Goal: Task Accomplishment & Management: Manage account settings

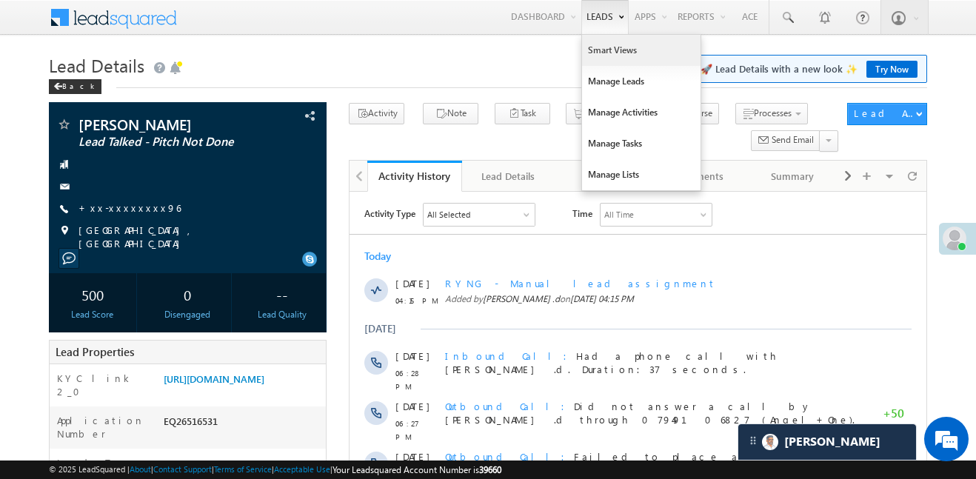
click at [609, 58] on link "Smart Views" at bounding box center [641, 50] width 118 height 31
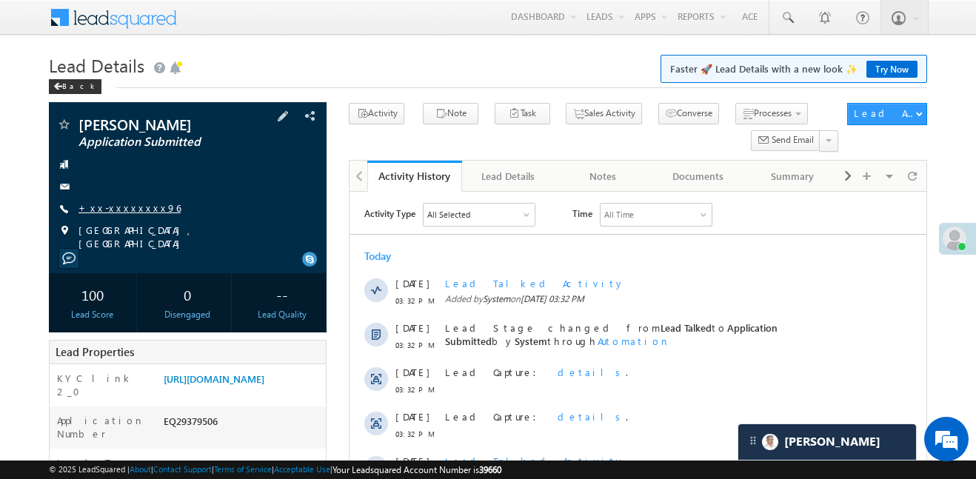
click at [127, 203] on link "+xx-xxxxxxxx96" at bounding box center [129, 207] width 102 height 13
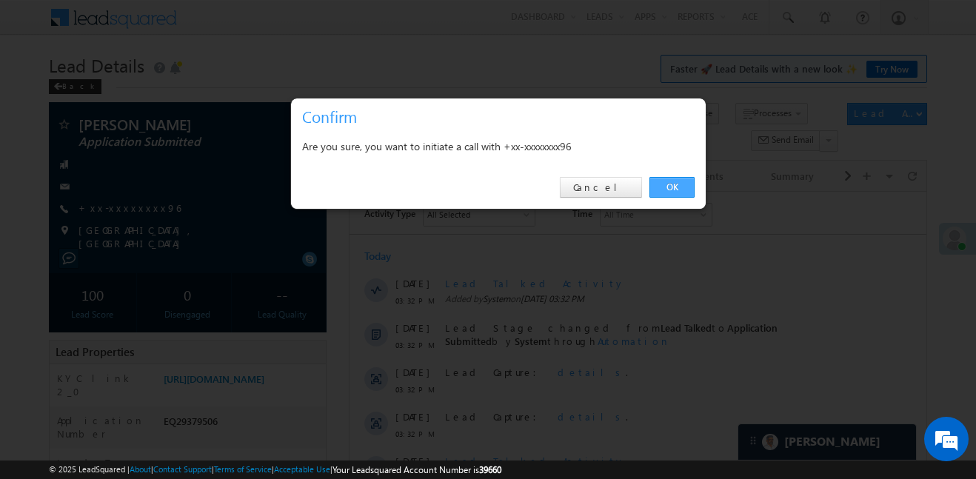
click at [668, 183] on link "OK" at bounding box center [671, 187] width 45 height 21
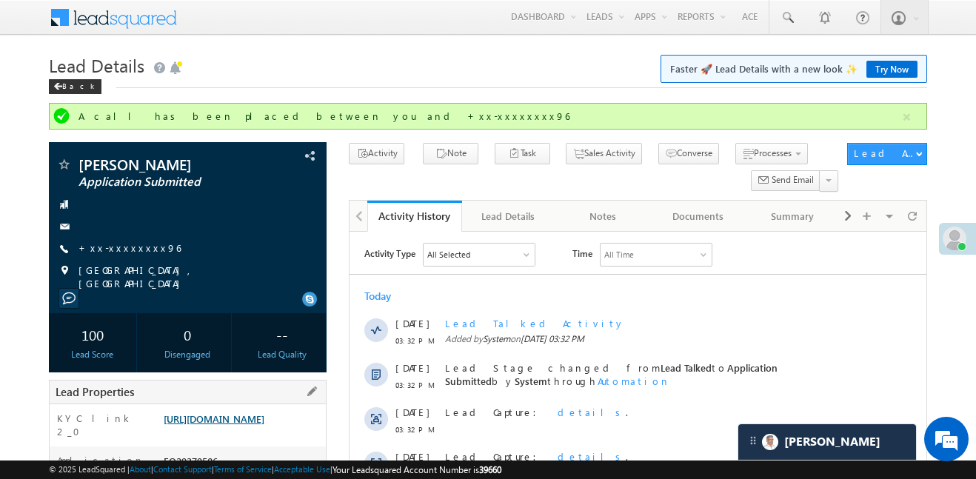
click at [213, 425] on link "https://angelbroking1-pk3em7sa.customui-test.leadsquared.com?leadId=2157e787-e4…" at bounding box center [214, 418] width 101 height 13
click at [264, 412] on link "https://angelbroking1-pk3em7sa.customui-test.leadsquared.com?leadId=2157e787-e4…" at bounding box center [214, 418] width 101 height 13
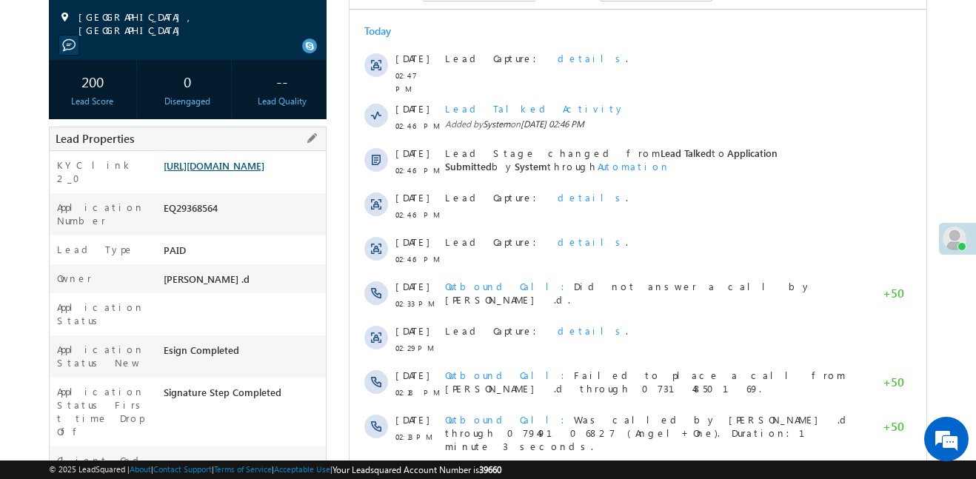
click at [264, 159] on link "[URL][DOMAIN_NAME]" at bounding box center [214, 165] width 101 height 13
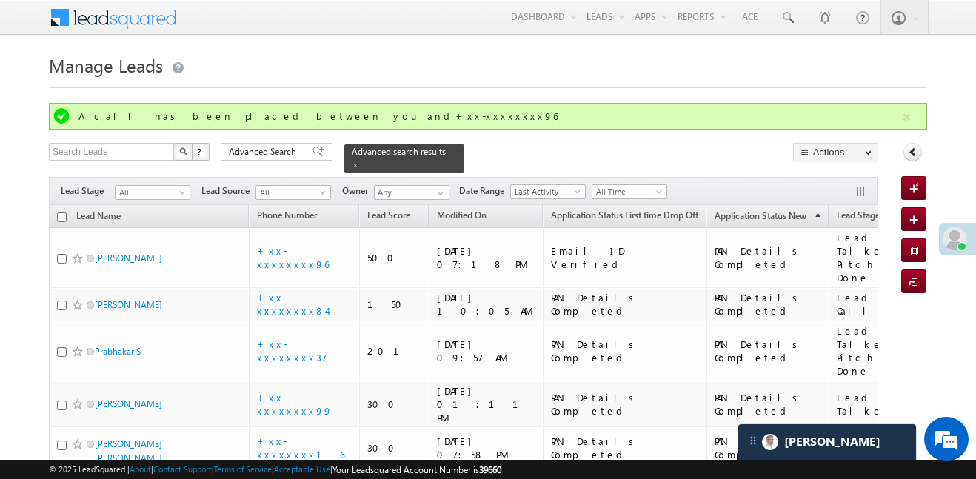
scroll to position [7729, 0]
click at [901, 112] on button "button" at bounding box center [906, 117] width 19 height 19
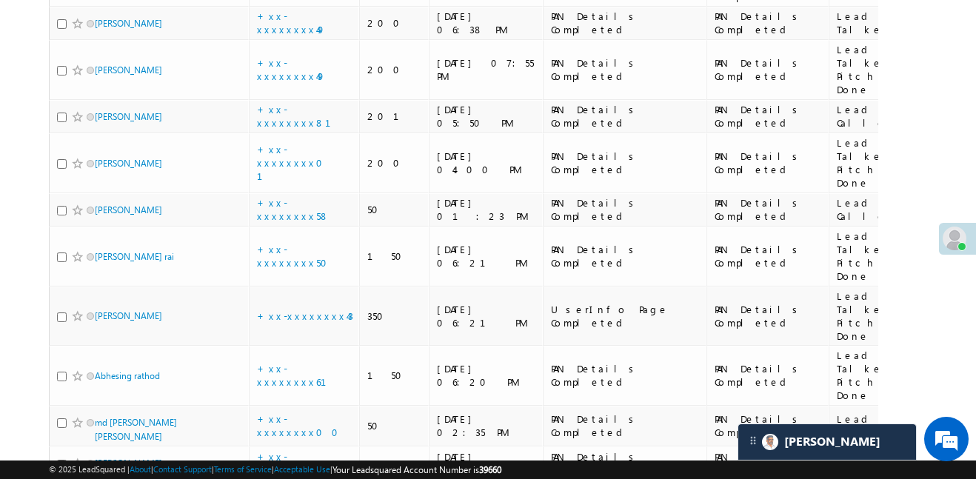
scroll to position [2037, 0]
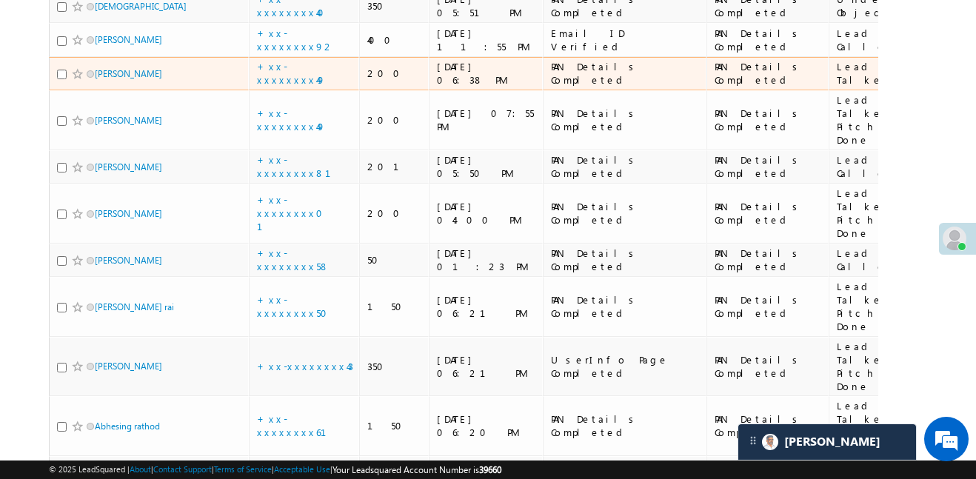
click at [77, 68] on span at bounding box center [78, 74] width 12 height 12
click at [276, 60] on link "+xx-xxxxxxxx49" at bounding box center [291, 73] width 69 height 26
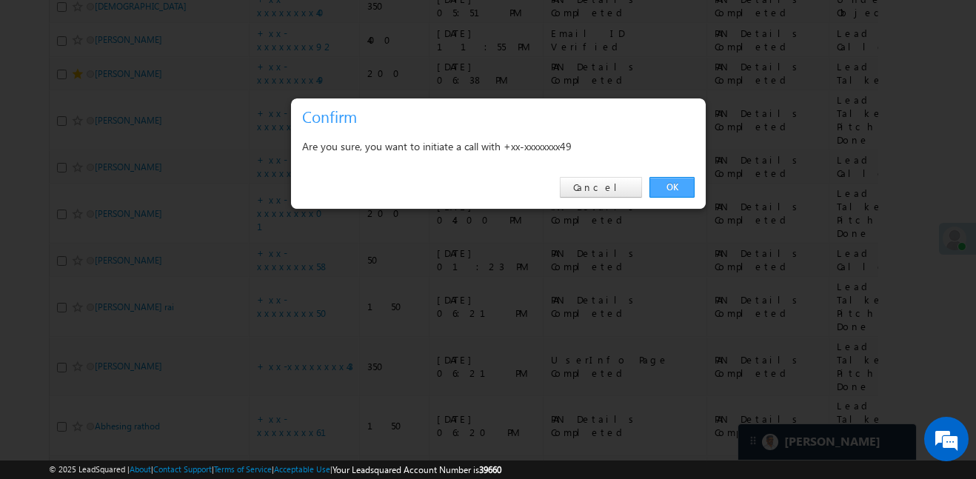
click at [681, 184] on link "OK" at bounding box center [671, 187] width 45 height 21
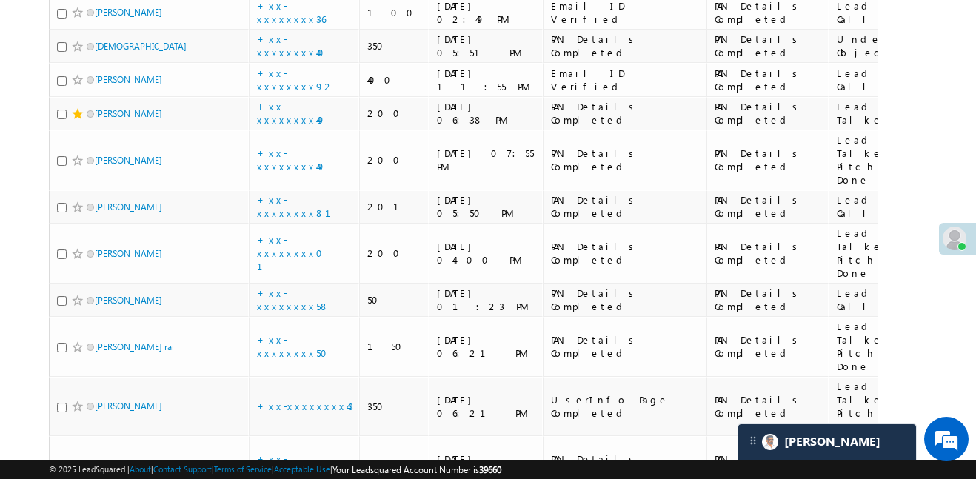
scroll to position [2077, 0]
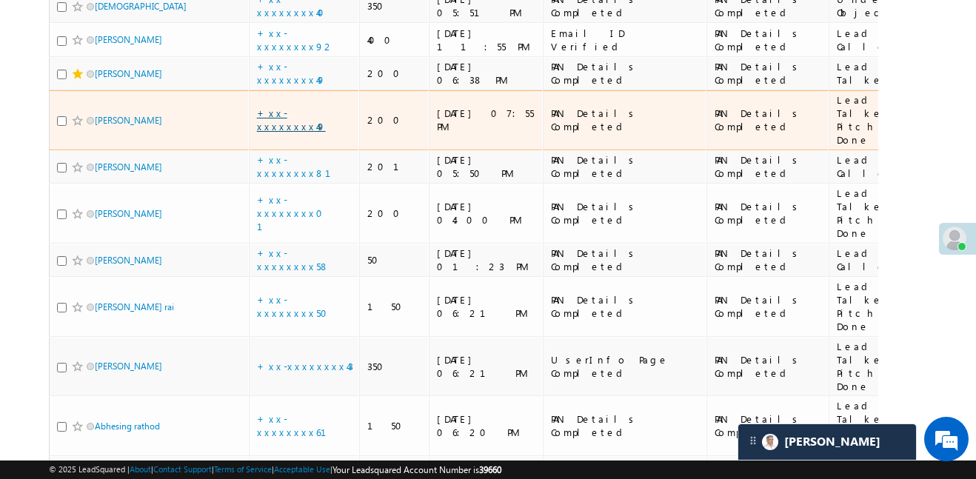
click at [298, 107] on link "+xx-xxxxxxxx49" at bounding box center [291, 120] width 69 height 26
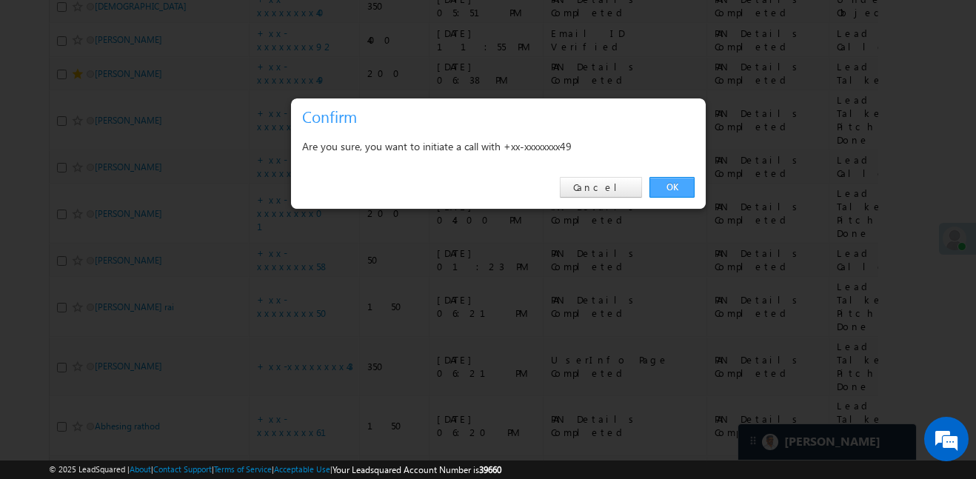
click at [665, 185] on link "OK" at bounding box center [671, 187] width 45 height 21
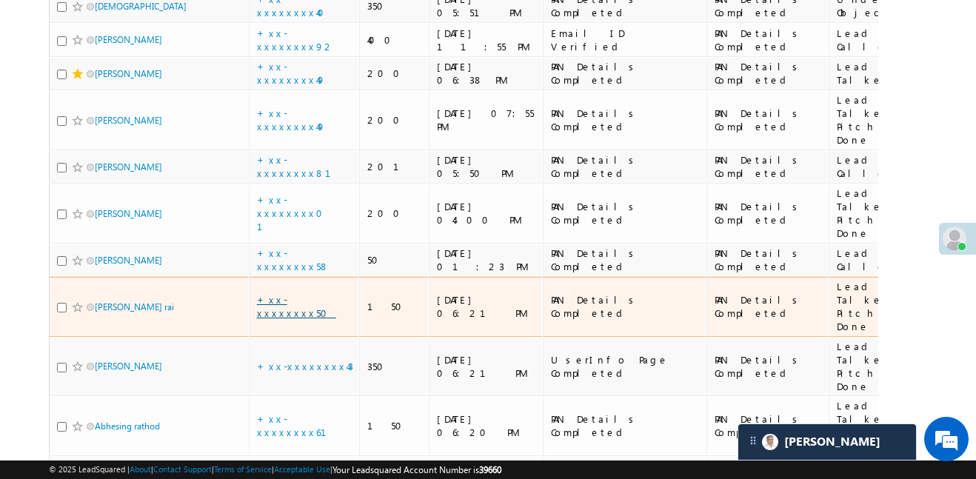
scroll to position [2084, 0]
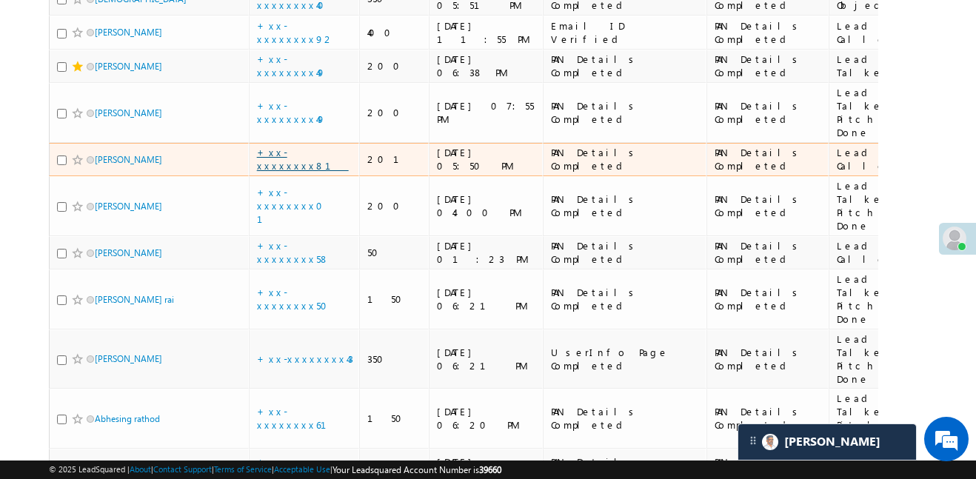
click at [316, 146] on link "+xx-xxxxxxxx81" at bounding box center [303, 159] width 92 height 26
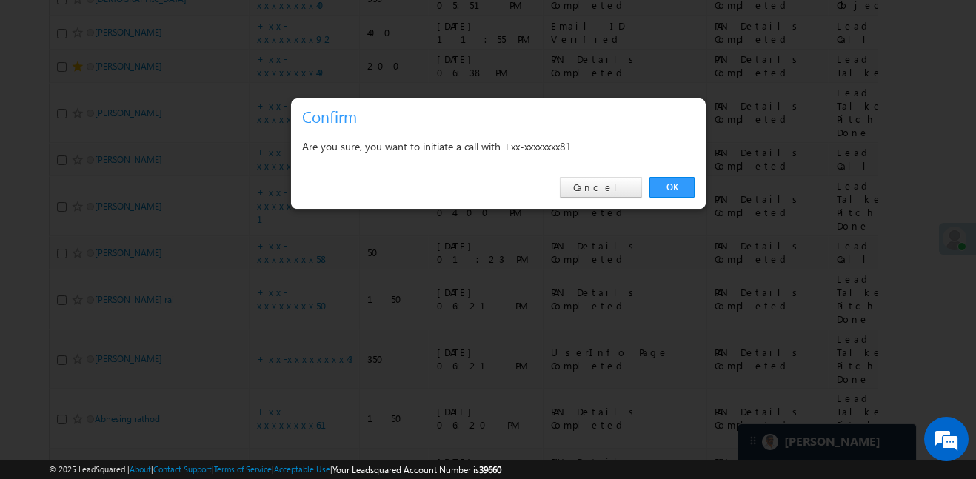
click at [681, 198] on div "OK Cancel" at bounding box center [498, 188] width 415 height 42
click at [660, 188] on link "OK" at bounding box center [671, 187] width 45 height 21
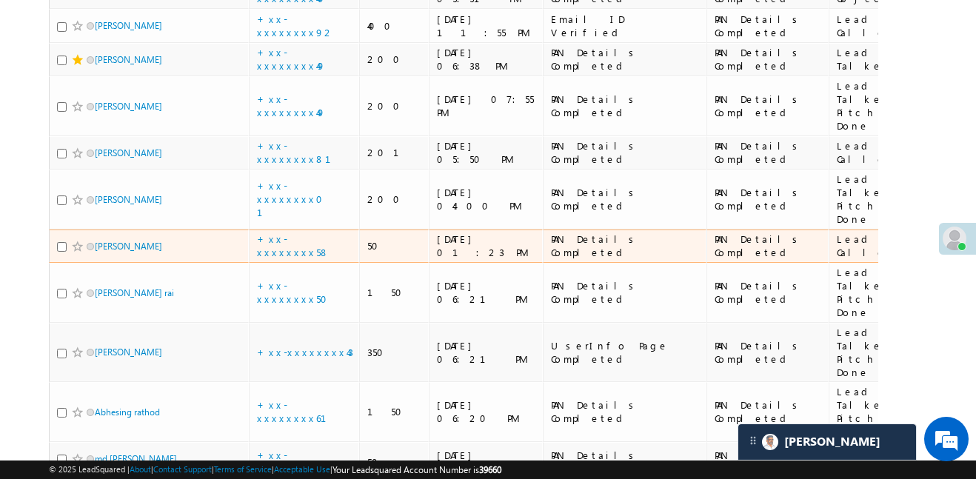
scroll to position [2091, 0]
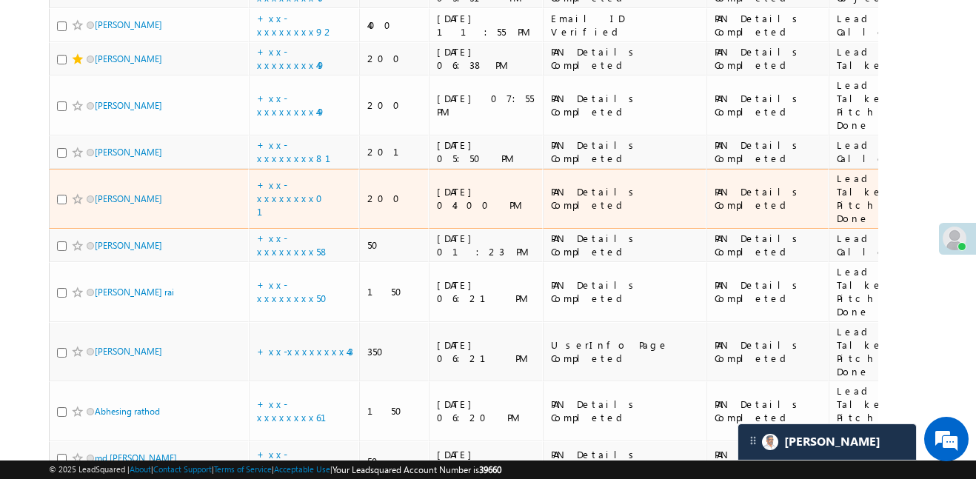
click at [328, 169] on td "+xx-xxxxxxxx01" at bounding box center [304, 199] width 111 height 60
click at [321, 169] on td "+xx-xxxxxxxx01" at bounding box center [304, 199] width 111 height 60
click at [318, 178] on link "+xx-xxxxxxxx01" at bounding box center [294, 197] width 75 height 39
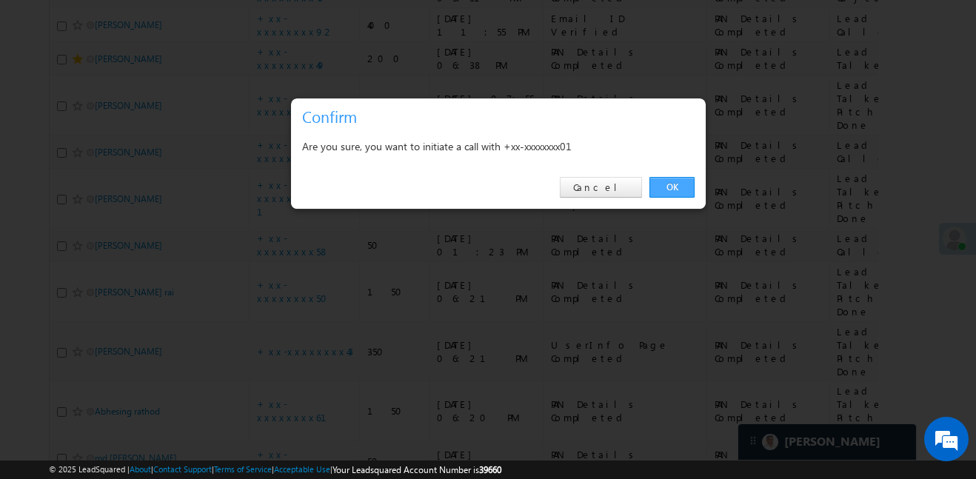
click at [673, 181] on link "OK" at bounding box center [671, 187] width 45 height 21
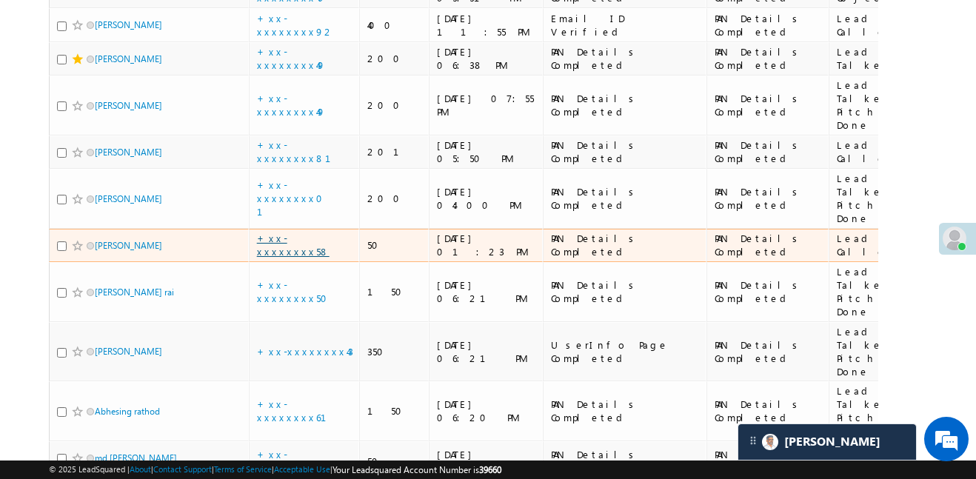
click at [315, 232] on link "+xx-xxxxxxxx58" at bounding box center [293, 245] width 73 height 26
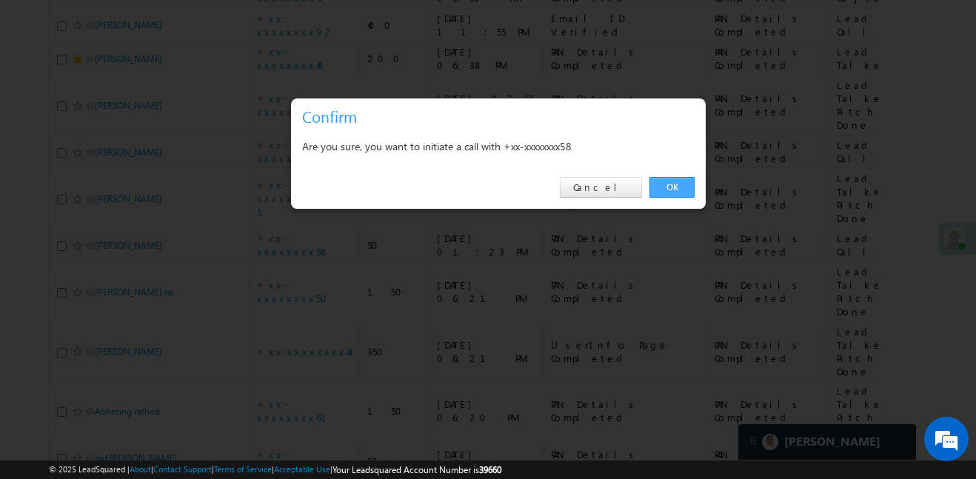
click at [679, 185] on link "OK" at bounding box center [671, 187] width 45 height 21
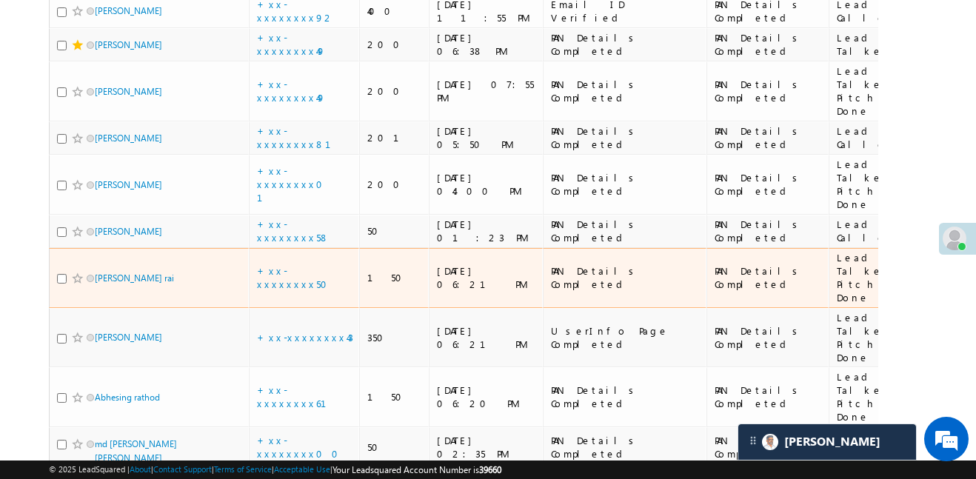
scroll to position [2106, 0]
click at [323, 247] on td "+xx-xxxxxxxx50" at bounding box center [304, 277] width 111 height 60
click at [306, 264] on link "+xx-xxxxxxxx50" at bounding box center [296, 277] width 79 height 26
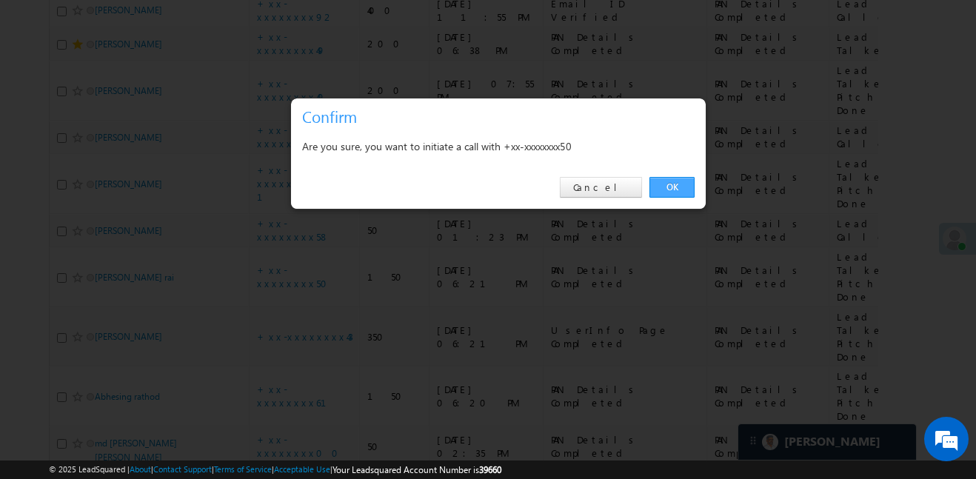
click at [652, 185] on link "OK" at bounding box center [671, 187] width 45 height 21
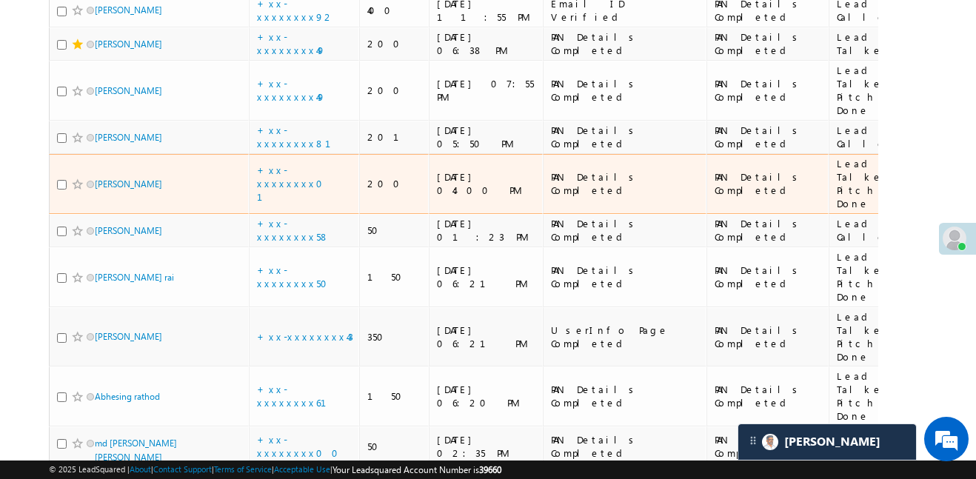
scroll to position [2166, 0]
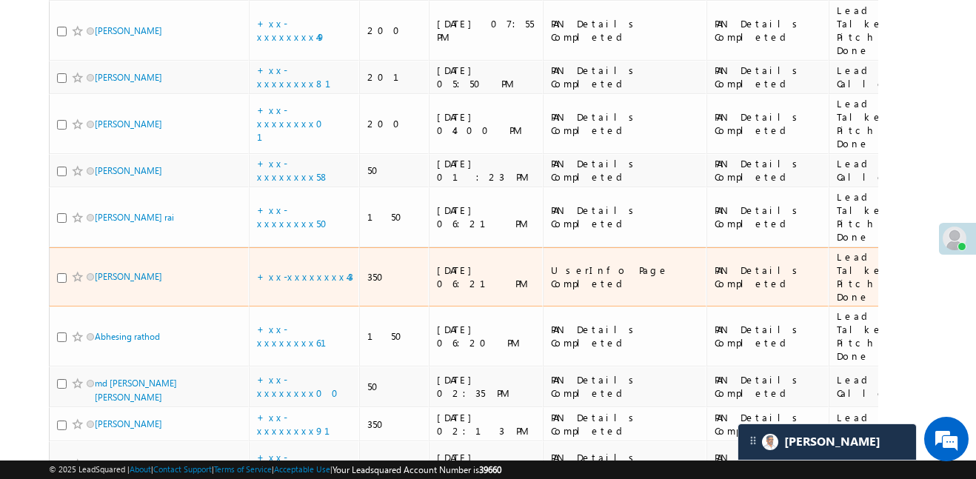
click at [303, 247] on td "+xx-xxxxxxxx43" at bounding box center [304, 277] width 111 height 60
click at [299, 270] on link "+xx-xxxxxxxx43" at bounding box center [305, 276] width 96 height 13
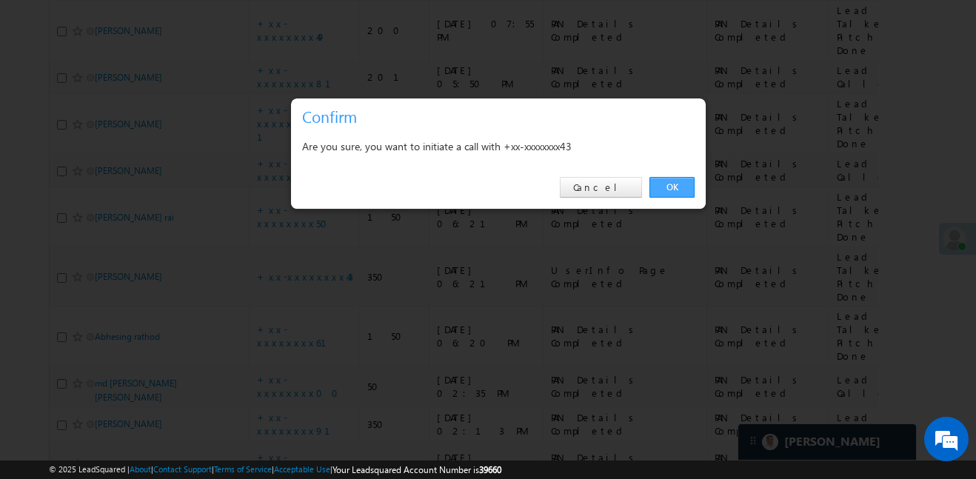
click at [680, 187] on link "OK" at bounding box center [671, 187] width 45 height 21
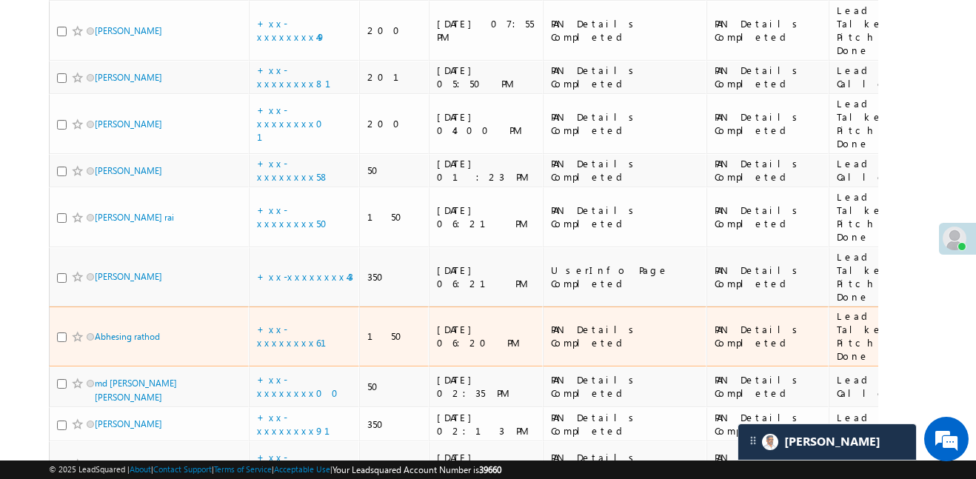
click at [312, 306] on td "+xx-xxxxxxxx61" at bounding box center [304, 336] width 111 height 60
click at [292, 306] on td "+xx-xxxxxxxx61" at bounding box center [304, 336] width 111 height 60
drag, startPoint x: 282, startPoint y: 295, endPoint x: 292, endPoint y: 285, distance: 13.6
click at [284, 306] on td "+xx-xxxxxxxx61" at bounding box center [304, 336] width 111 height 60
click at [292, 323] on link "+xx-xxxxxxxx61" at bounding box center [300, 336] width 87 height 26
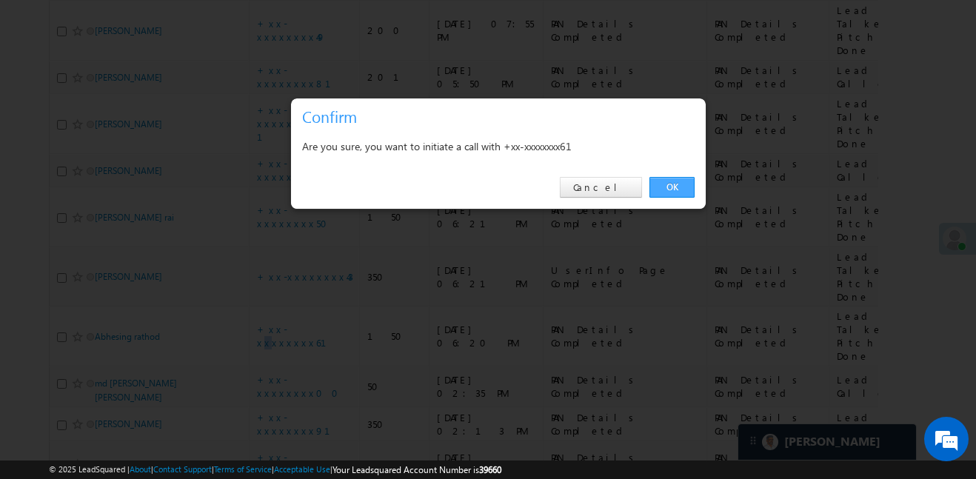
click at [675, 186] on link "OK" at bounding box center [671, 187] width 45 height 21
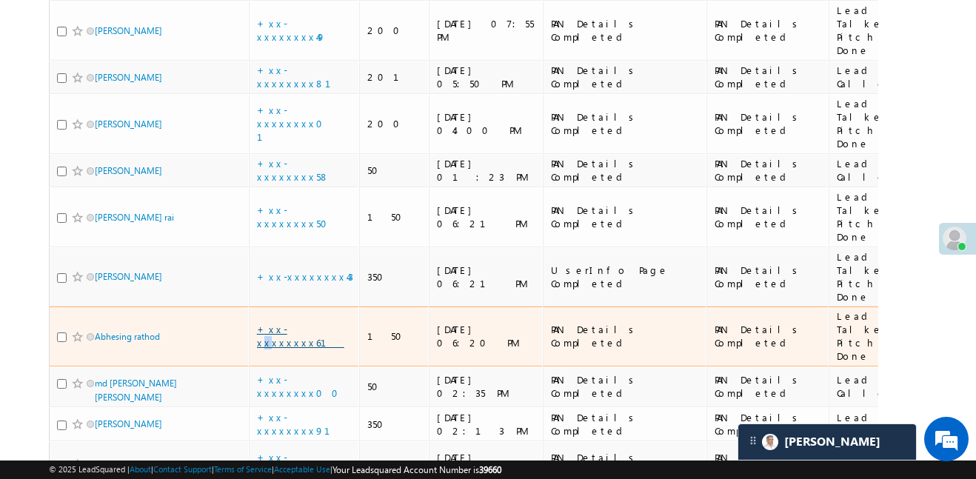
click at [308, 323] on link "+xx-xxxxxxxx61" at bounding box center [300, 336] width 87 height 26
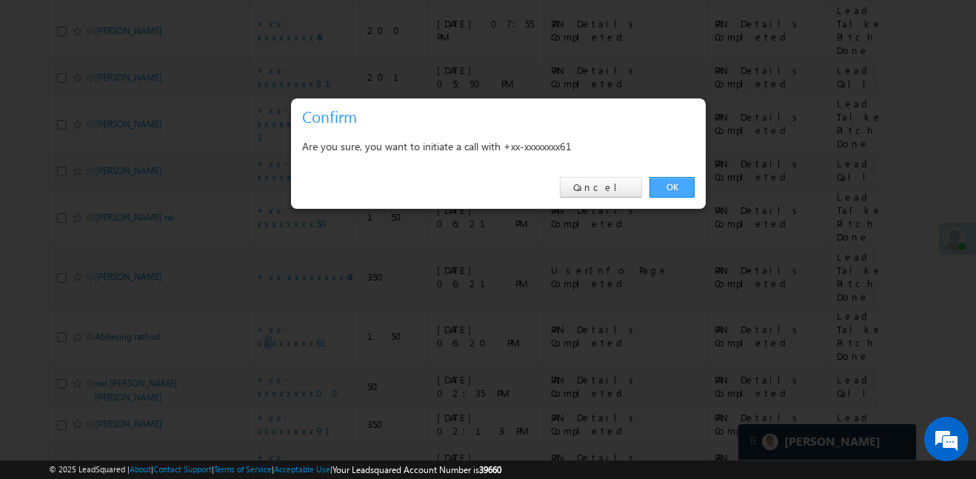
click at [680, 190] on link "OK" at bounding box center [671, 187] width 45 height 21
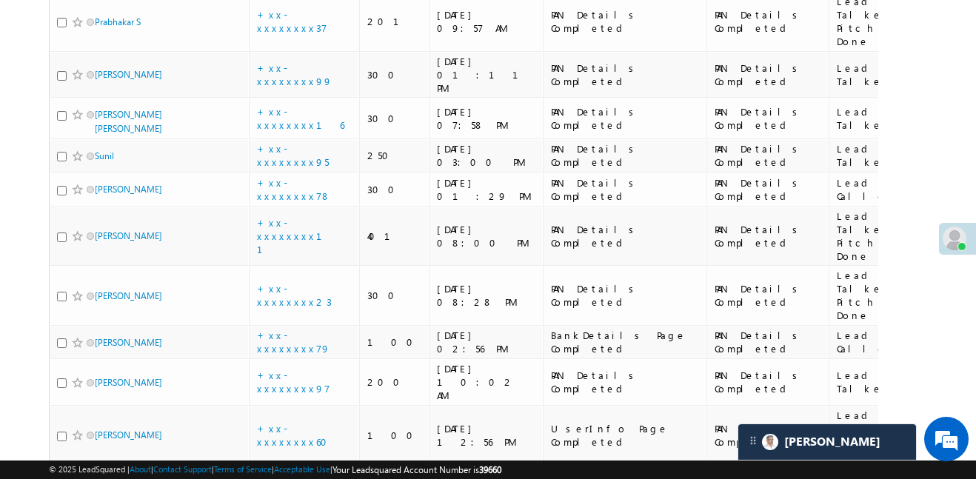
scroll to position [0, 0]
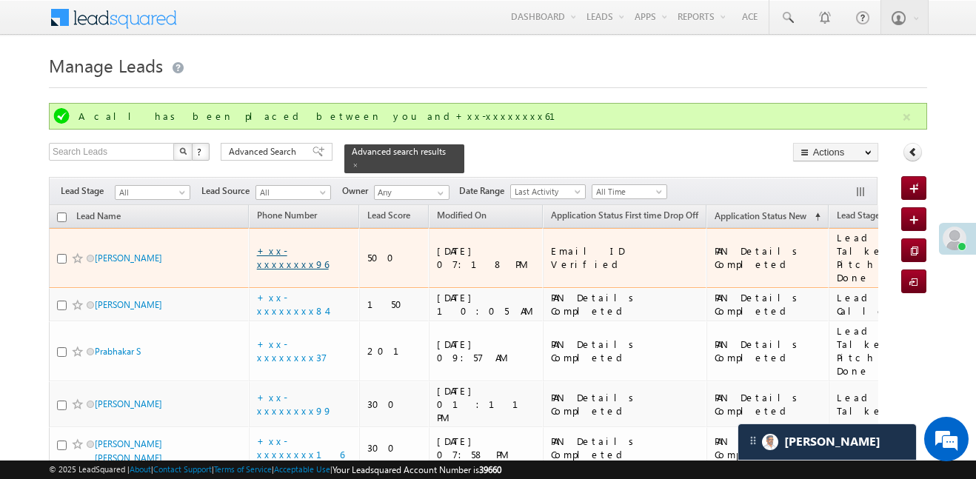
click at [303, 248] on link "+xx-xxxxxxxx96" at bounding box center [293, 257] width 72 height 26
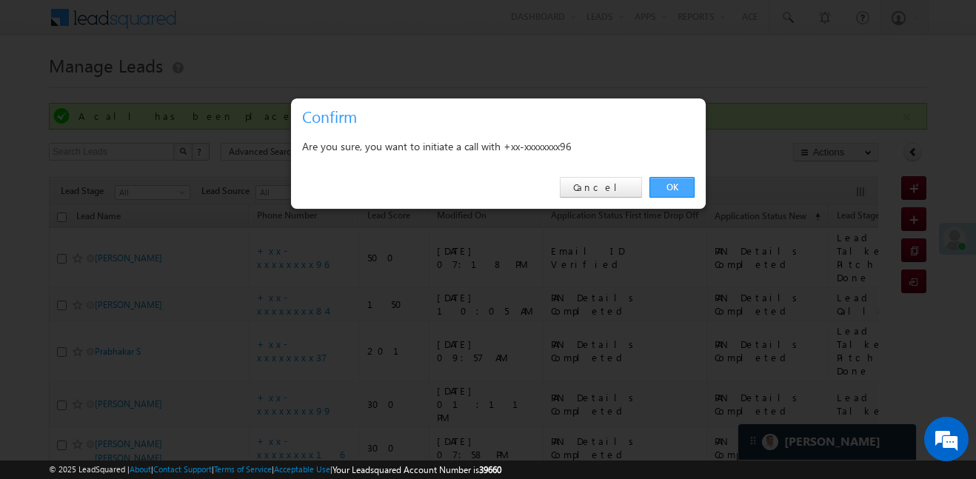
click at [661, 192] on link "OK" at bounding box center [671, 187] width 45 height 21
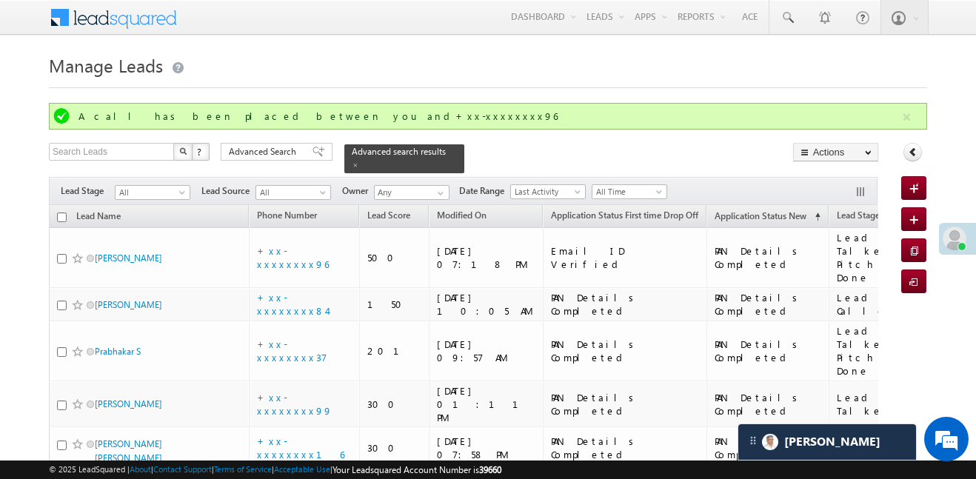
click at [761, 147] on div "Search Leads X ? 269 results found Advanced Search Advanced Search Advanced sea…" at bounding box center [463, 158] width 829 height 30
click at [903, 110] on button "button" at bounding box center [906, 117] width 19 height 19
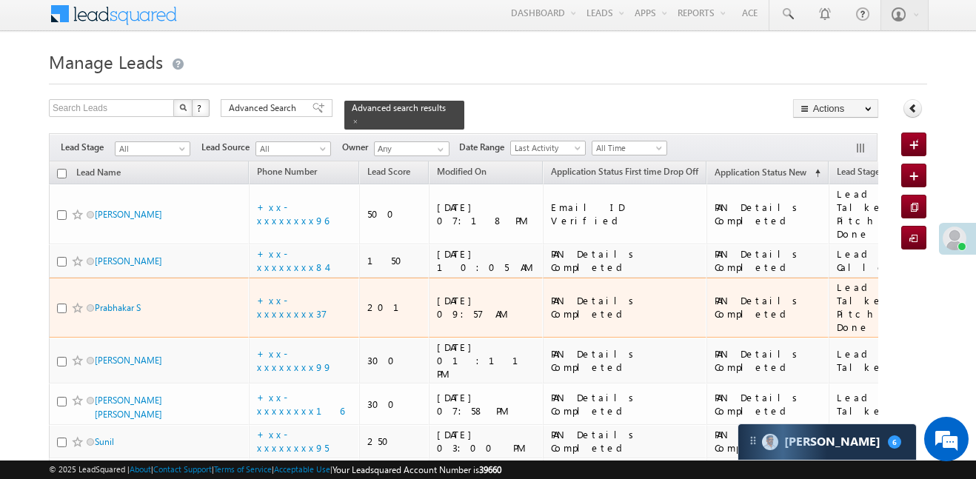
scroll to position [53, 0]
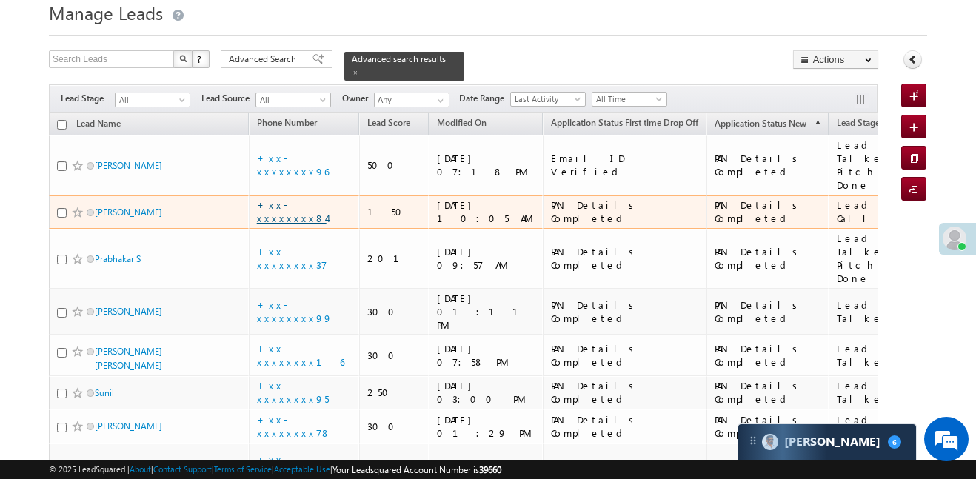
click at [309, 198] on link "+xx-xxxxxxxx84" at bounding box center [292, 211] width 70 height 26
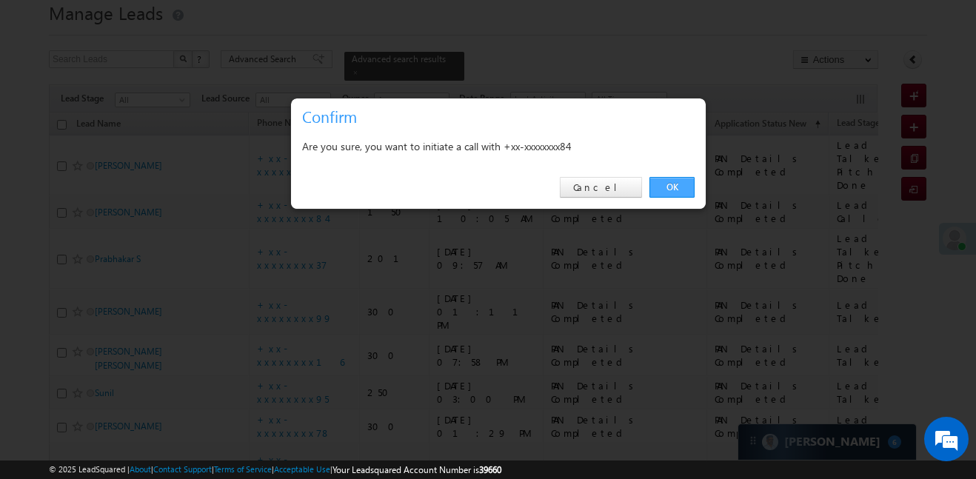
click at [670, 180] on link "OK" at bounding box center [671, 187] width 45 height 21
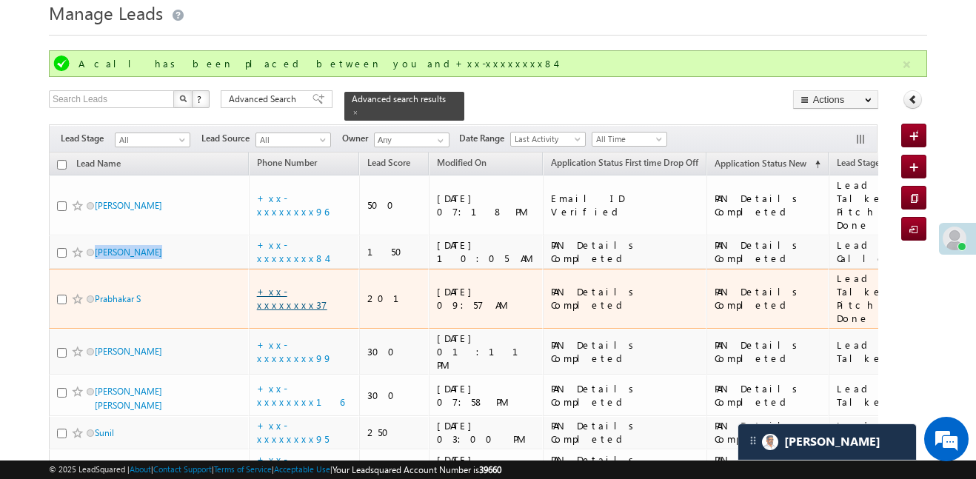
click at [319, 285] on link "+xx-xxxxxxxx37" at bounding box center [292, 298] width 70 height 26
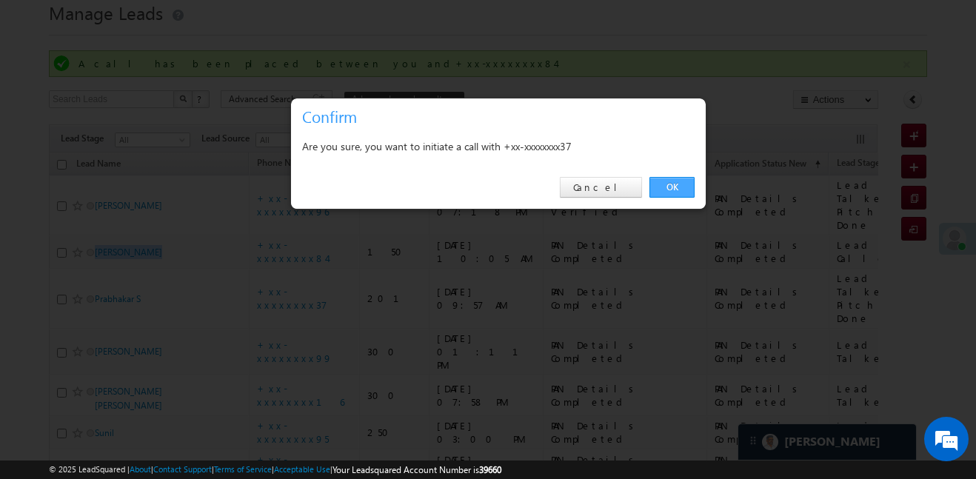
click at [681, 186] on link "OK" at bounding box center [671, 187] width 45 height 21
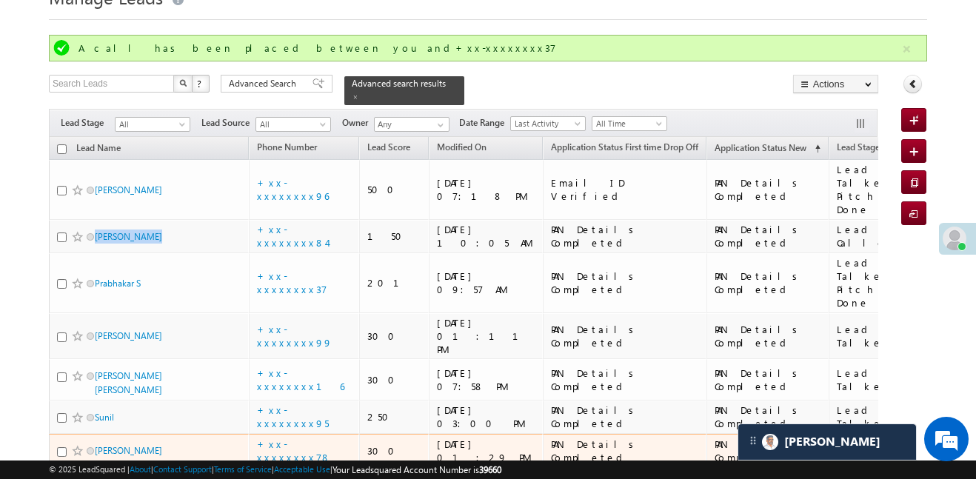
scroll to position [76, 0]
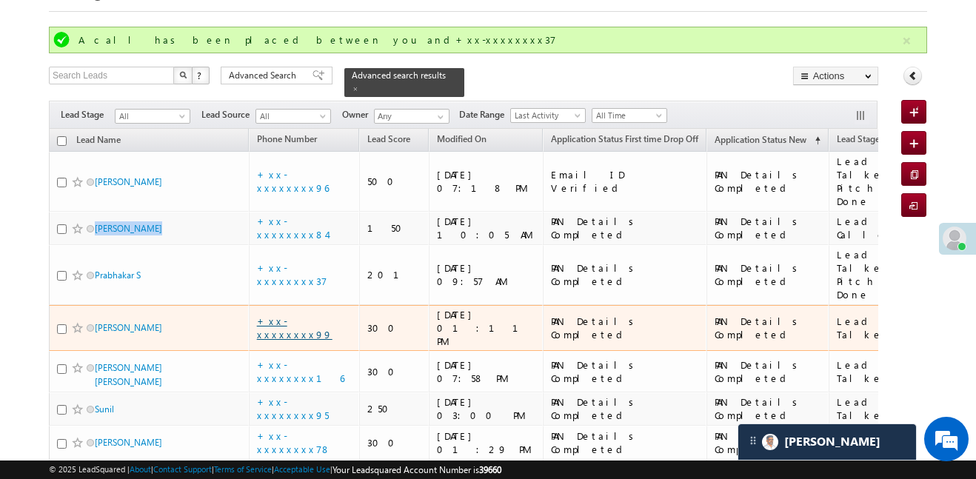
click at [312, 315] on link "+xx-xxxxxxxx99" at bounding box center [295, 328] width 76 height 26
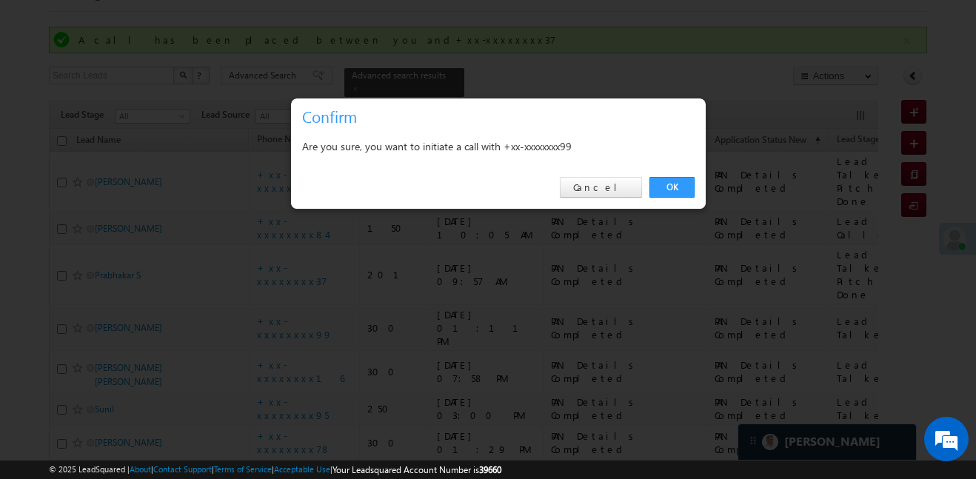
click at [657, 198] on div "OK Cancel" at bounding box center [498, 188] width 415 height 42
click at [654, 193] on link "OK" at bounding box center [671, 187] width 45 height 21
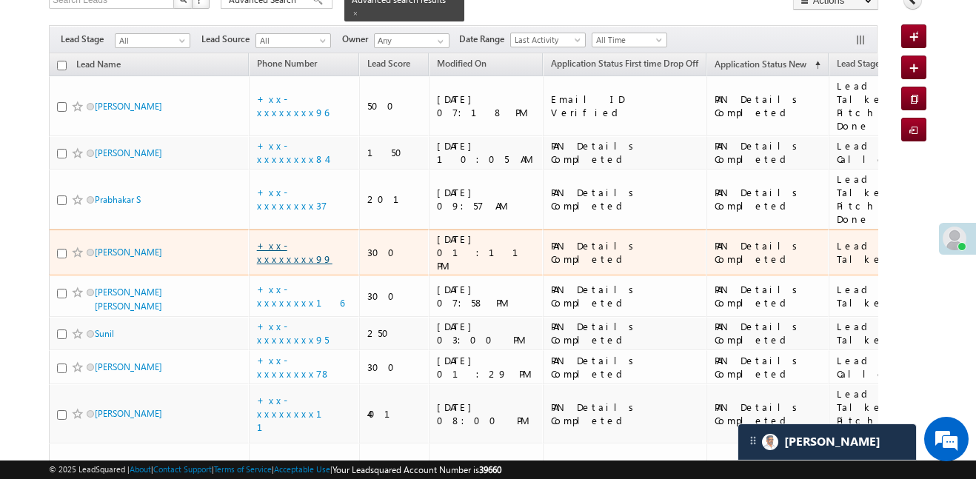
scroll to position [443, 0]
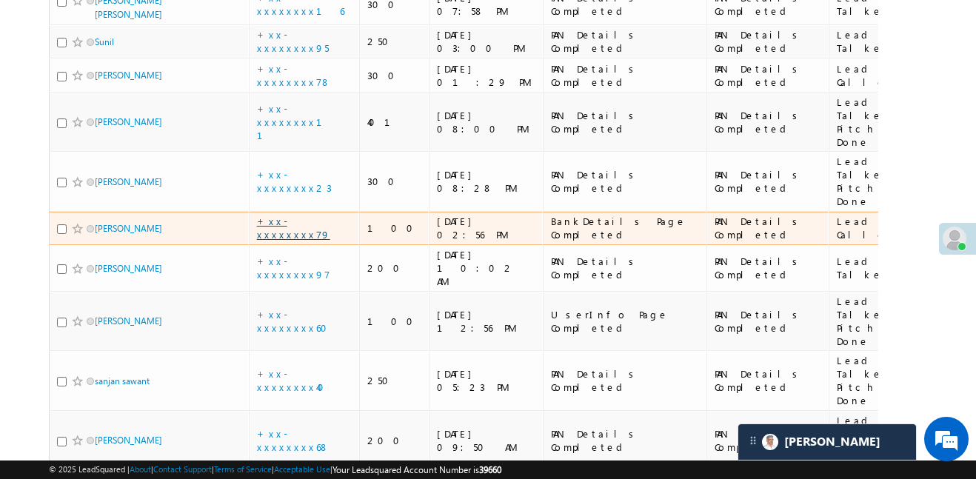
click at [289, 215] on link "+xx-xxxxxxxx79" at bounding box center [293, 228] width 73 height 26
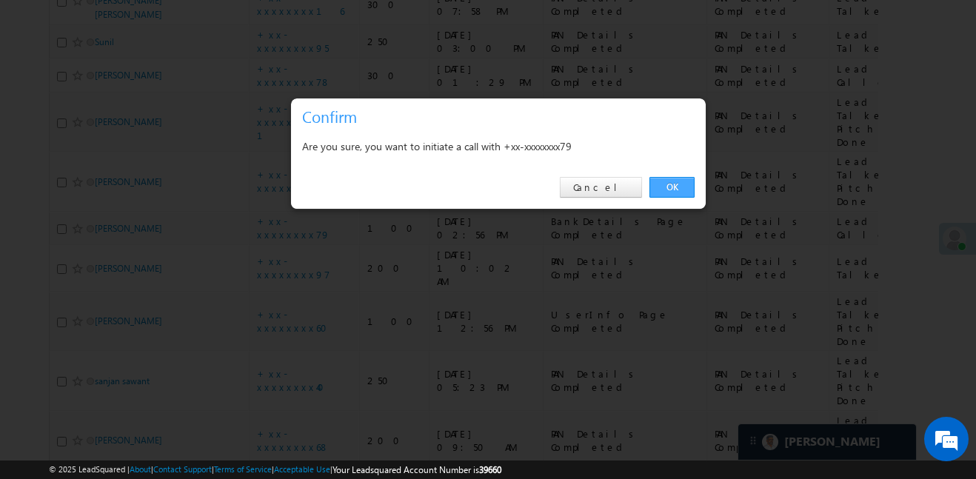
click at [683, 184] on link "OK" at bounding box center [671, 187] width 45 height 21
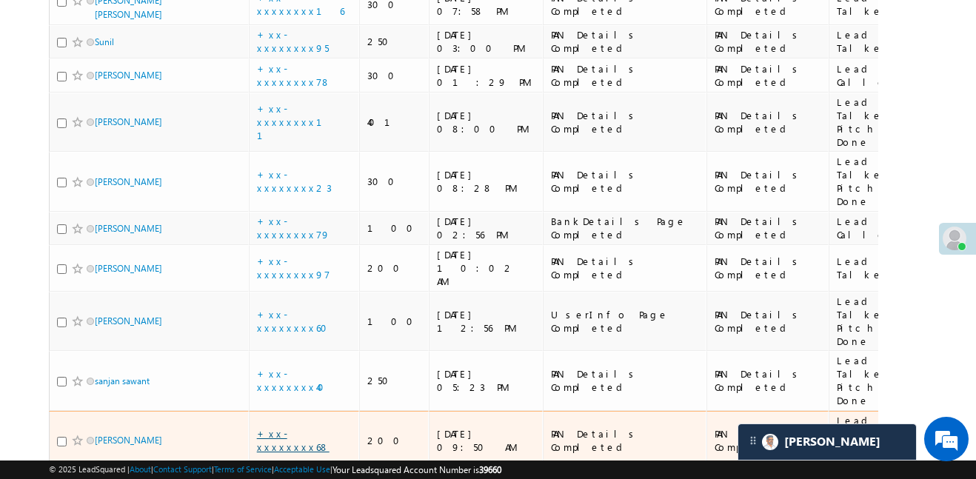
click at [306, 427] on link "+xx-xxxxxxxx68" at bounding box center [293, 440] width 73 height 26
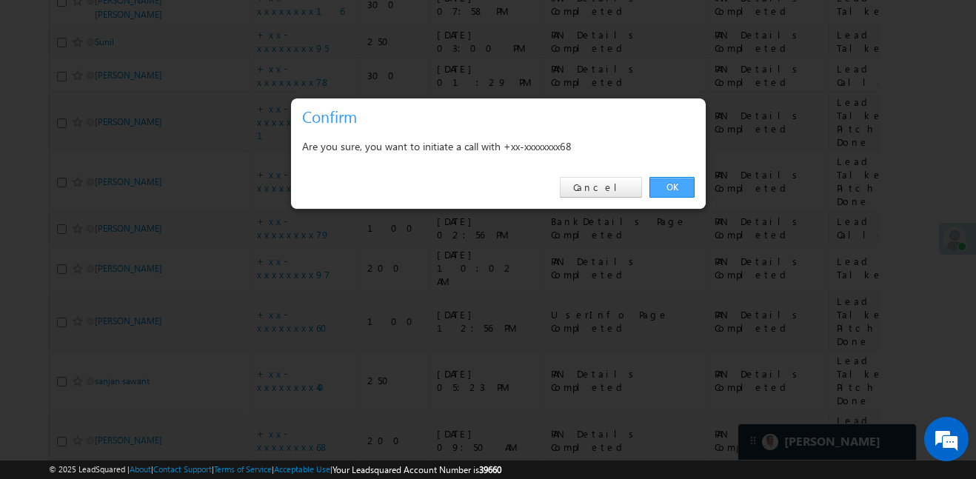
click at [677, 194] on link "OK" at bounding box center [671, 187] width 45 height 21
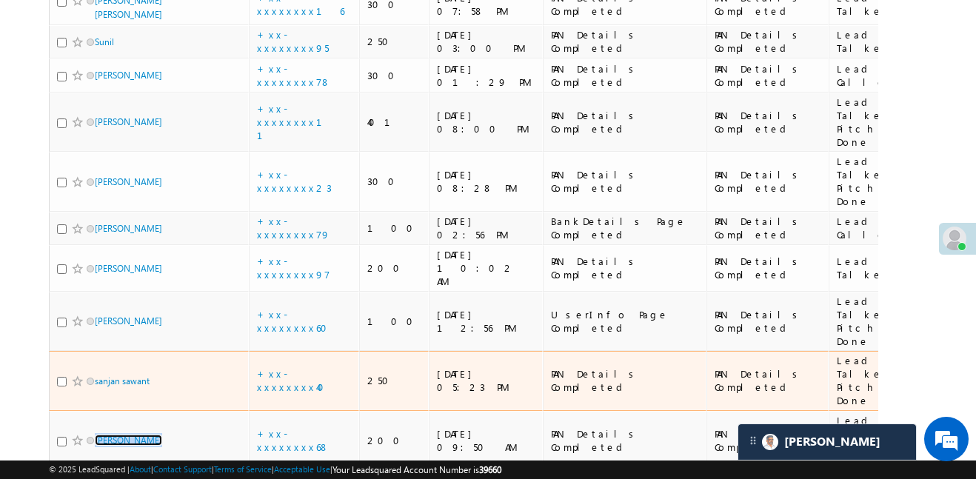
scroll to position [451, 0]
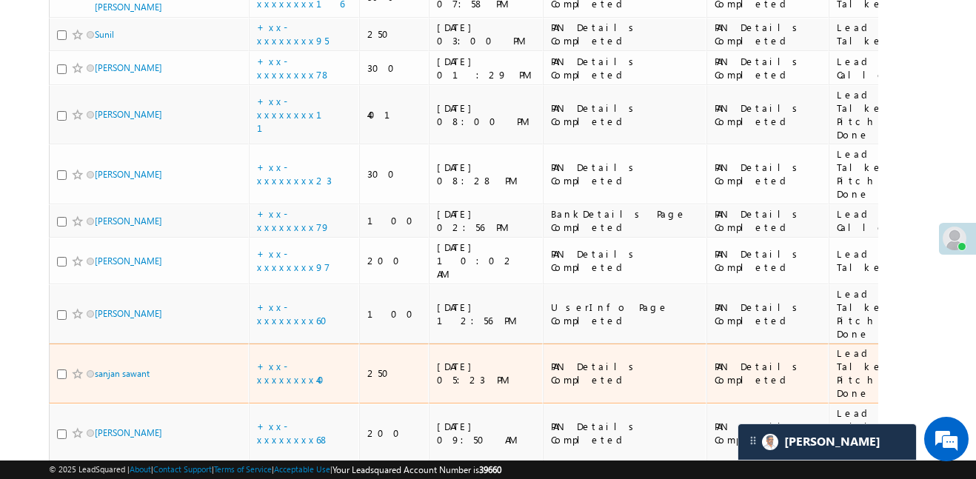
click at [340, 343] on td "+xx-xxxxxxxx40" at bounding box center [304, 373] width 111 height 60
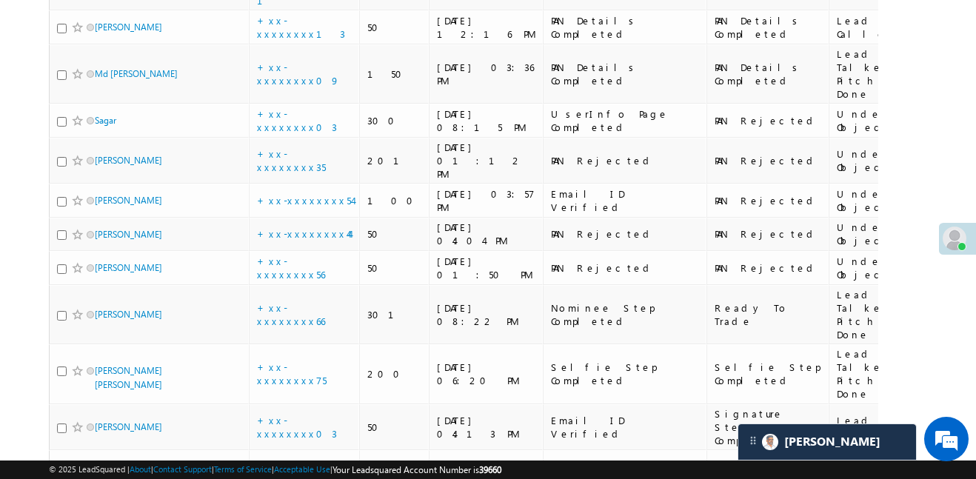
scroll to position [2875, 0]
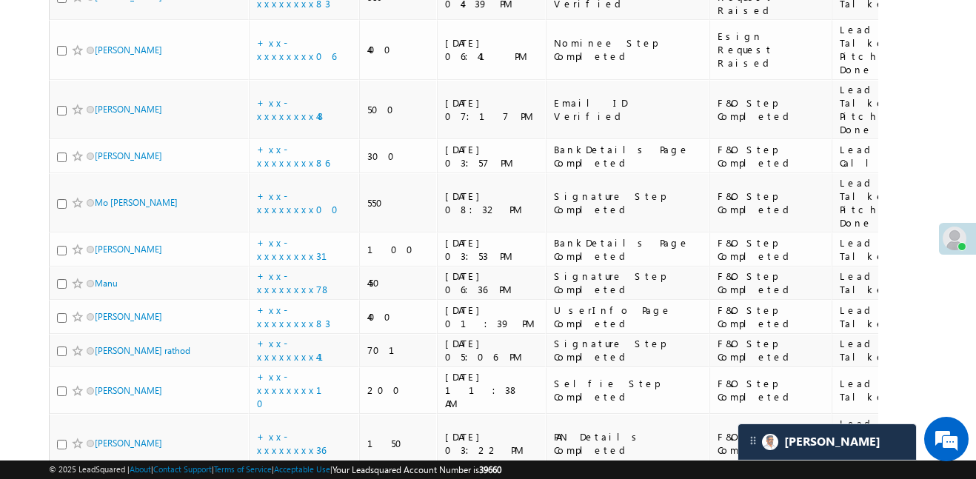
scroll to position [5876, 0]
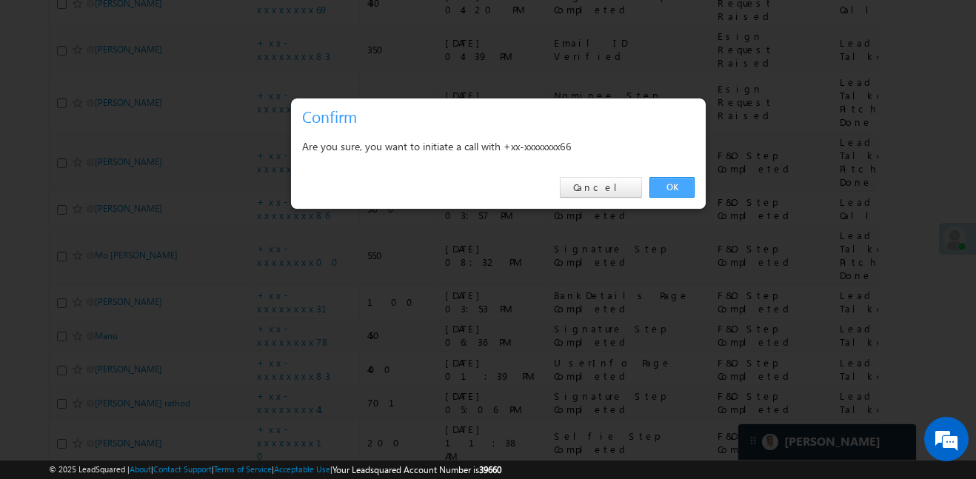
click at [672, 187] on link "OK" at bounding box center [671, 187] width 45 height 21
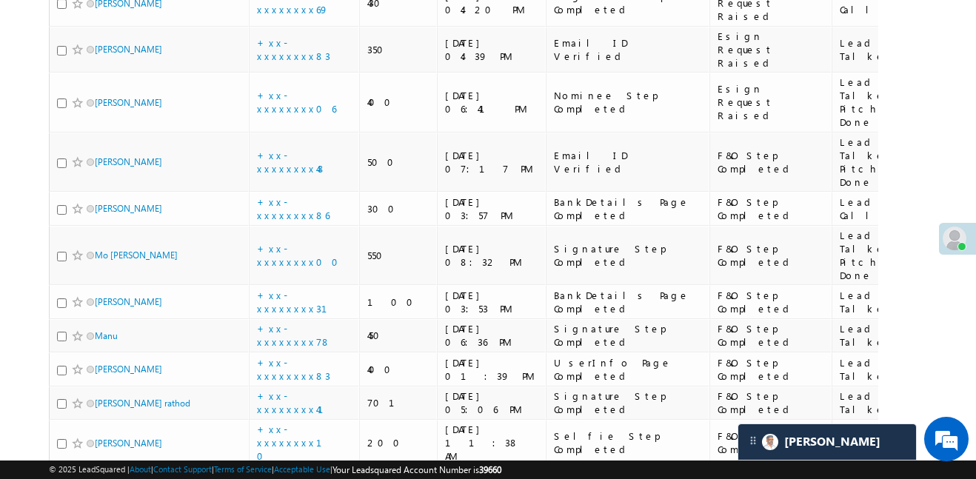
scroll to position [5491, 0]
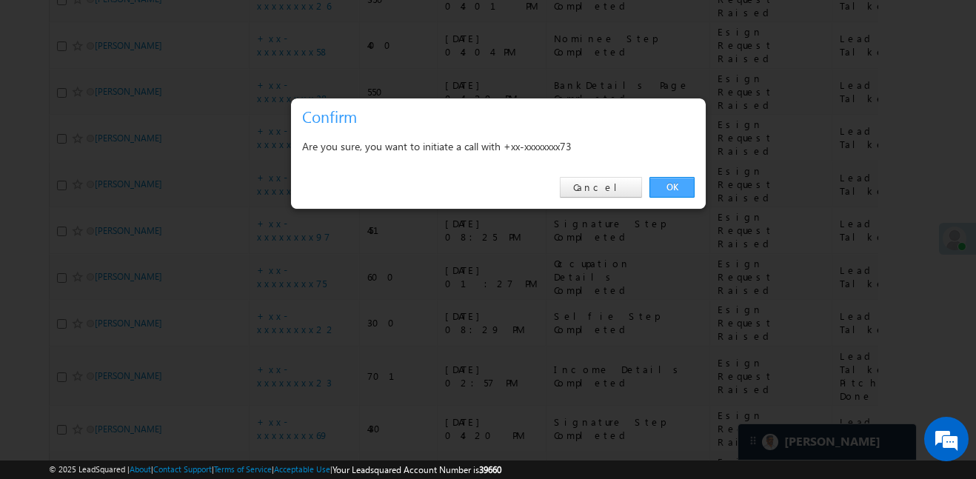
click at [677, 193] on link "OK" at bounding box center [671, 187] width 45 height 21
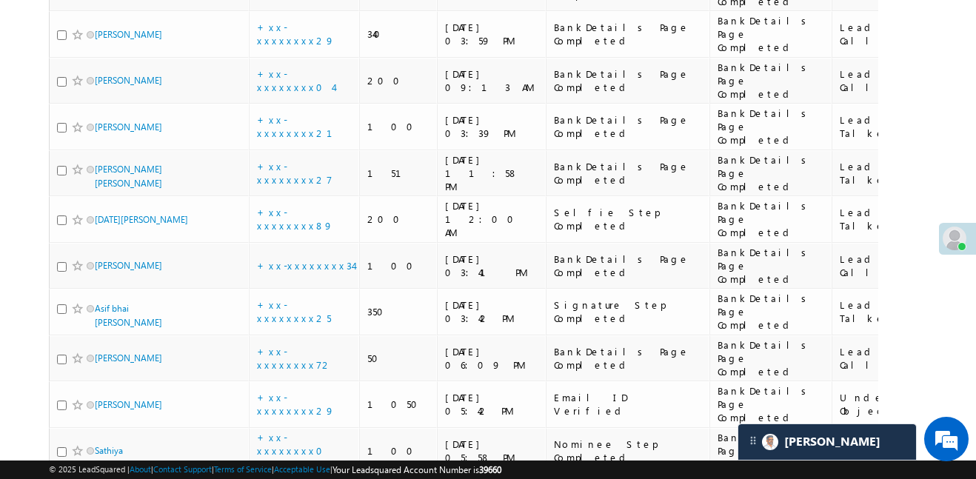
scroll to position [0, 0]
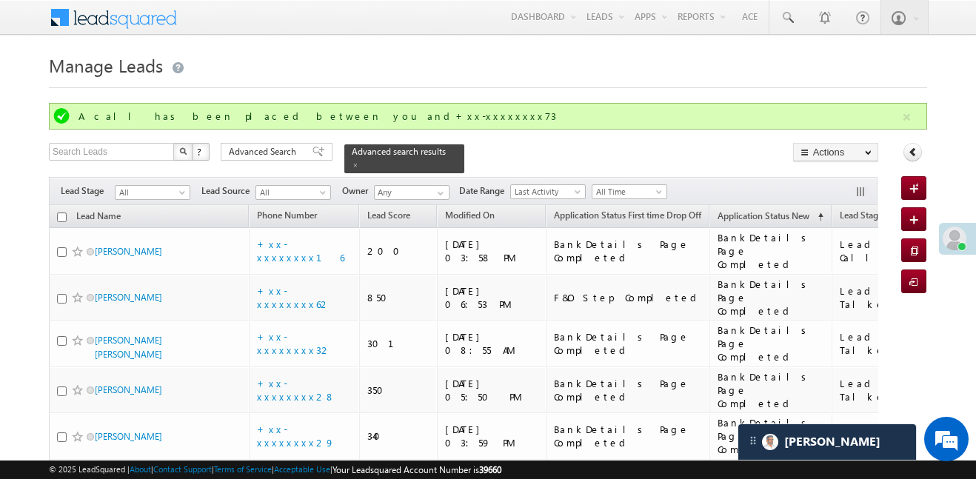
click at [914, 115] on button "button" at bounding box center [906, 117] width 19 height 19
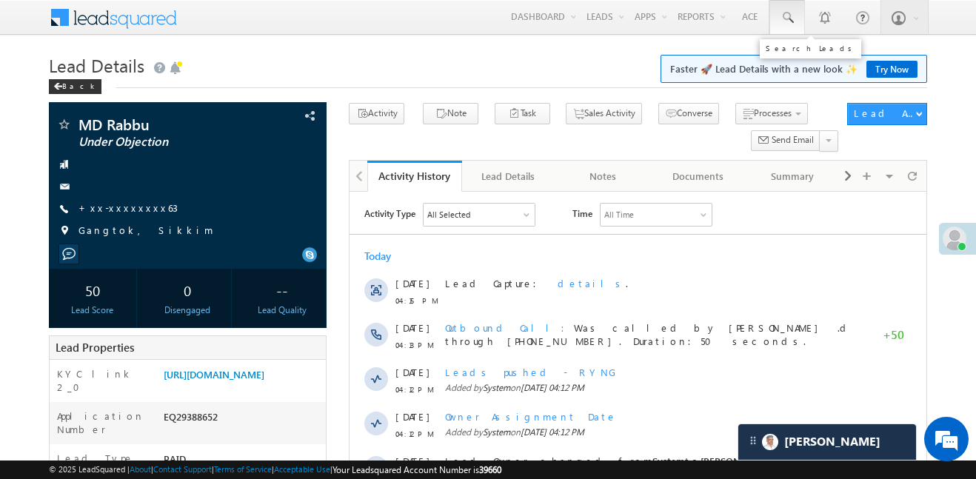
click at [777, 24] on link at bounding box center [787, 17] width 36 height 34
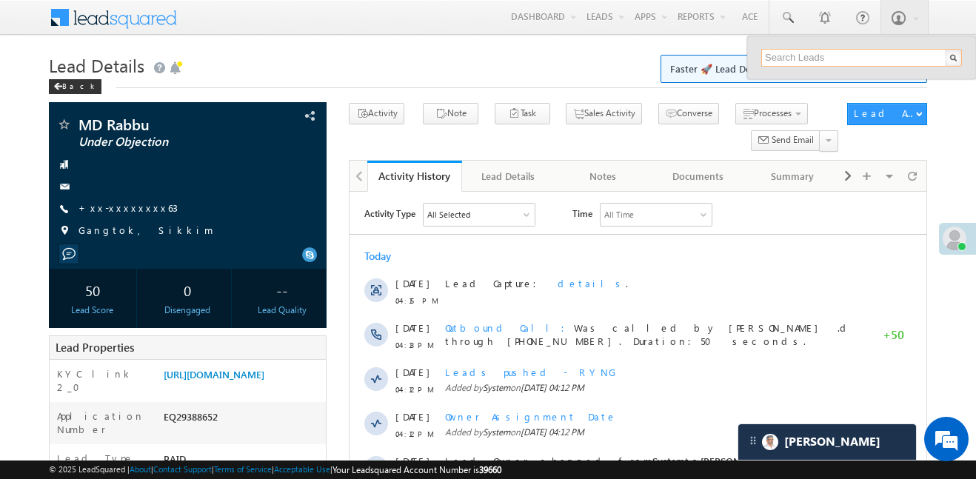
click at [808, 56] on input "text" at bounding box center [861, 58] width 201 height 18
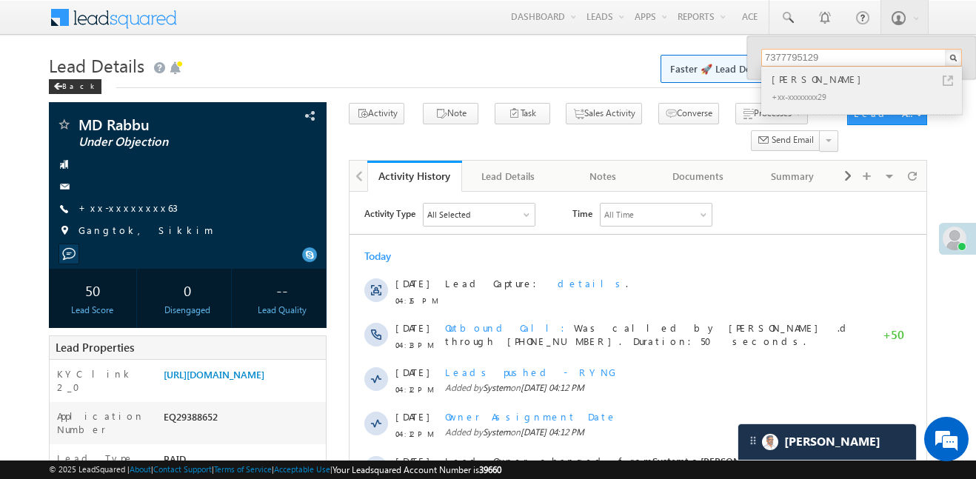
type input "7377795129"
click at [794, 73] on div "Hemanta Barik" at bounding box center [867, 79] width 198 height 16
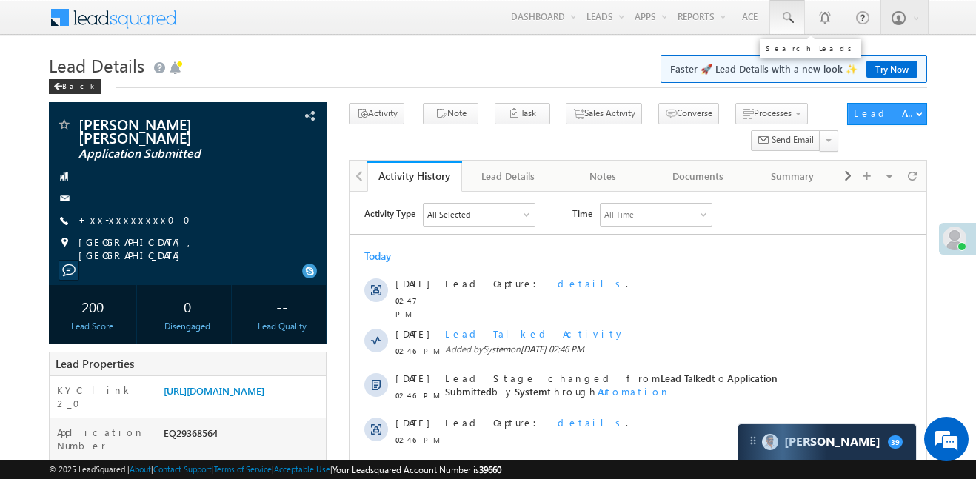
click at [783, 27] on link at bounding box center [787, 17] width 36 height 34
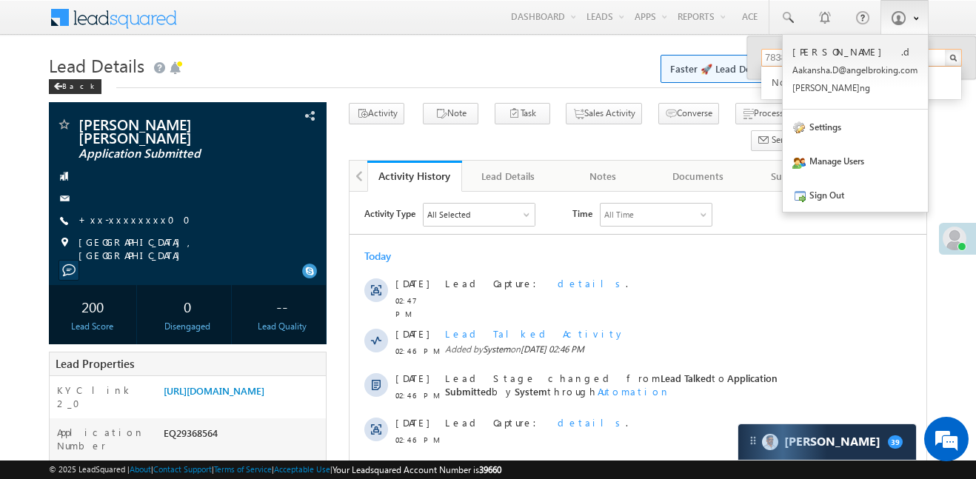
type input "7838631353"
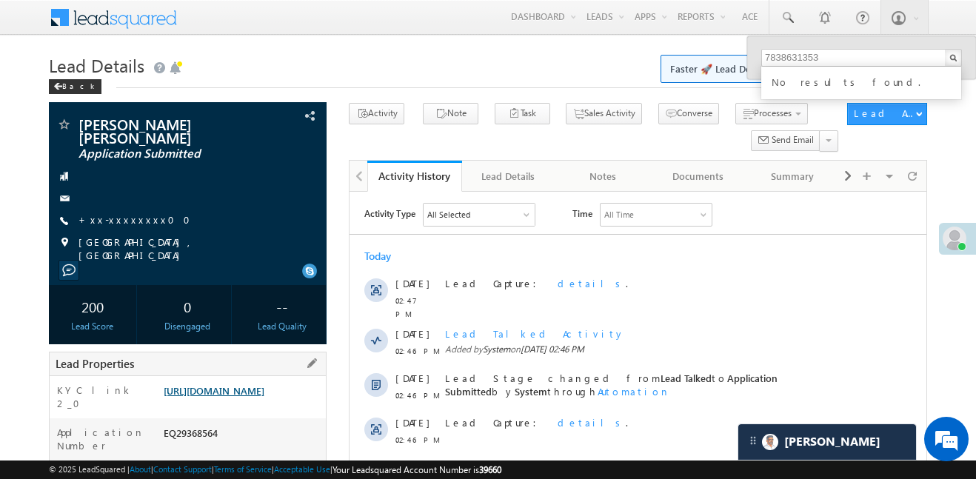
click at [257, 391] on link "[URL][DOMAIN_NAME]" at bounding box center [214, 390] width 101 height 13
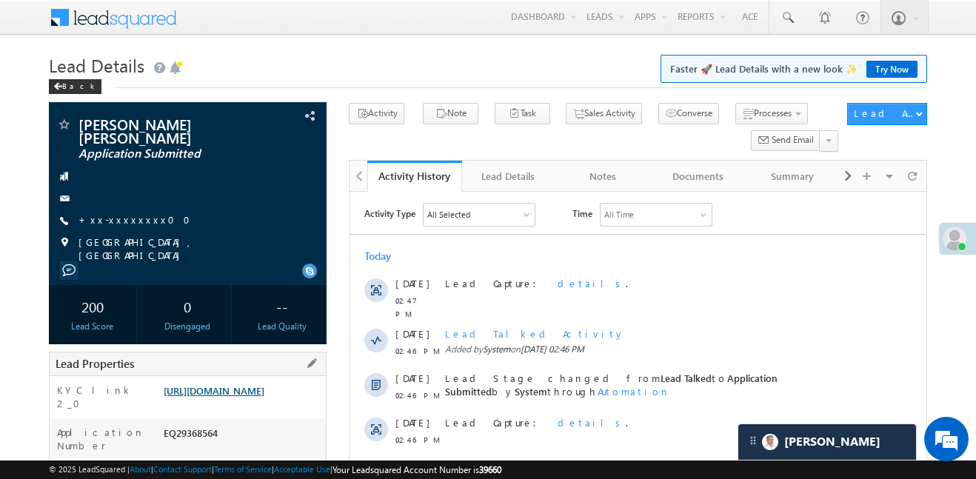
click at [264, 397] on link "[URL][DOMAIN_NAME]" at bounding box center [214, 390] width 101 height 13
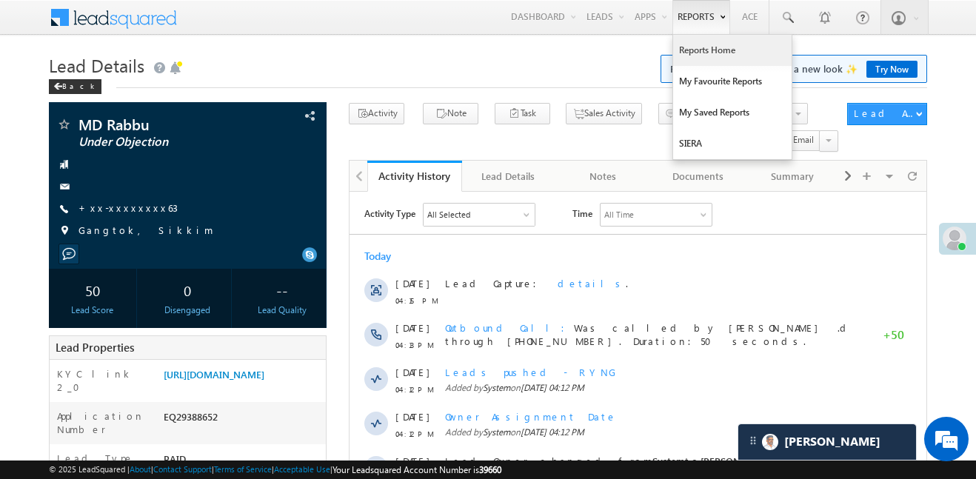
click at [714, 50] on link "Reports Home" at bounding box center [732, 50] width 118 height 31
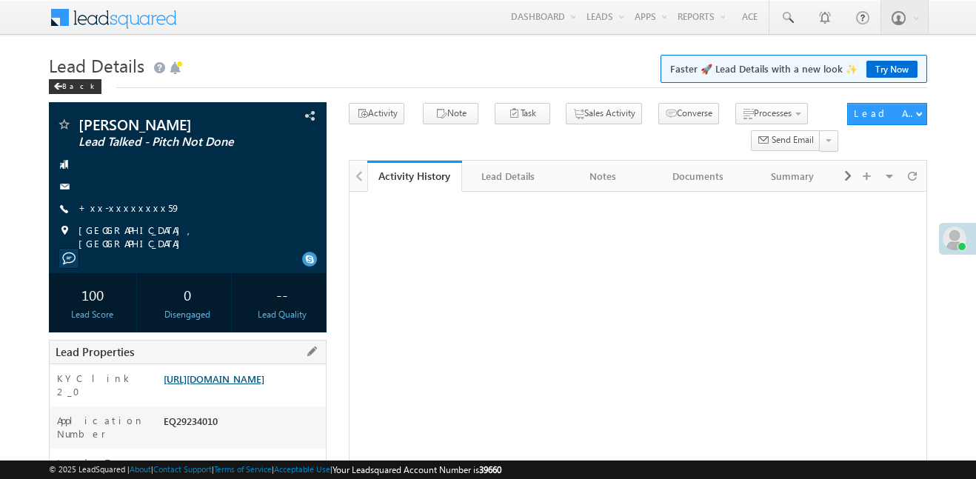
scroll to position [147, 0]
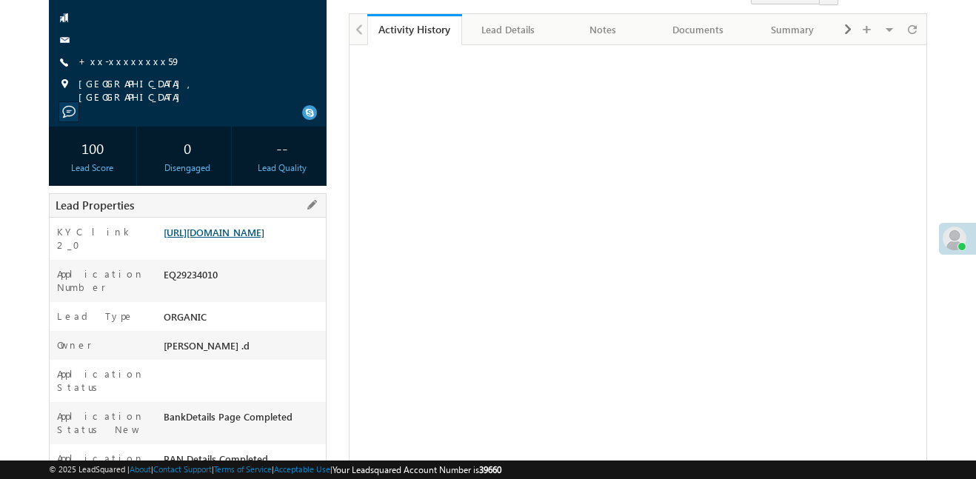
click at [223, 238] on link "[URL][DOMAIN_NAME]" at bounding box center [214, 232] width 101 height 13
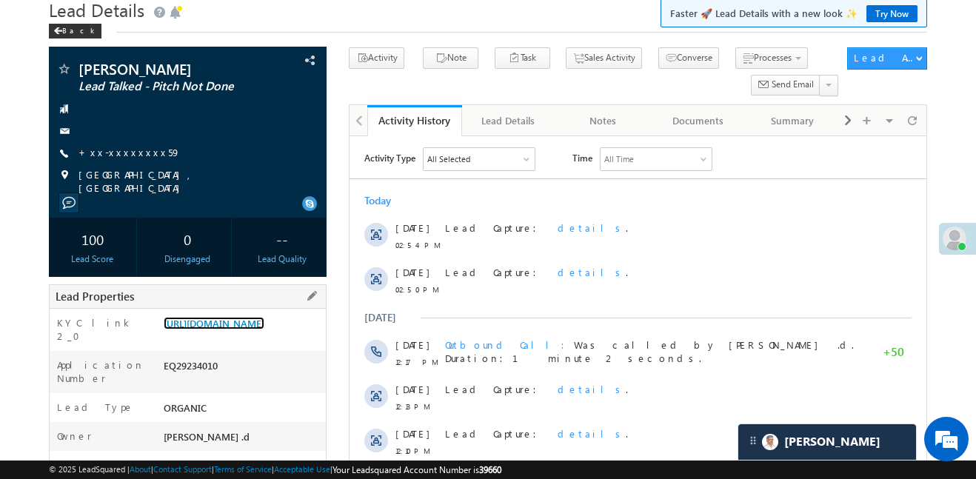
scroll to position [61, 0]
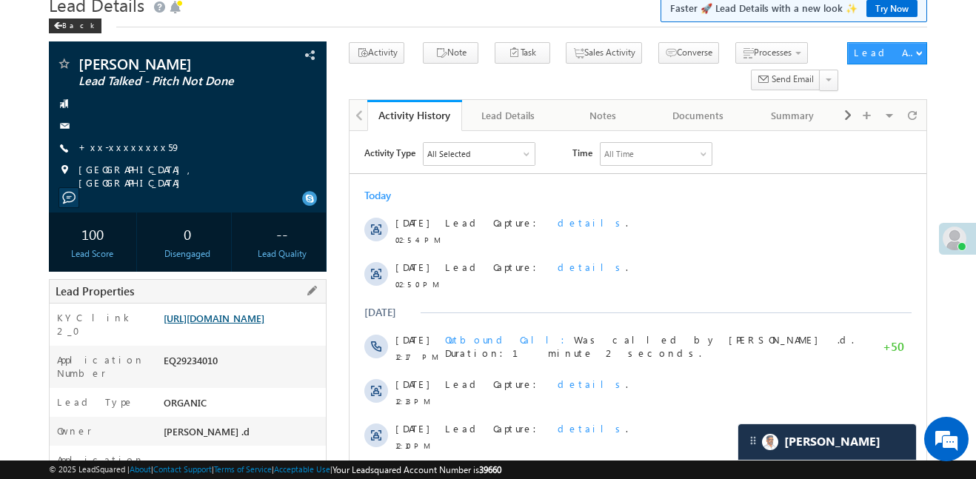
click at [264, 324] on link "[URL][DOMAIN_NAME]" at bounding box center [214, 318] width 101 height 13
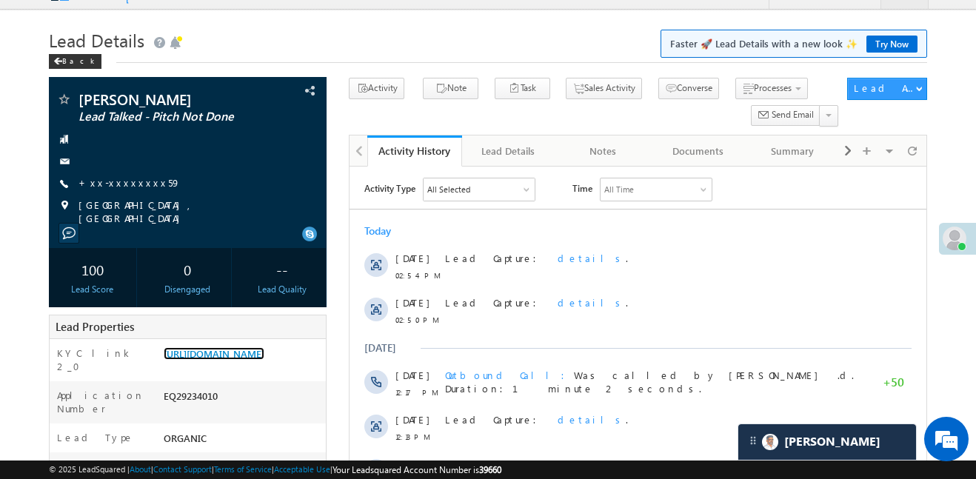
scroll to position [0, 0]
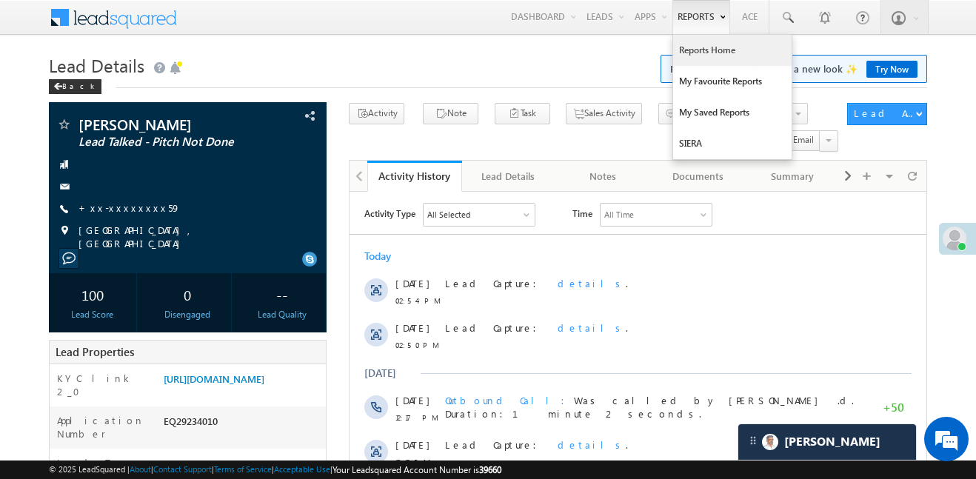
click at [709, 53] on link "Reports Home" at bounding box center [732, 50] width 118 height 31
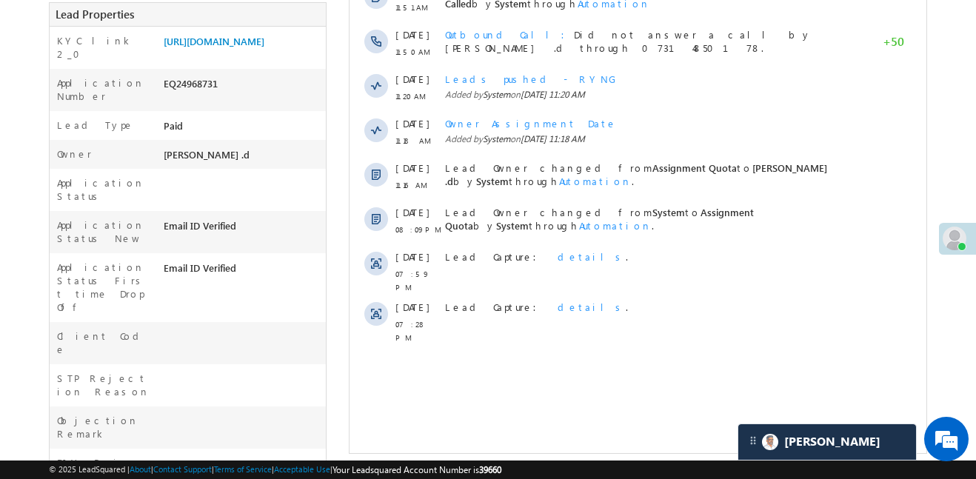
scroll to position [419, 0]
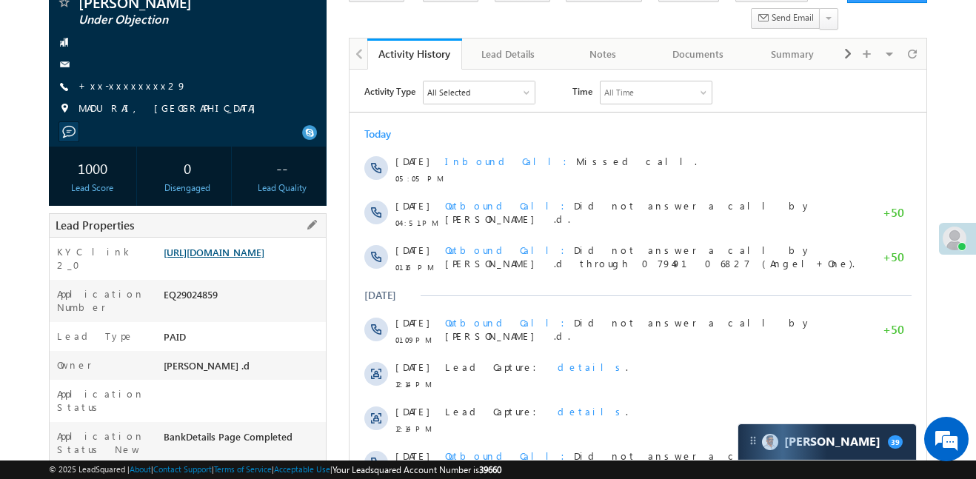
click at [262, 252] on link "[URL][DOMAIN_NAME]" at bounding box center [214, 252] width 101 height 13
click at [254, 233] on div "Lead Properties" at bounding box center [188, 225] width 278 height 24
click at [278, 266] on div "https://angelbroking1-pk3em7sa.customui-test.leadsquared.com?leadId=e86e16a4-d7…" at bounding box center [243, 255] width 166 height 21
click at [264, 258] on link "https://angelbroking1-pk3em7sa.customui-test.leadsquared.com?leadId=e86e16a4-d7…" at bounding box center [214, 252] width 101 height 13
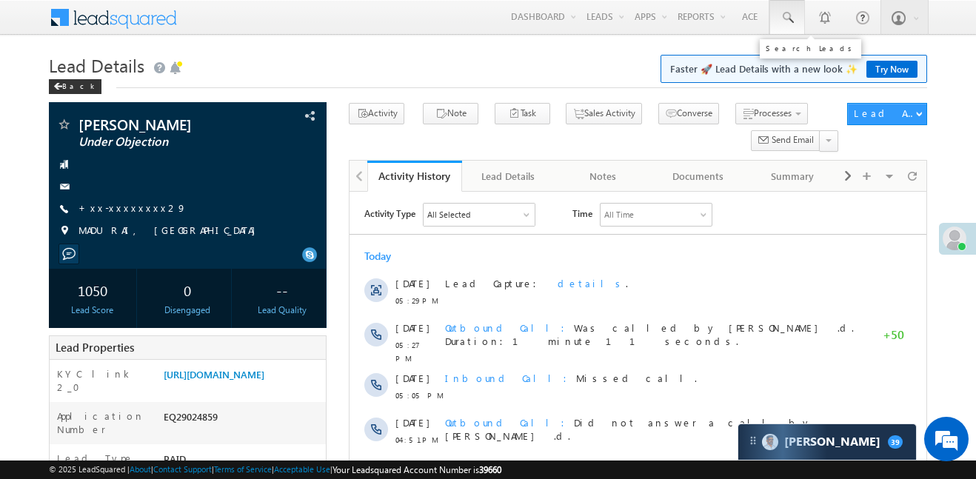
click at [803, 28] on link at bounding box center [787, 17] width 36 height 34
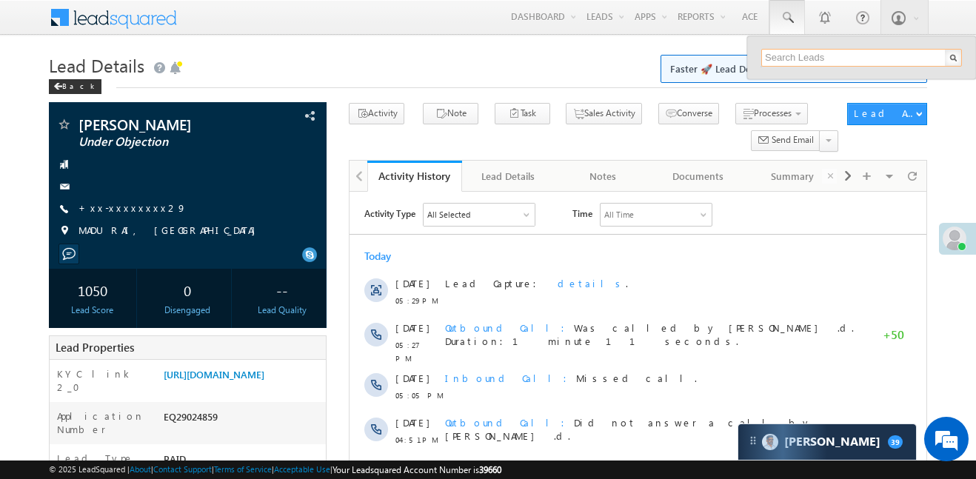
paste input "EQ29292289"
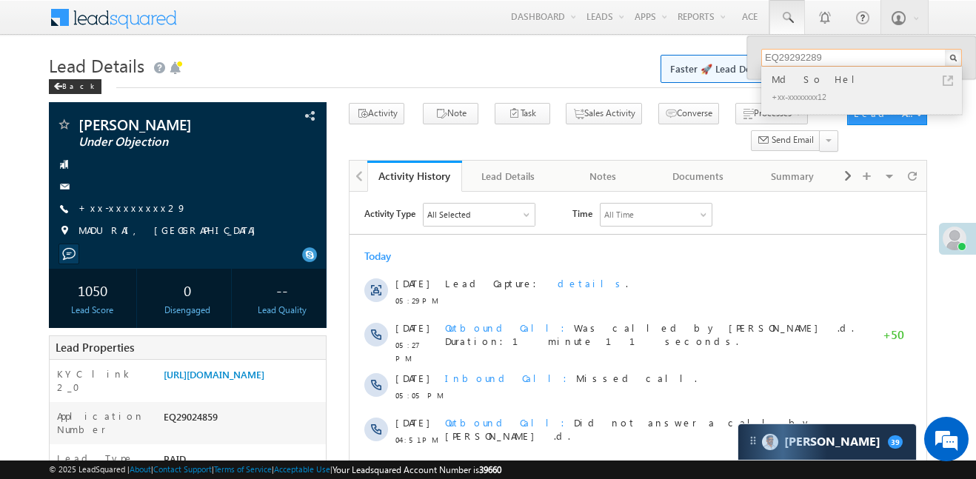
type input "EQ29292289"
click at [825, 85] on div "Md So Hel" at bounding box center [867, 79] width 198 height 16
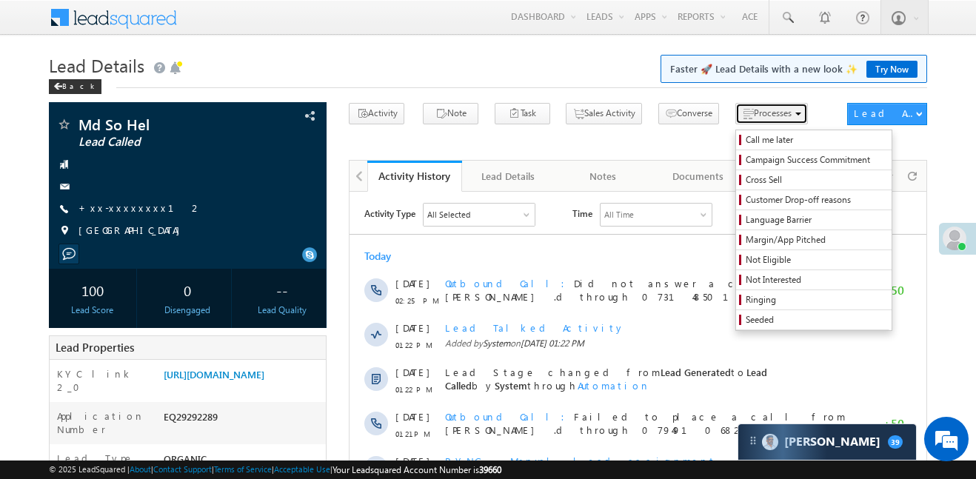
click at [754, 112] on span "Processes" at bounding box center [773, 112] width 38 height 11
click at [747, 255] on span "Not Eligible" at bounding box center [815, 259] width 141 height 13
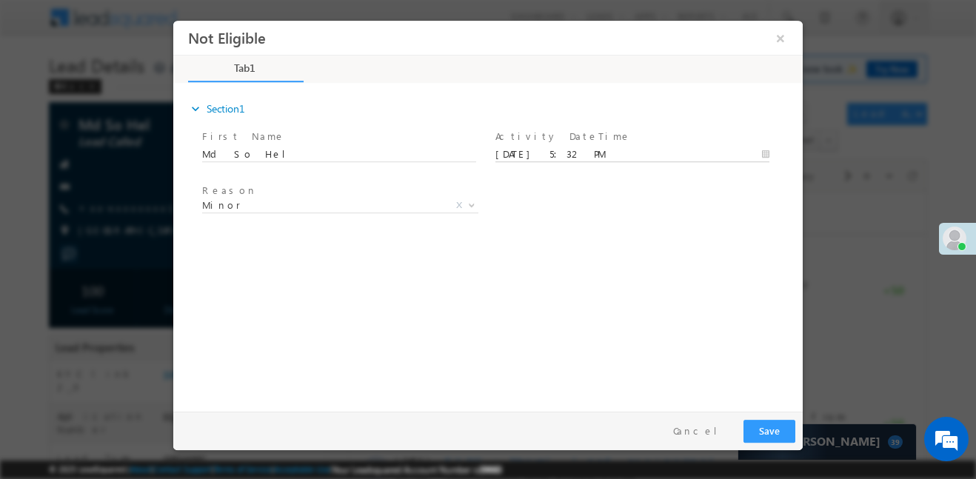
click at [573, 157] on input "[DATE] 5:32 PM" at bounding box center [632, 154] width 274 height 15
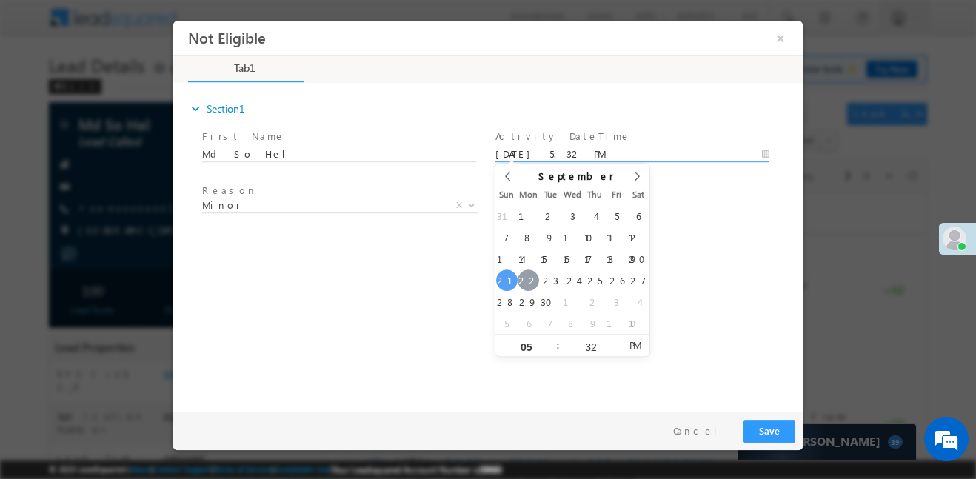
type input "[DATE] 5:32 PM"
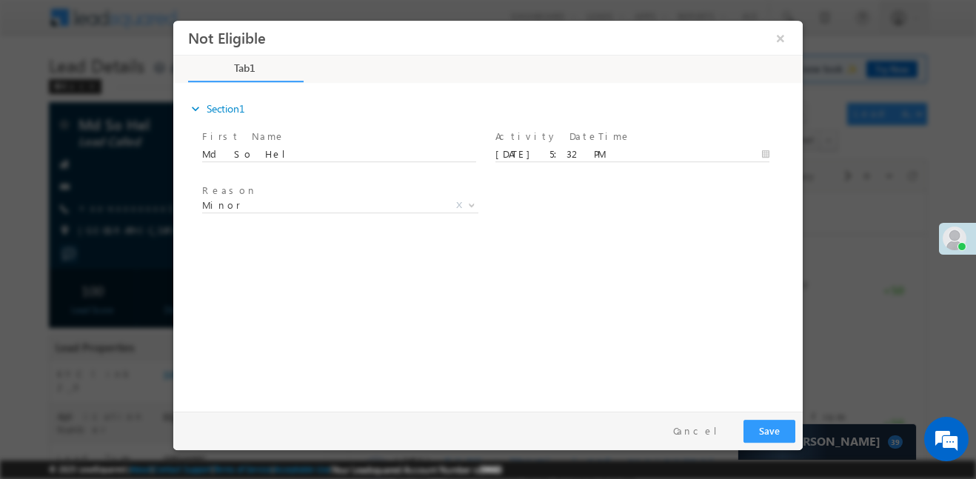
click at [757, 224] on div "Reason * Minor Existing Client Out of India DRA - FDS Termination DRA - Already…" at bounding box center [500, 207] width 603 height 55
click at [769, 431] on button "Save" at bounding box center [769, 430] width 52 height 23
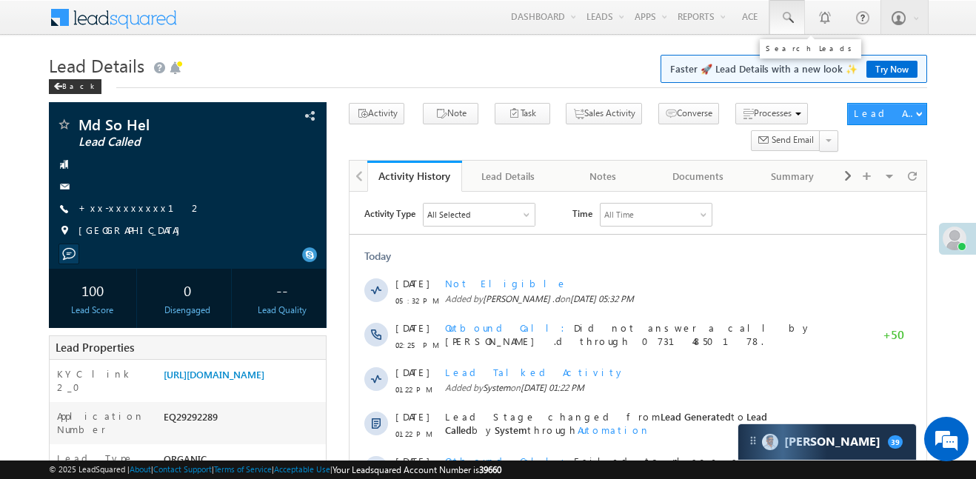
click at [794, 20] on link at bounding box center [787, 17] width 36 height 34
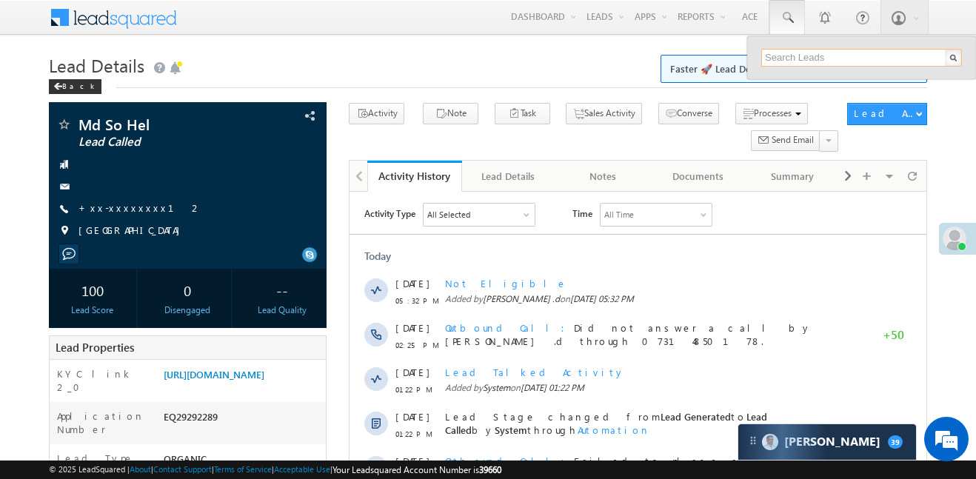
paste input "EQ29291121"
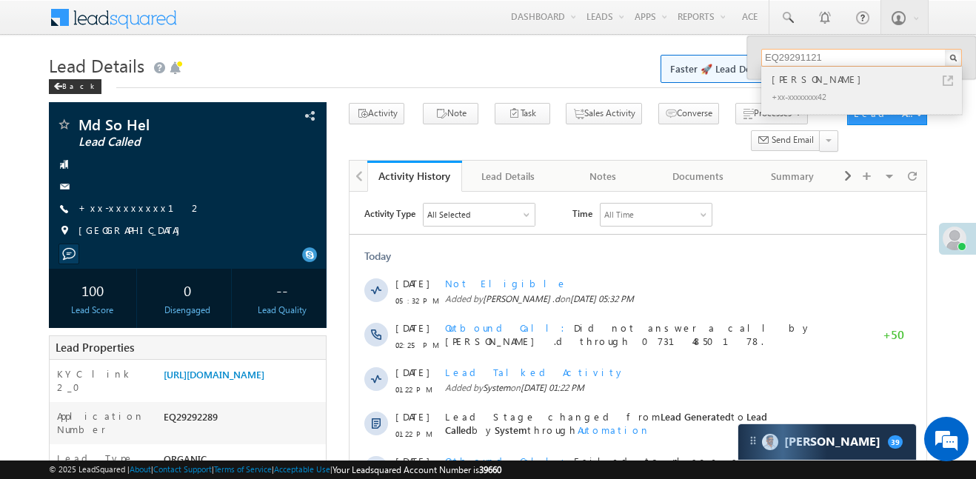
type input "EQ29291121"
click at [777, 82] on div "Shailendra" at bounding box center [867, 79] width 198 height 16
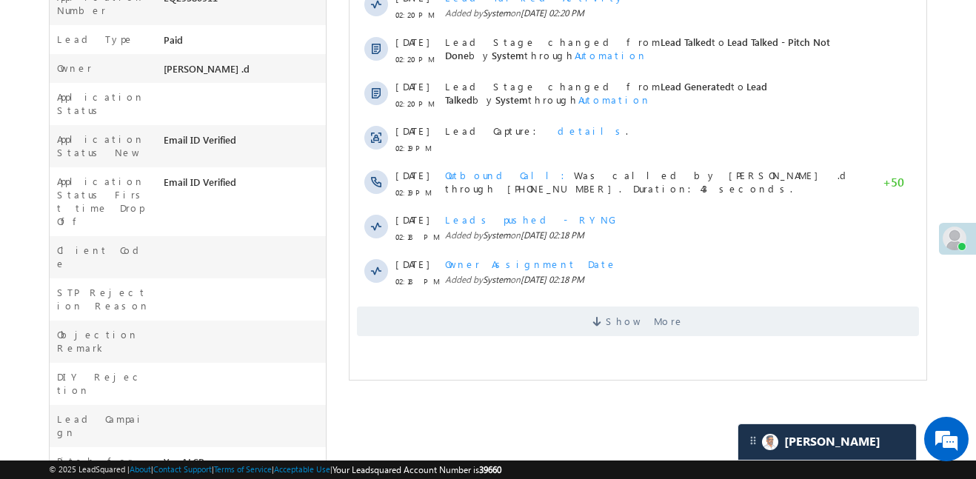
scroll to position [7729, 0]
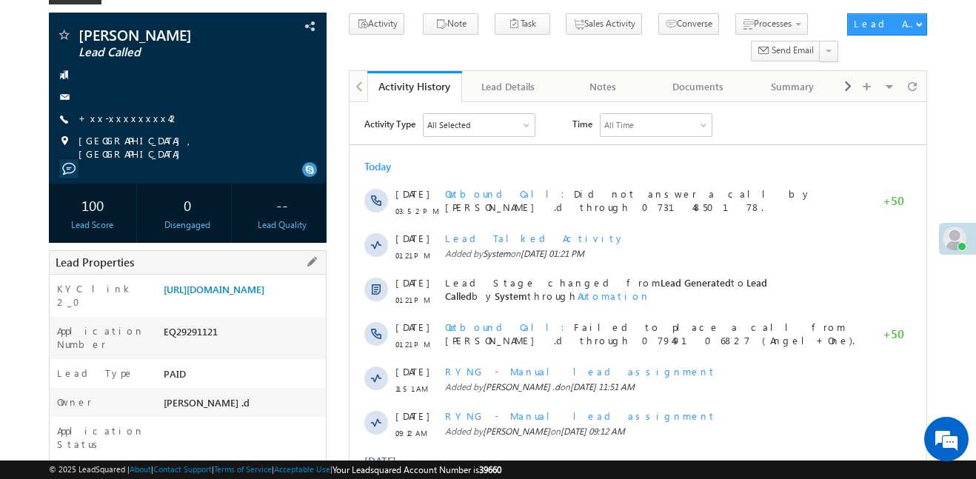
scroll to position [102, 0]
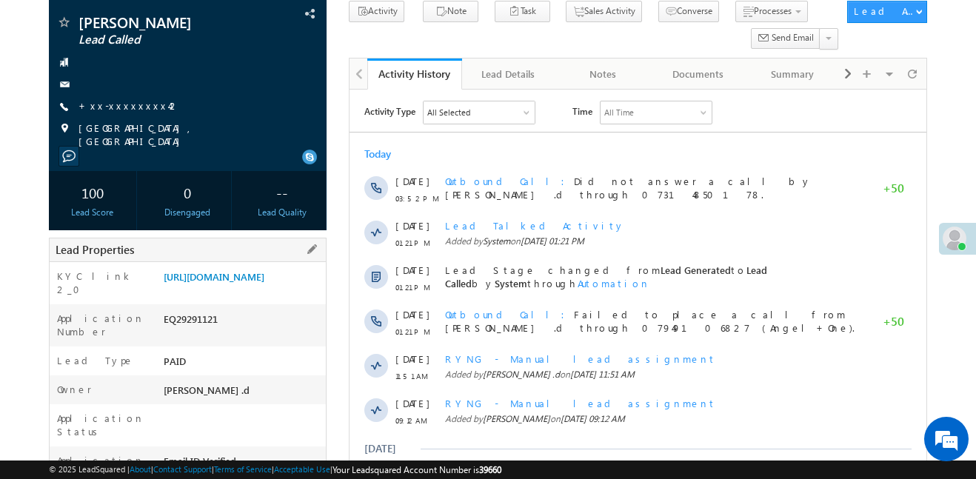
click at [190, 328] on div "Application Number EQ29291121" at bounding box center [188, 325] width 276 height 42
click at [196, 332] on div "EQ29291121" at bounding box center [243, 322] width 166 height 21
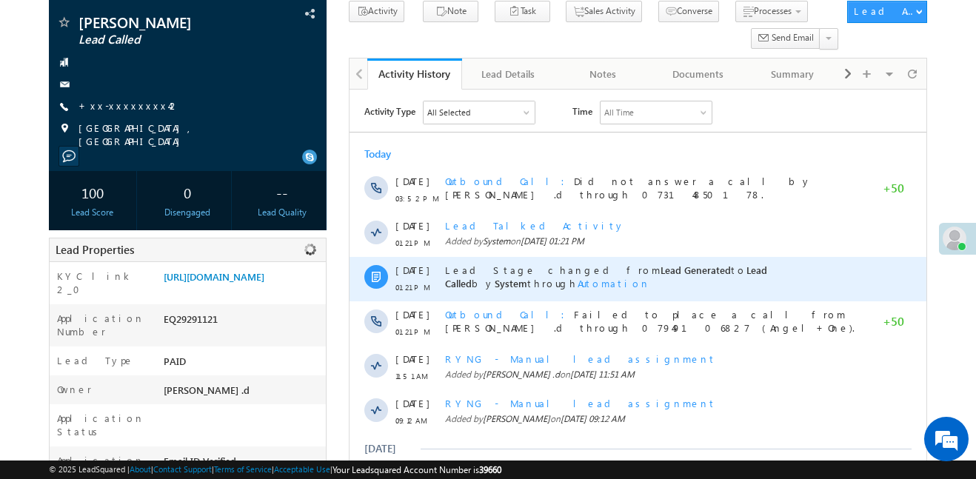
copy div "EQ29291121"
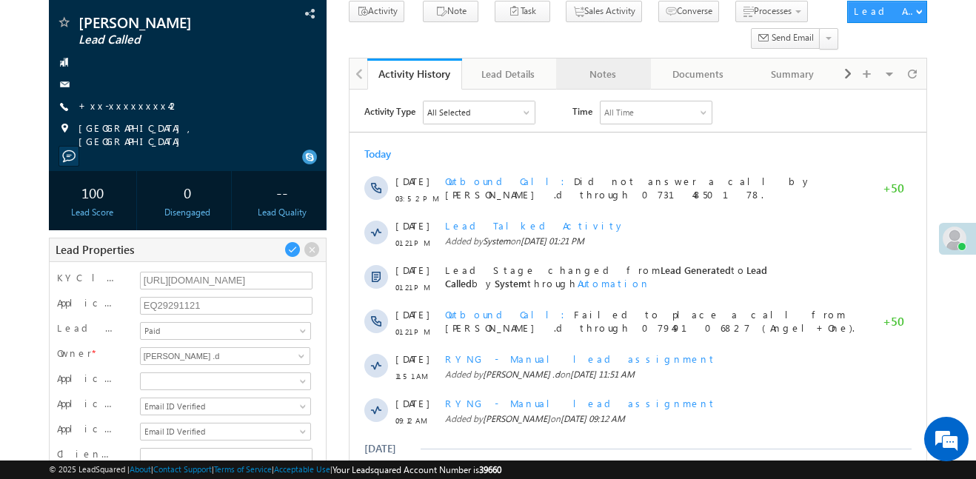
scroll to position [0, 0]
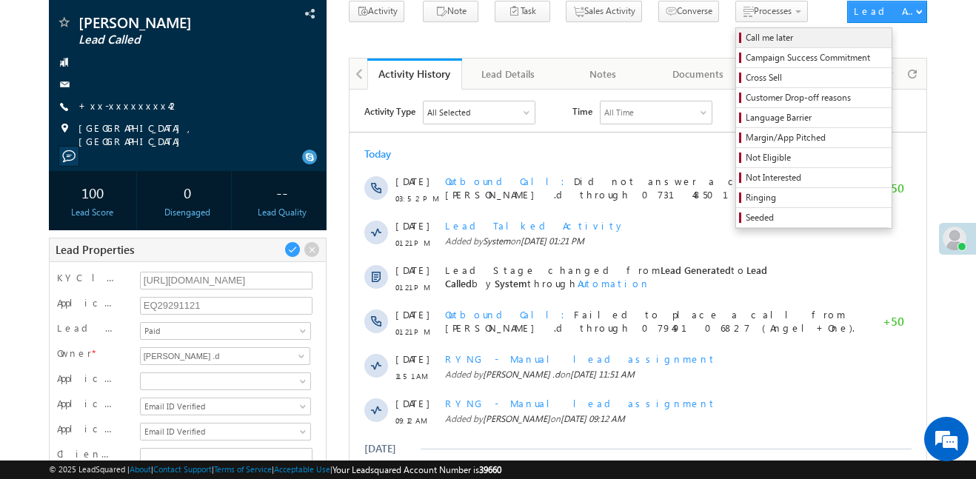
drag, startPoint x: 749, startPoint y: 23, endPoint x: 755, endPoint y: 31, distance: 10.1
click at [755, 28] on div "Processes Call me later Campaign Success Commitment Cross Sell Customer Drop-of…" at bounding box center [773, 14] width 77 height 27
click at [760, 36] on span "Call me later" at bounding box center [815, 37] width 141 height 13
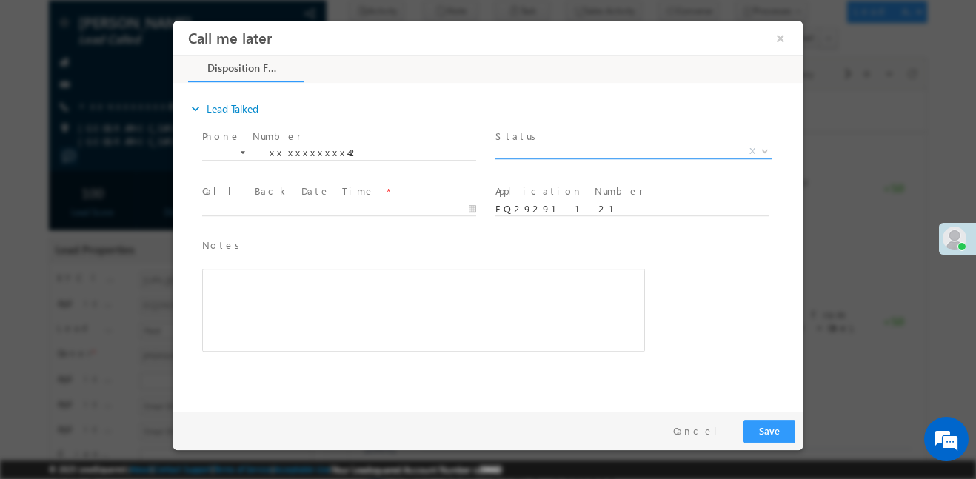
click at [607, 156] on span "X" at bounding box center [633, 151] width 276 height 15
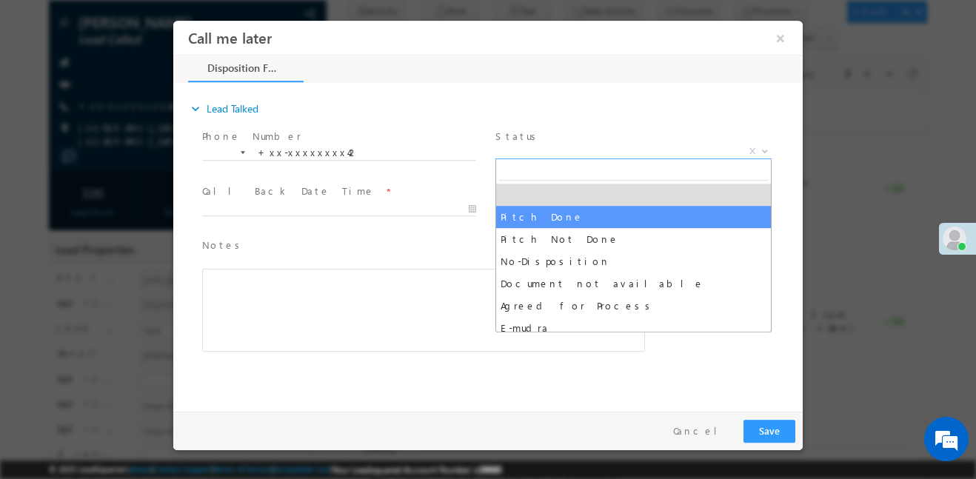
select select "Pitch Done"
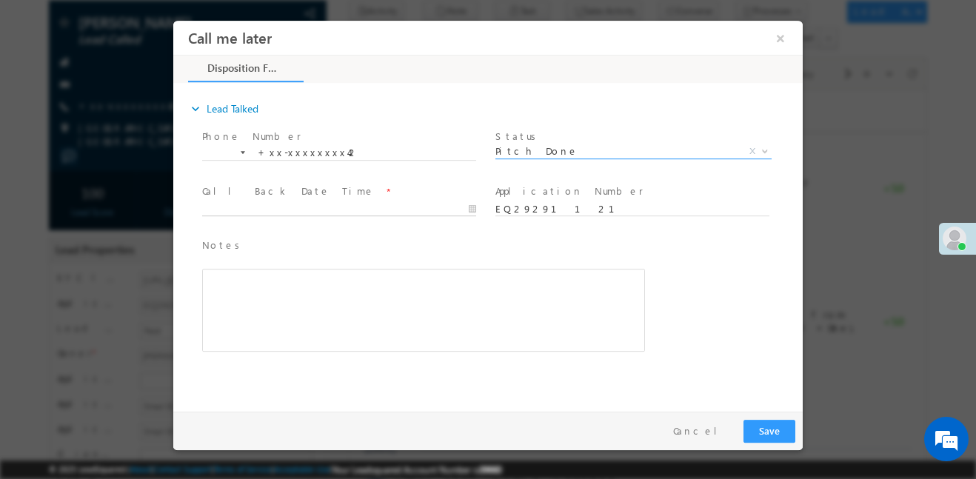
type input "22/09/25 5:38 PM"
click at [345, 208] on input "22/09/25 5:38 PM" at bounding box center [339, 208] width 274 height 15
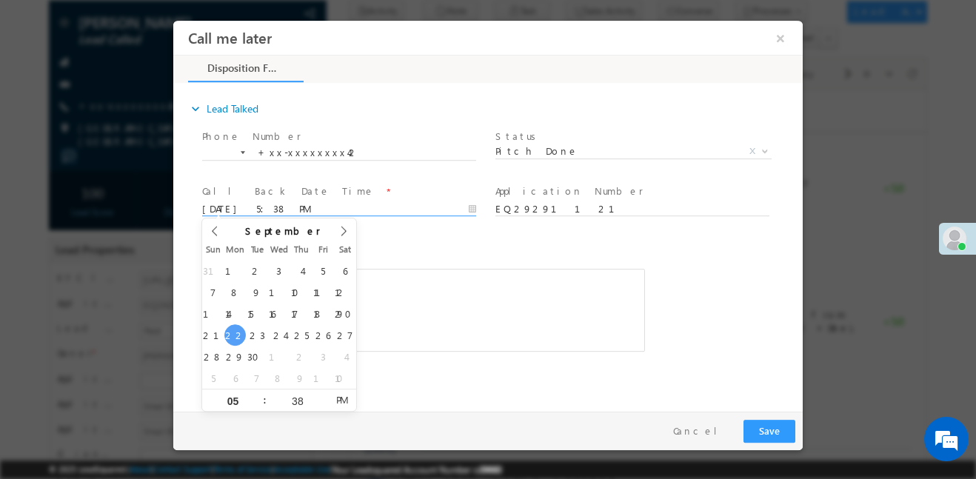
click at [439, 326] on div "Rich Text Editor, 40788eee-0fb2-11ec-a811-0adc8a9d82c2__tab1__section1__Notes__…" at bounding box center [423, 309] width 443 height 83
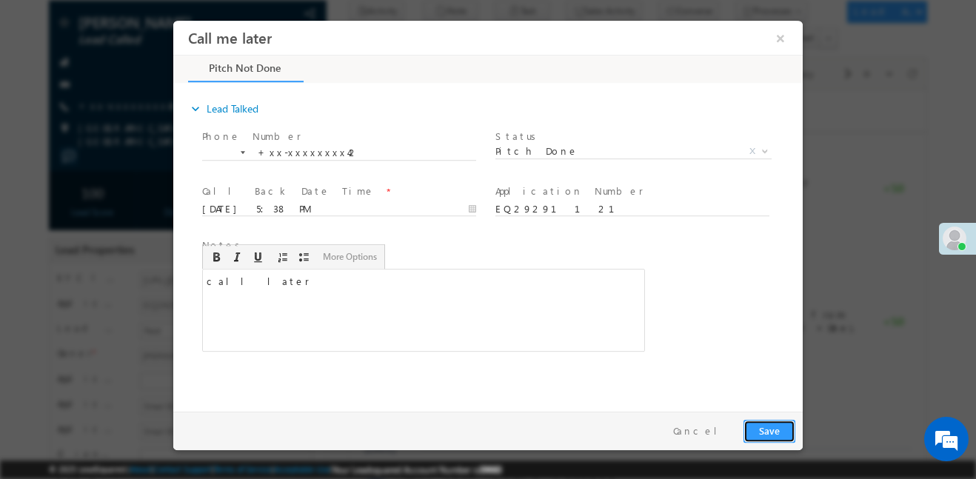
click at [757, 420] on button "Save" at bounding box center [769, 430] width 52 height 23
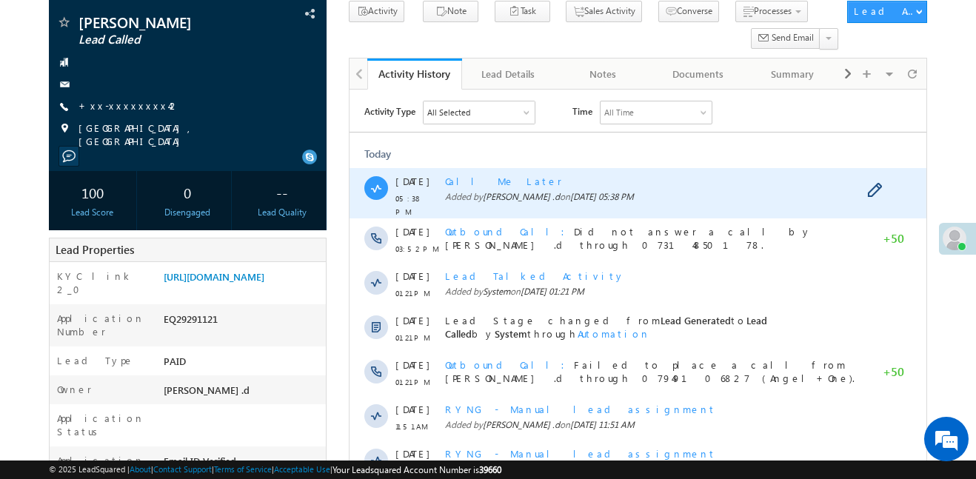
click at [475, 183] on span "Call Me Later" at bounding box center [503, 181] width 117 height 13
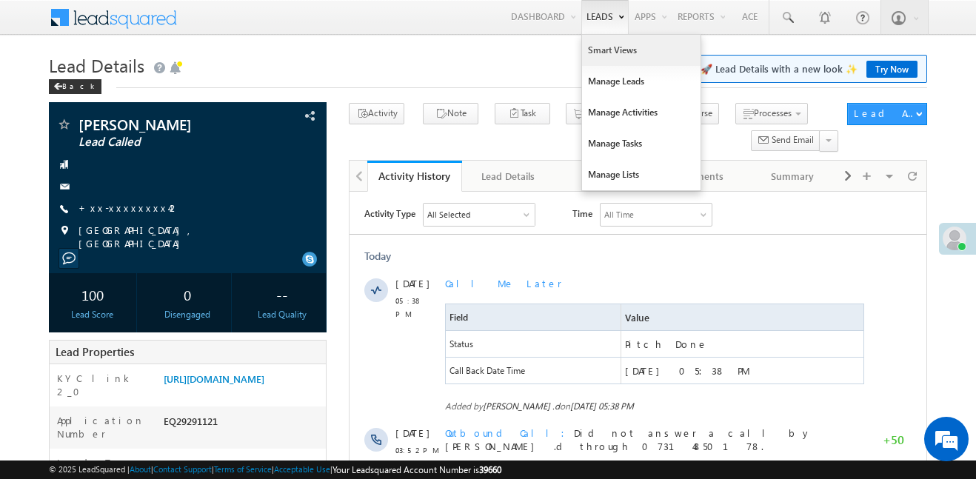
click at [609, 48] on link "Smart Views" at bounding box center [641, 50] width 118 height 31
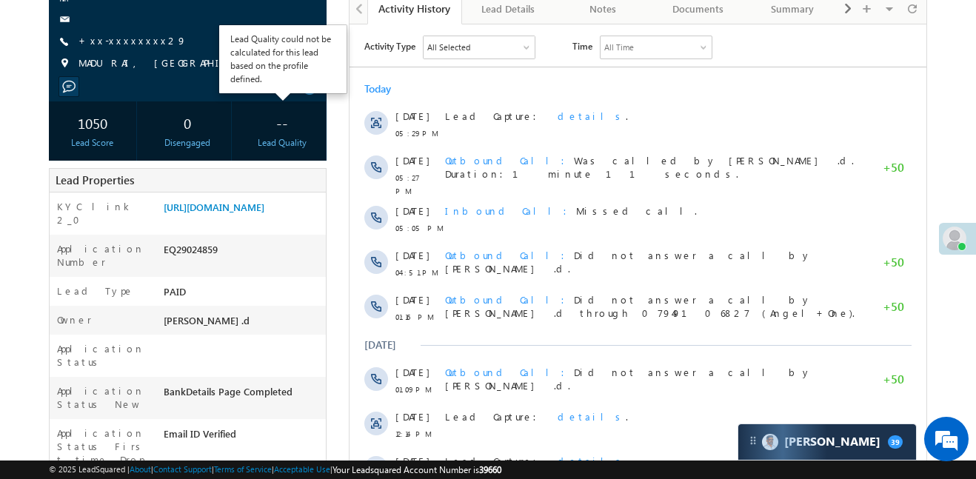
scroll to position [173, 0]
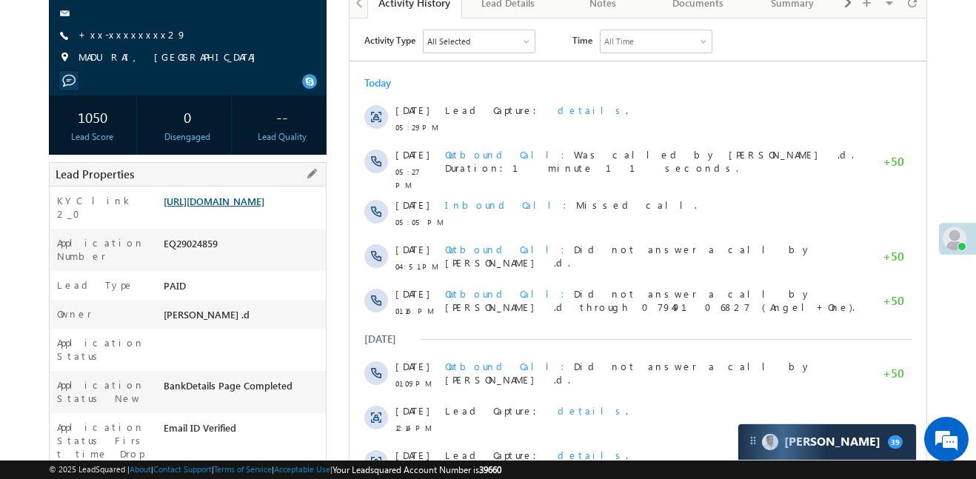
click at [235, 207] on link "[URL][DOMAIN_NAME]" at bounding box center [214, 201] width 101 height 13
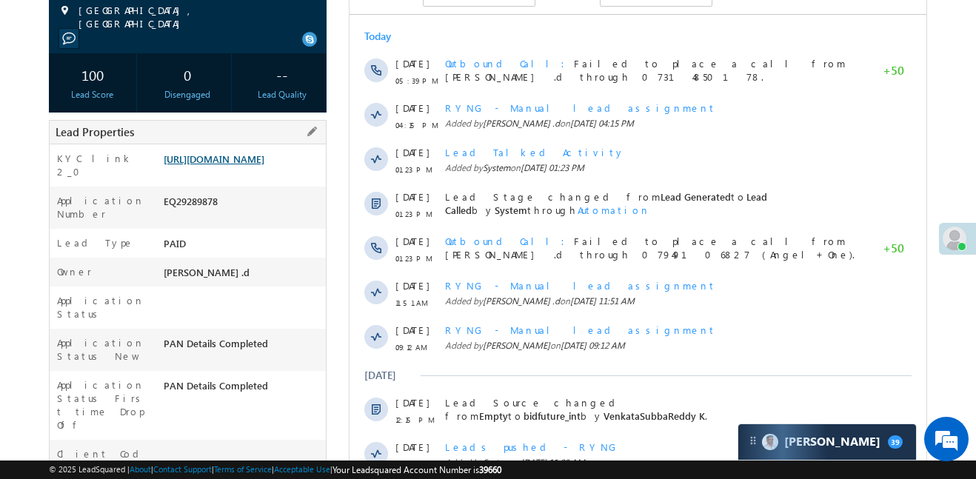
scroll to position [177, 0]
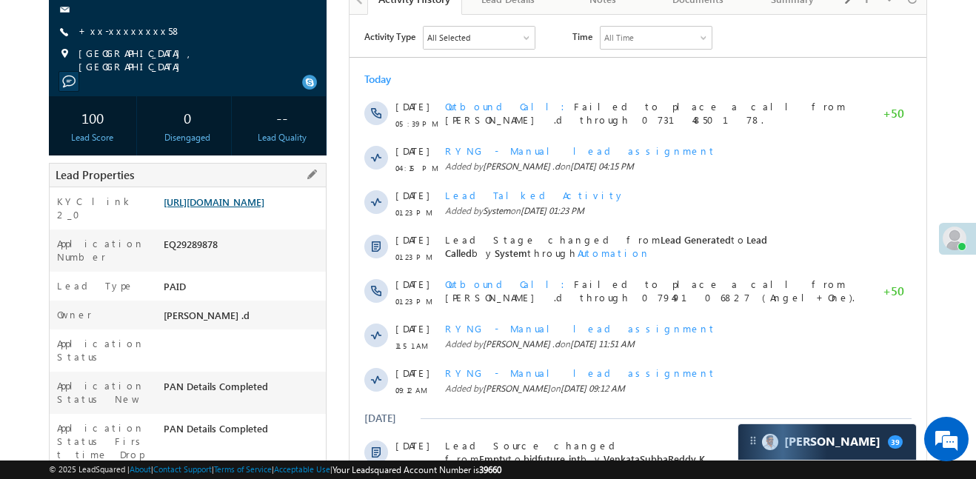
click at [251, 208] on link "[URL][DOMAIN_NAME]" at bounding box center [214, 201] width 101 height 13
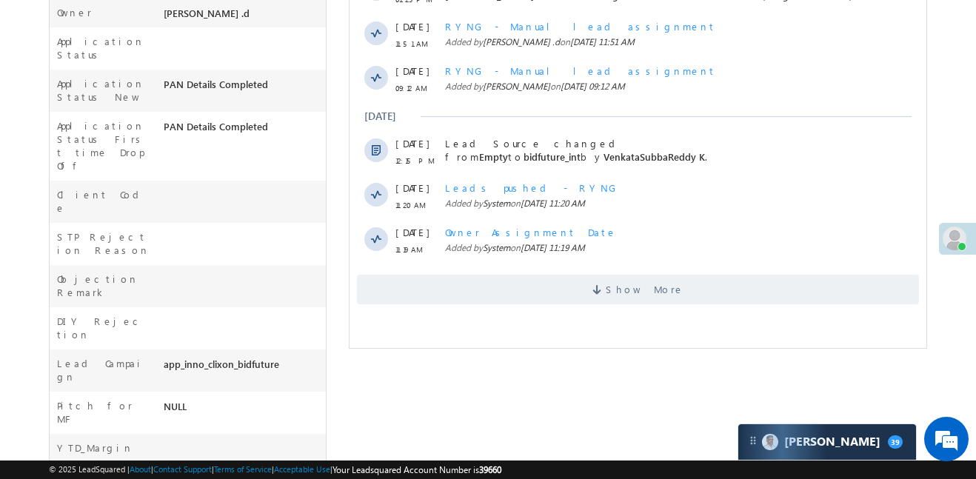
scroll to position [625, 0]
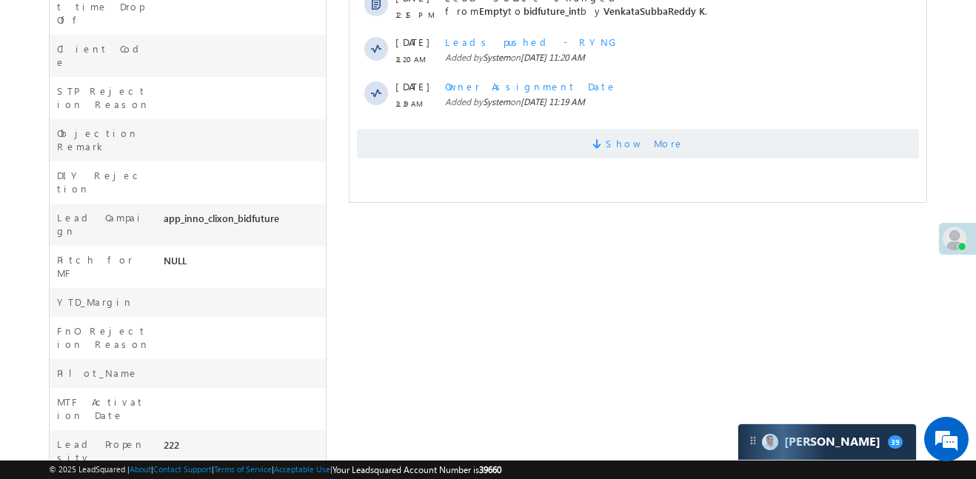
click at [514, 141] on span "Show More" at bounding box center [638, 144] width 562 height 30
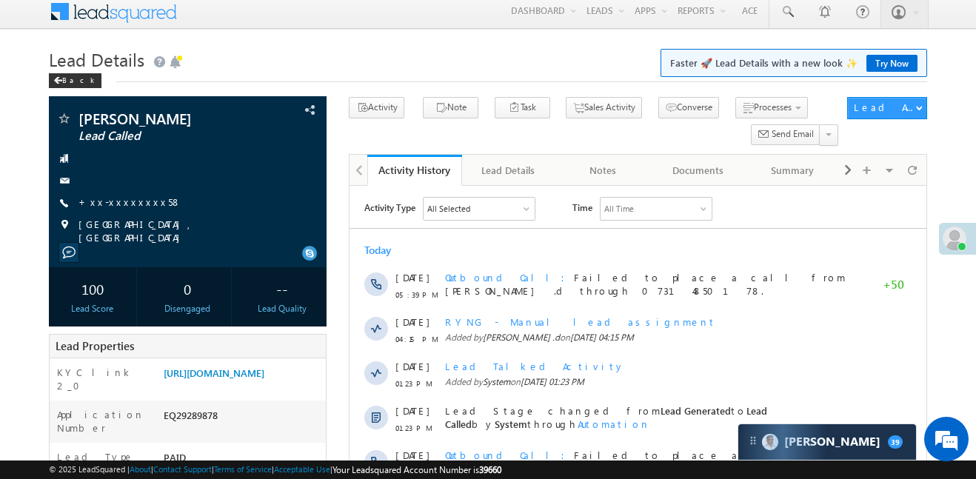
scroll to position [0, 0]
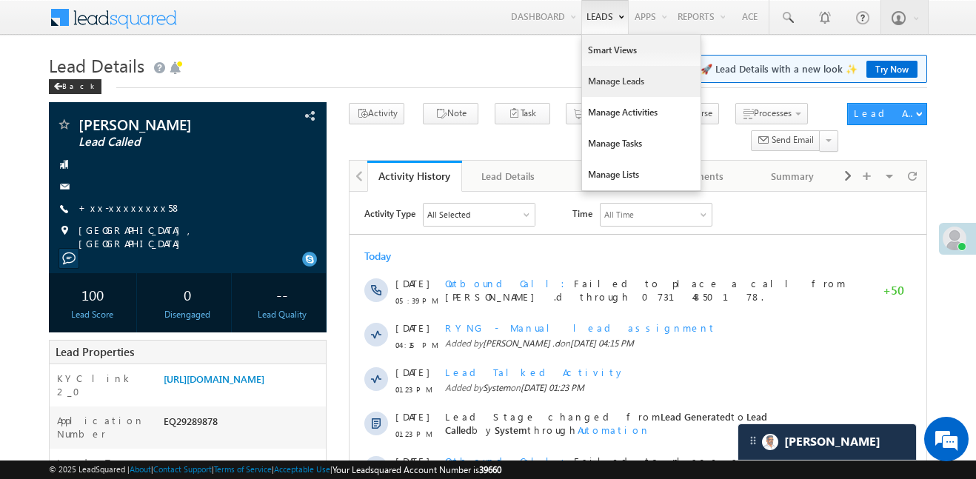
click at [603, 91] on link "Manage Leads" at bounding box center [641, 81] width 118 height 31
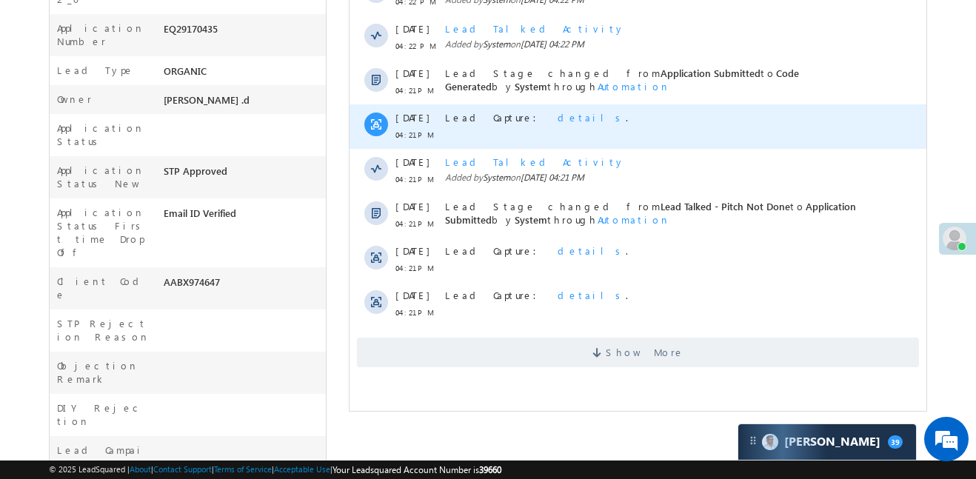
scroll to position [390, 0]
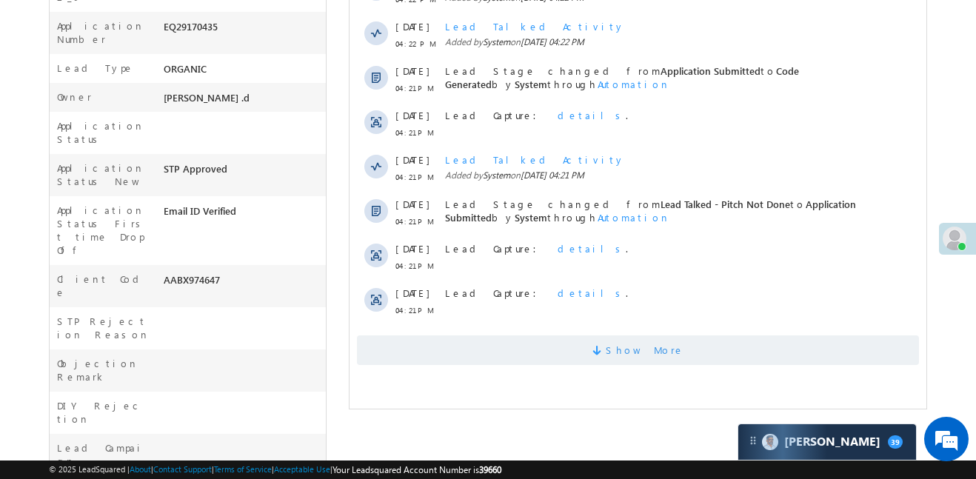
click at [662, 341] on span "Show More" at bounding box center [645, 350] width 78 height 30
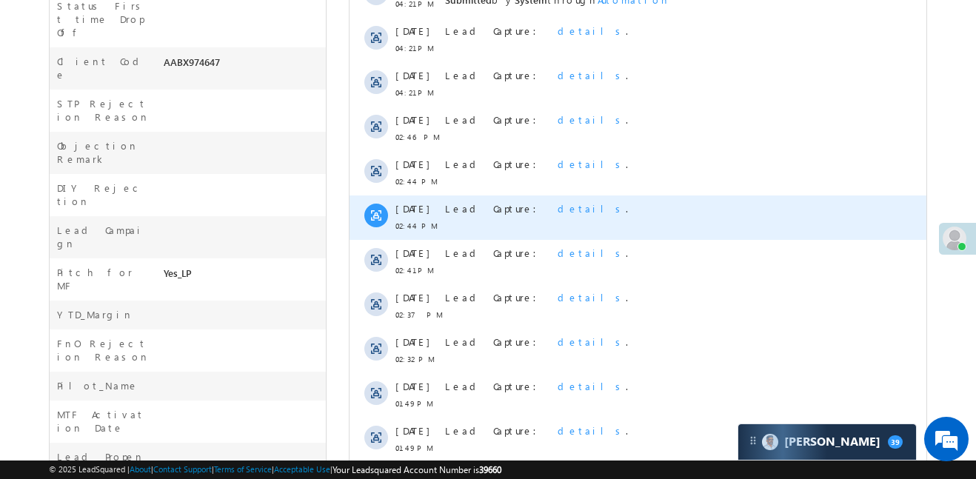
scroll to position [782, 0]
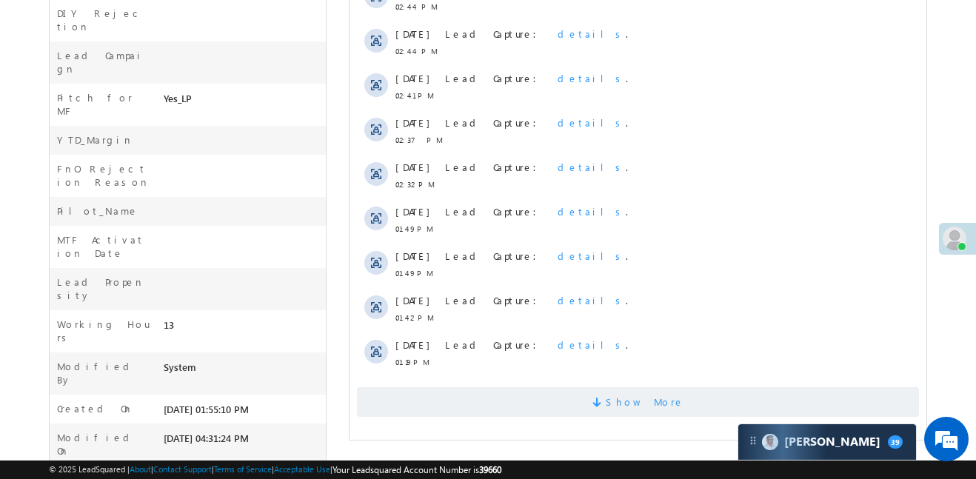
click at [669, 395] on span "Show More" at bounding box center [638, 402] width 562 height 30
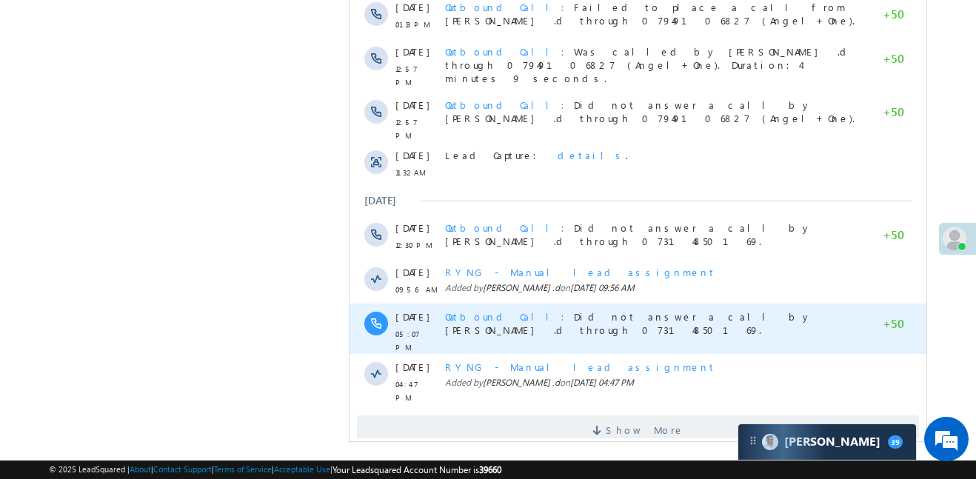
scroll to position [1255, 0]
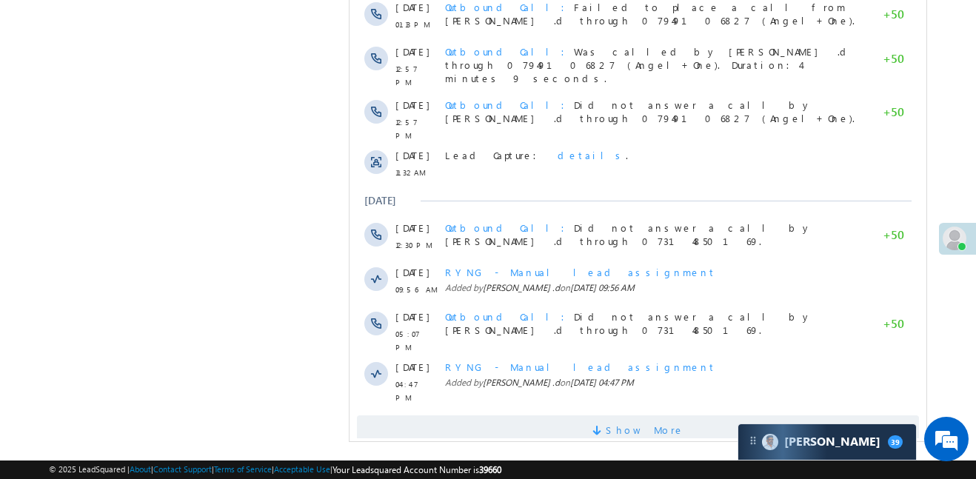
click at [654, 415] on span "Show More" at bounding box center [645, 430] width 78 height 30
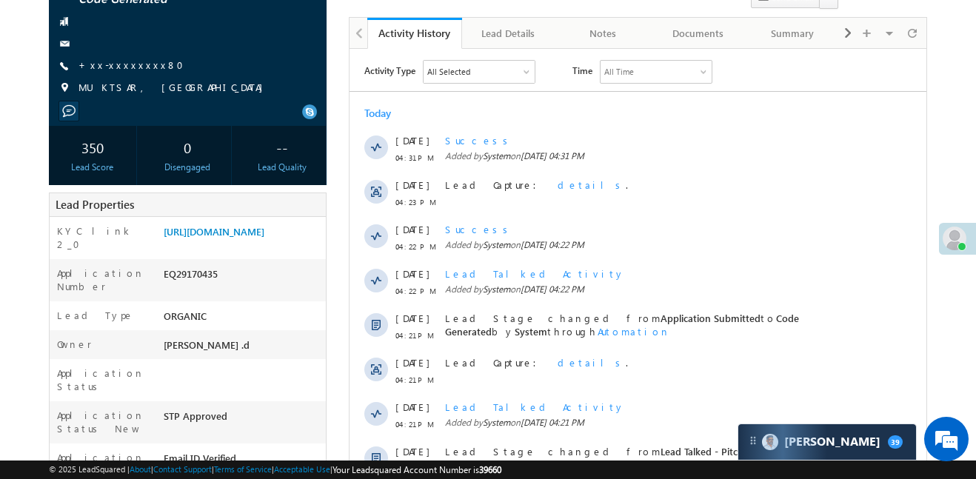
scroll to position [0, 0]
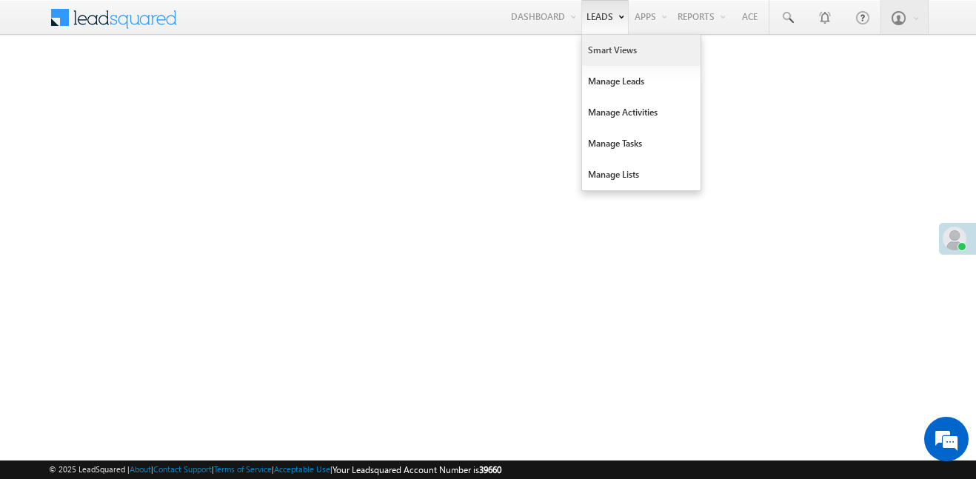
click at [611, 58] on link "Smart Views" at bounding box center [641, 50] width 118 height 31
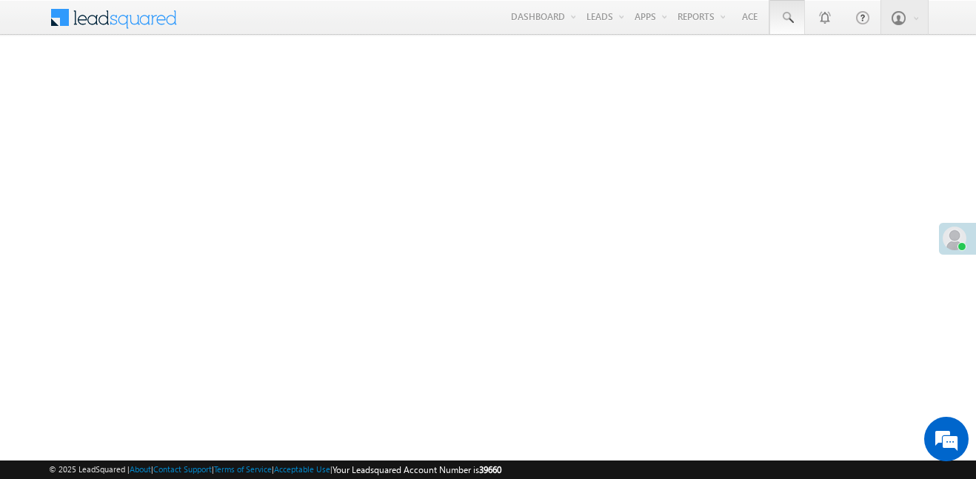
click at [785, 25] on link at bounding box center [787, 17] width 36 height 34
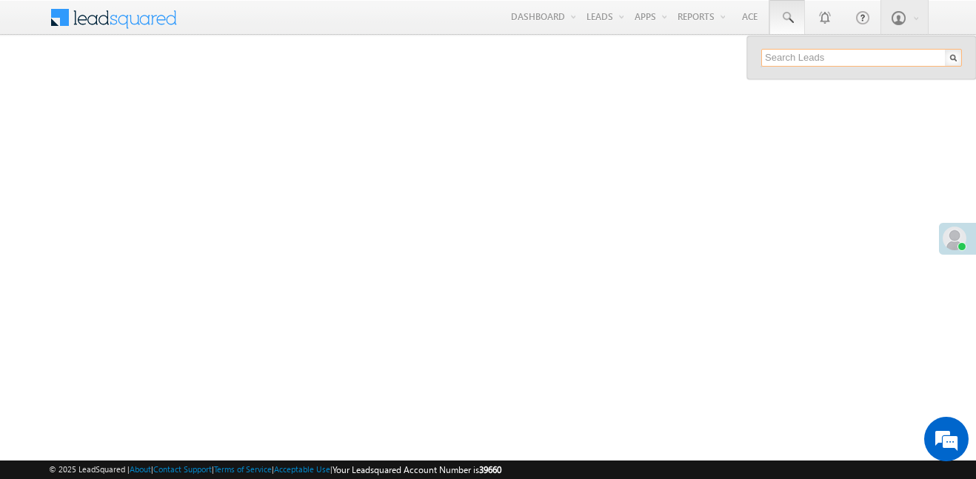
paste input "EQ29319425"
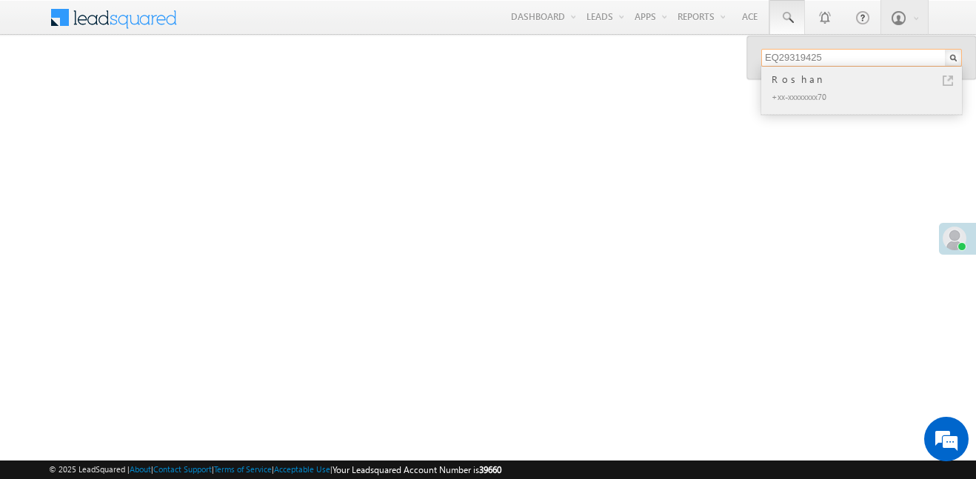
type input "EQ29319425"
click at [790, 74] on div "Roshan" at bounding box center [867, 79] width 198 height 16
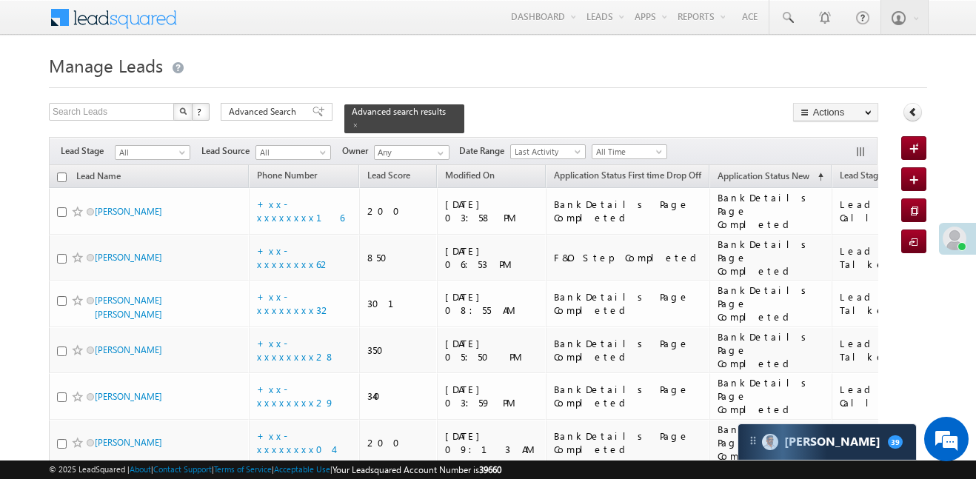
click at [657, 149] on span at bounding box center [660, 155] width 12 height 12
click at [623, 200] on link "Today" at bounding box center [631, 205] width 75 height 13
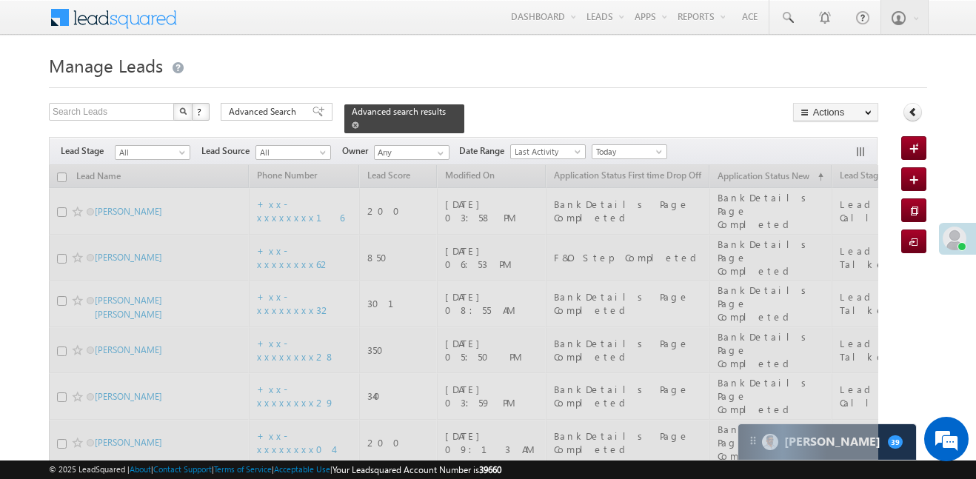
click at [359, 121] on span at bounding box center [355, 124] width 7 height 7
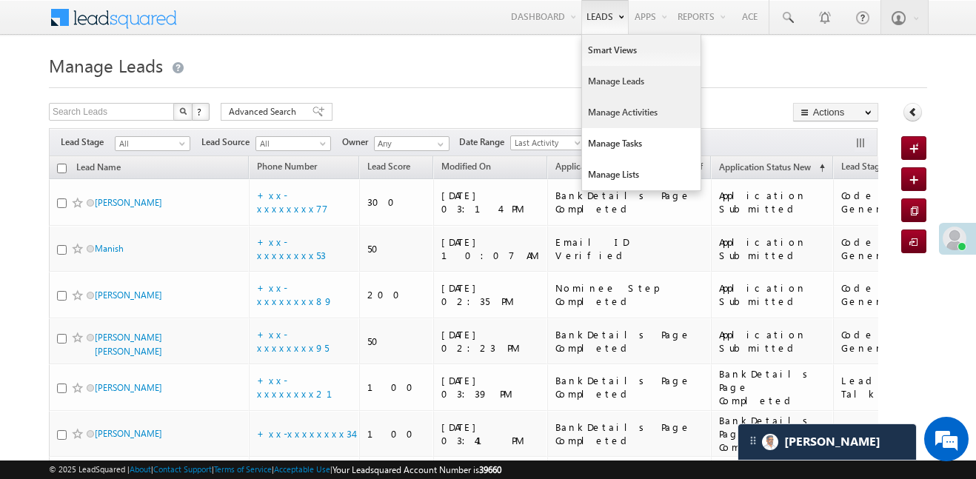
click at [616, 124] on link "Manage Activities" at bounding box center [641, 112] width 118 height 31
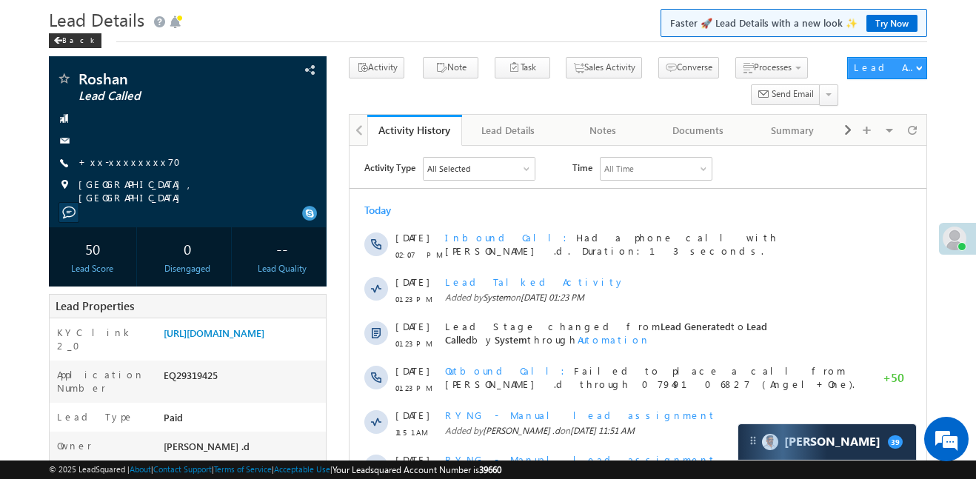
scroll to position [27, 0]
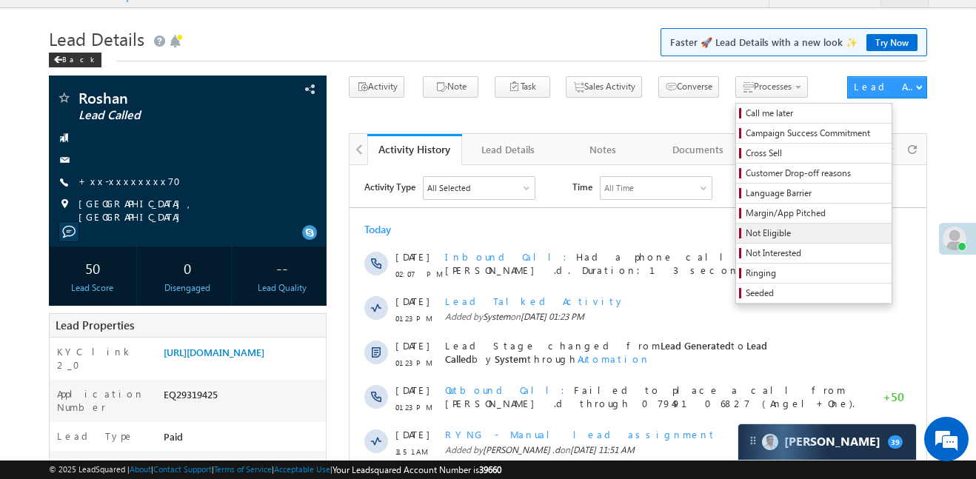
click at [745, 234] on span "Not Eligible" at bounding box center [815, 233] width 141 height 13
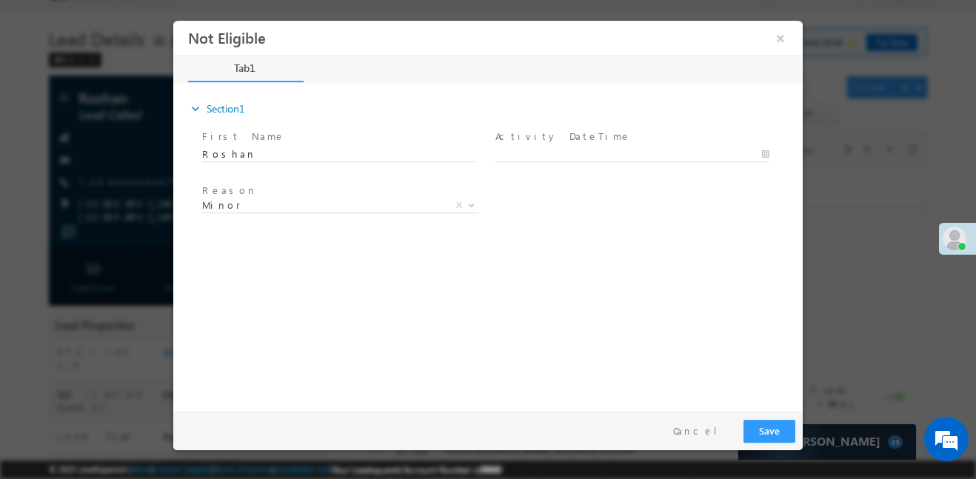
scroll to position [0, 0]
click at [597, 143] on span "Activity DateTime *" at bounding box center [631, 136] width 273 height 16
click at [594, 150] on body "Not Eligible ×" at bounding box center [487, 212] width 629 height 384
type input "[DATE] 5:52 PM"
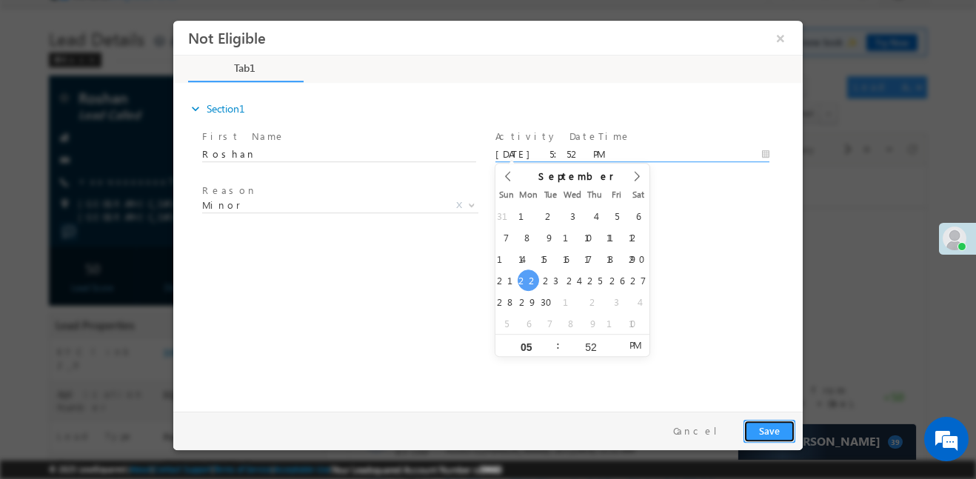
click at [775, 426] on button "Save" at bounding box center [769, 430] width 52 height 23
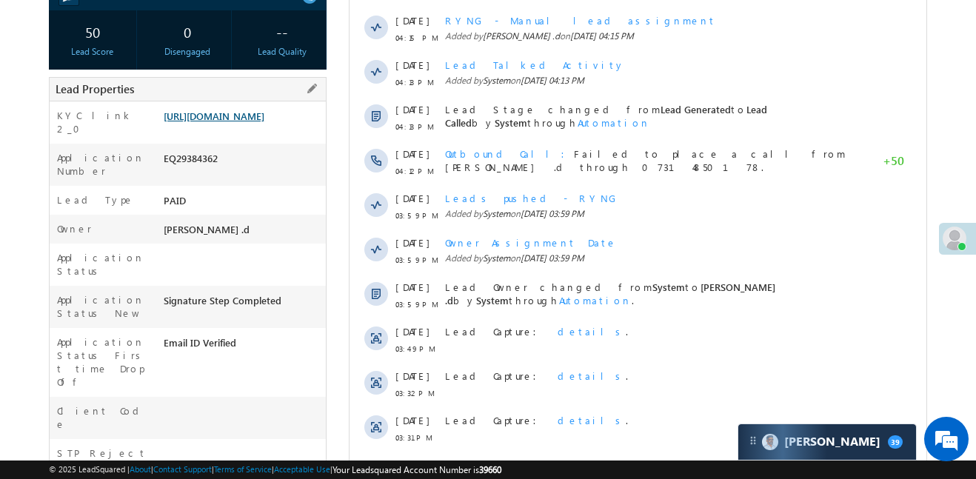
click at [253, 122] on link "[URL][DOMAIN_NAME]" at bounding box center [214, 116] width 101 height 13
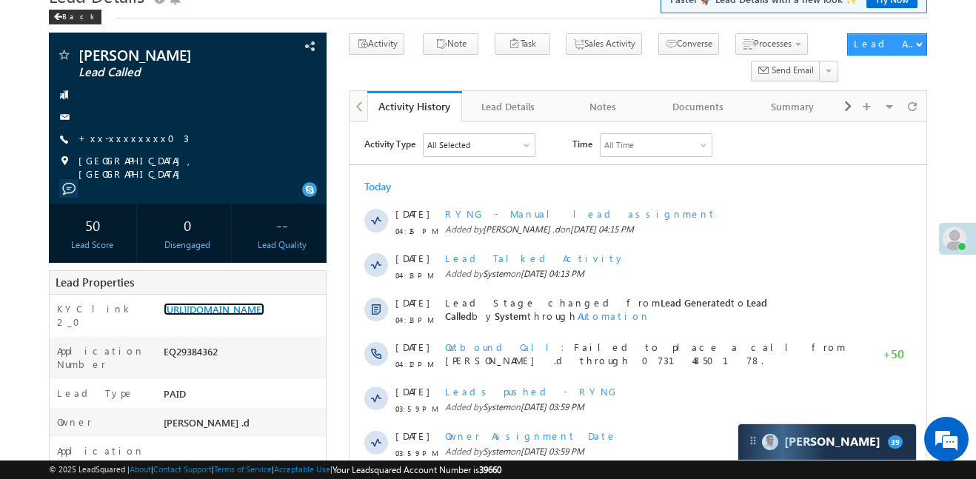
scroll to position [73, 0]
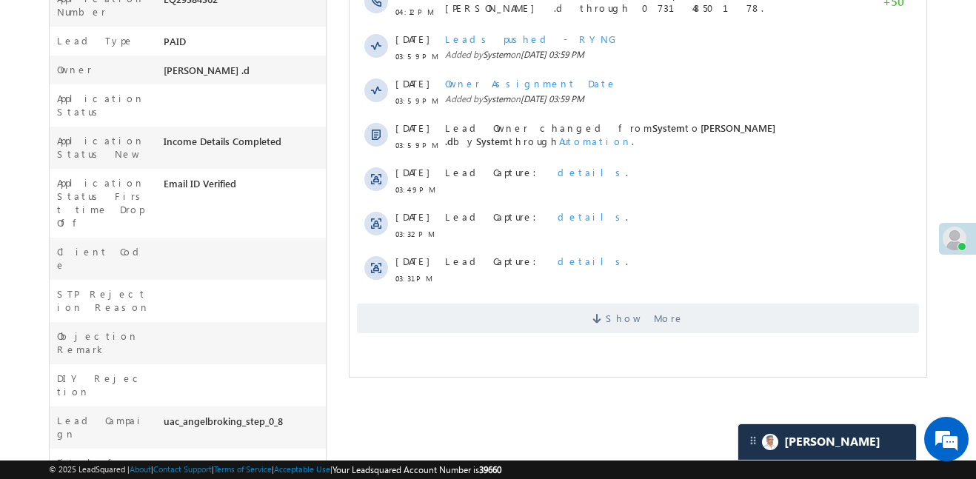
scroll to position [442, 0]
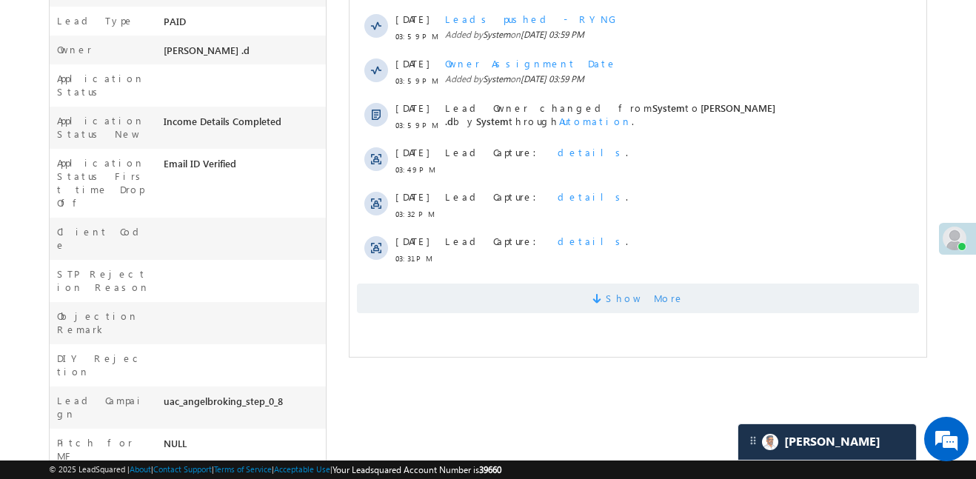
click at [486, 284] on span "Show More" at bounding box center [638, 299] width 562 height 30
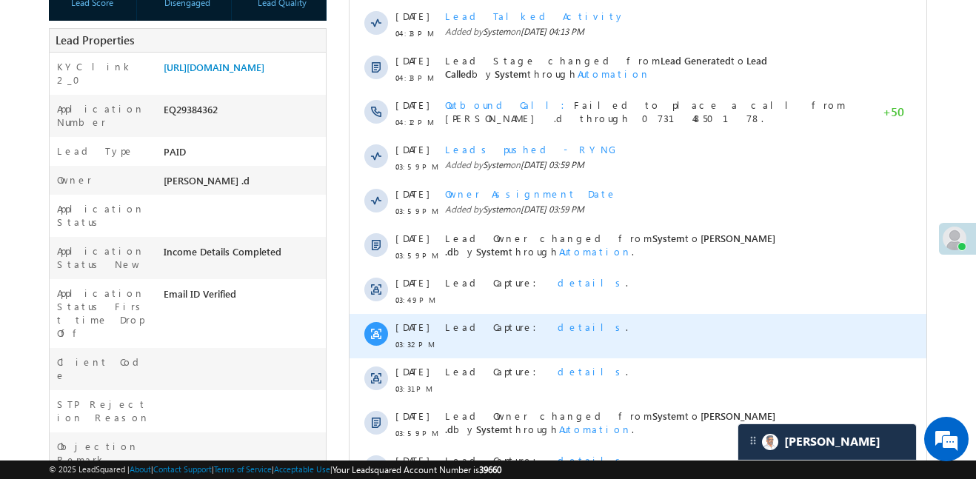
scroll to position [286, 0]
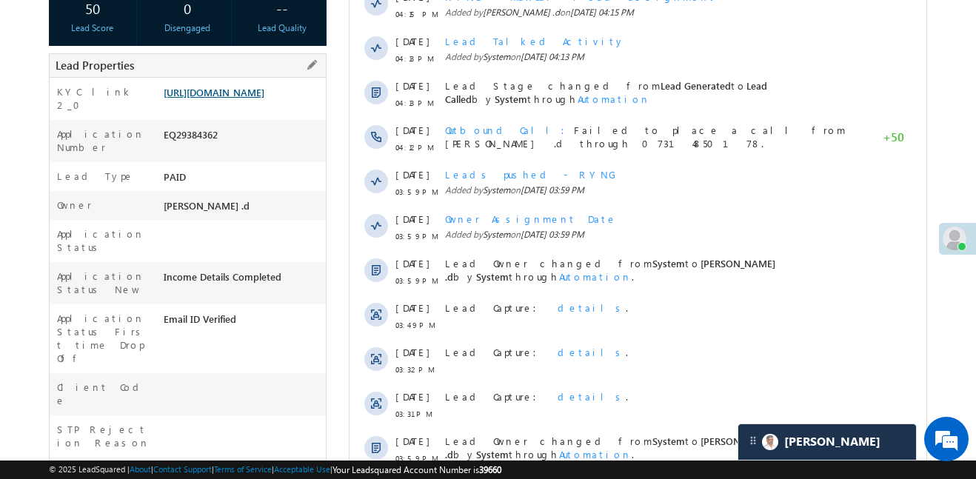
click at [264, 98] on link "[URL][DOMAIN_NAME]" at bounding box center [214, 92] width 101 height 13
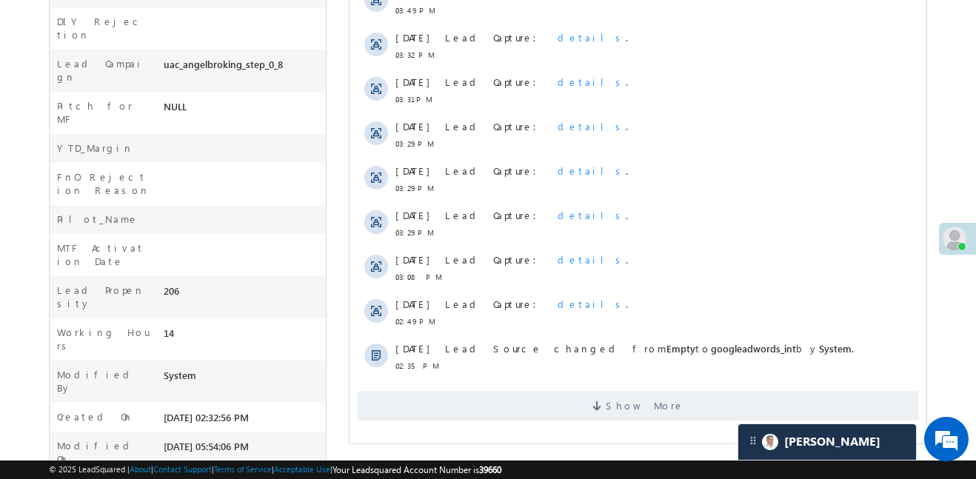
scroll to position [782, 0]
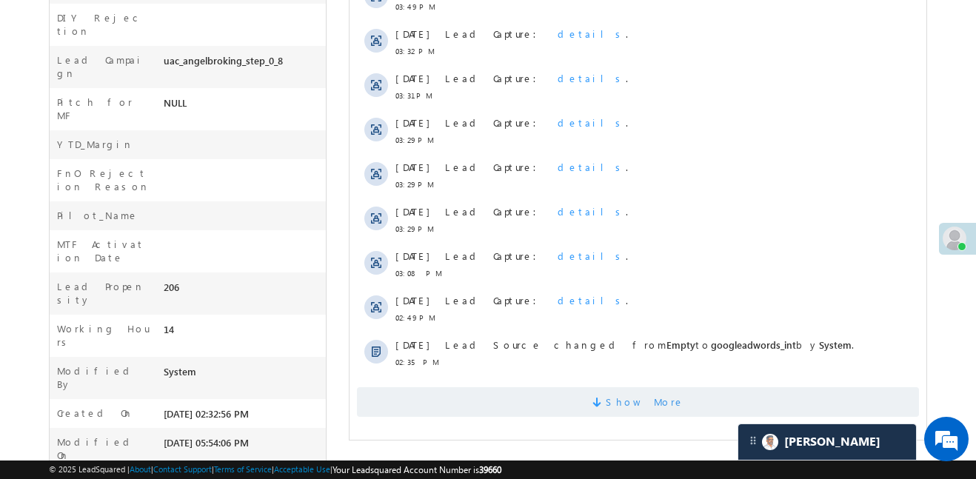
click at [651, 404] on span "Show More" at bounding box center [645, 402] width 78 height 30
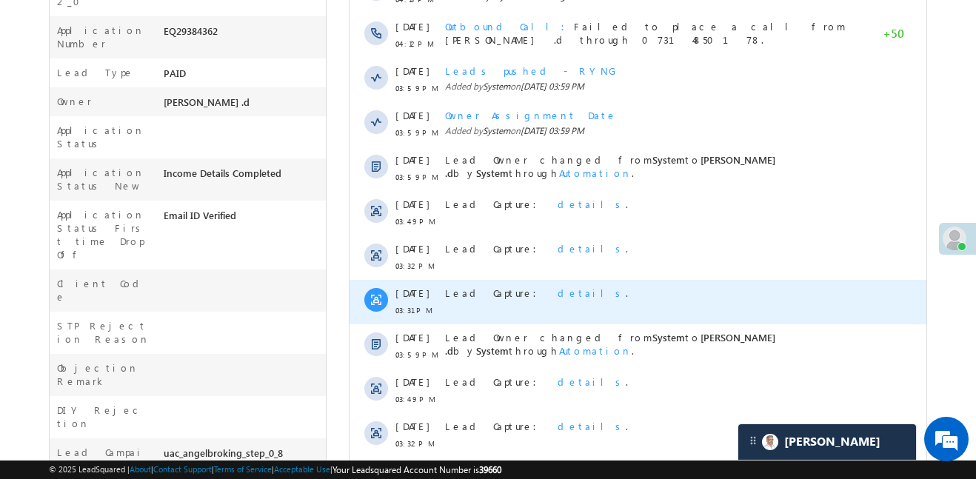
scroll to position [383, 0]
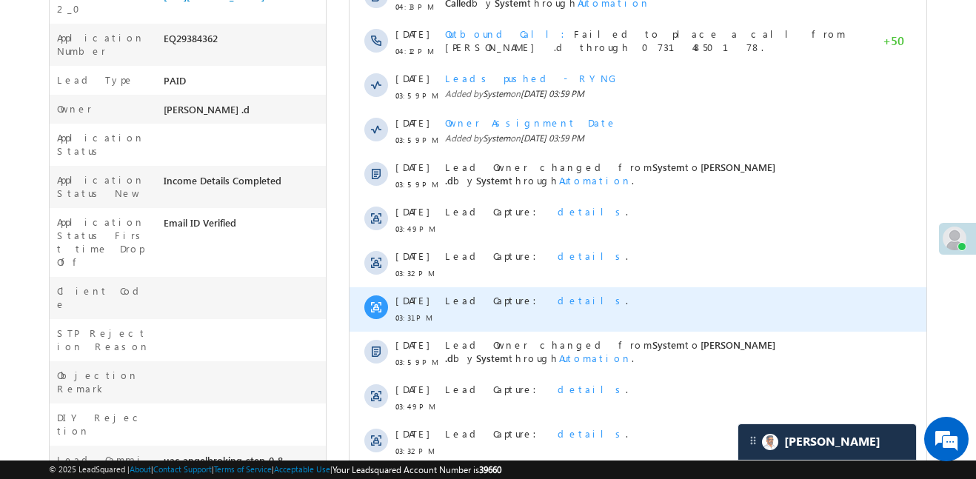
click at [559, 287] on div "Lead Capture: details ." at bounding box center [655, 309] width 421 height 44
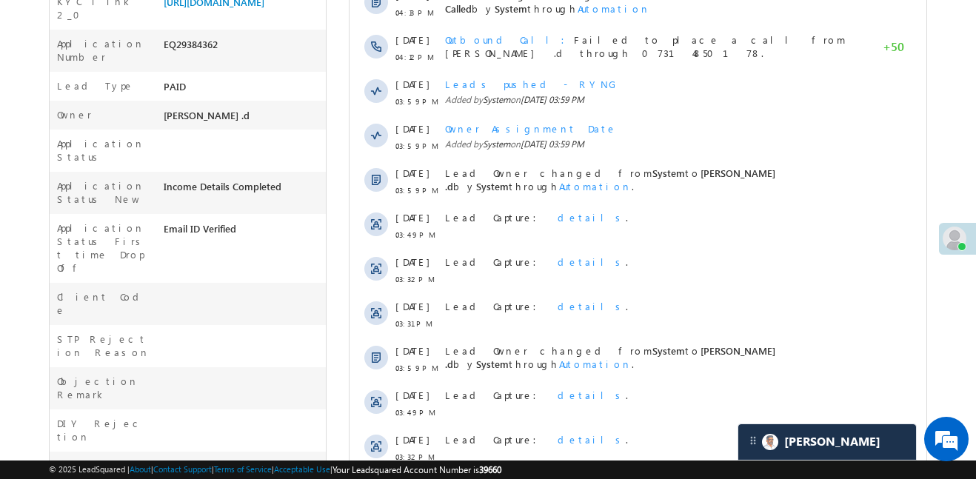
scroll to position [375, 0]
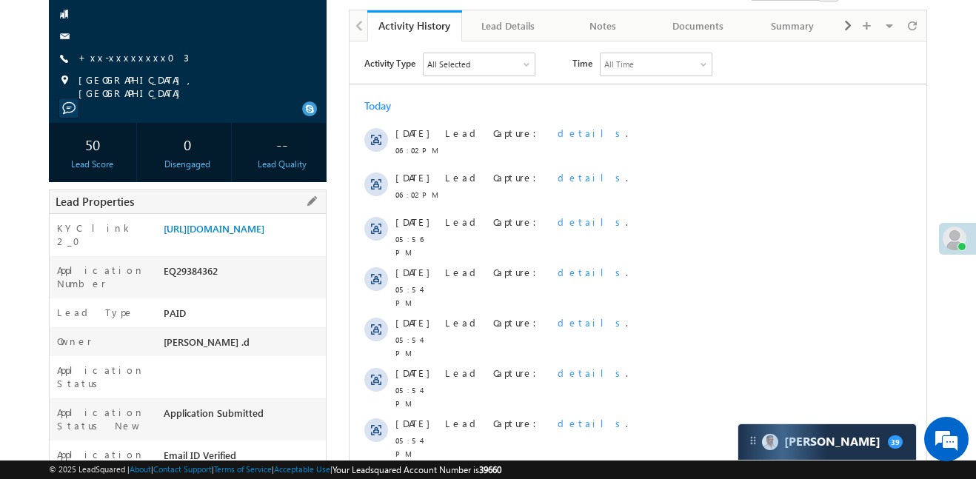
scroll to position [141, 0]
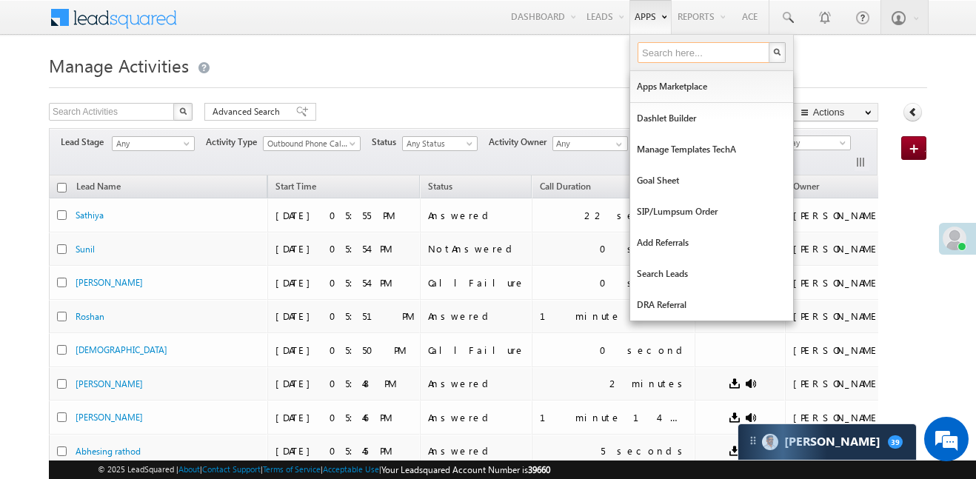
click at [645, 56] on input "text" at bounding box center [703, 52] width 133 height 21
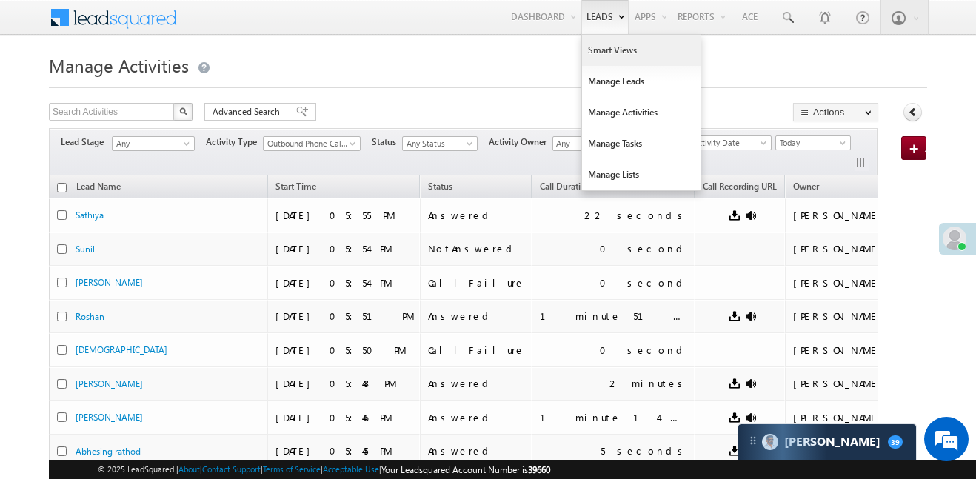
click at [605, 50] on link "Smart Views" at bounding box center [641, 50] width 118 height 31
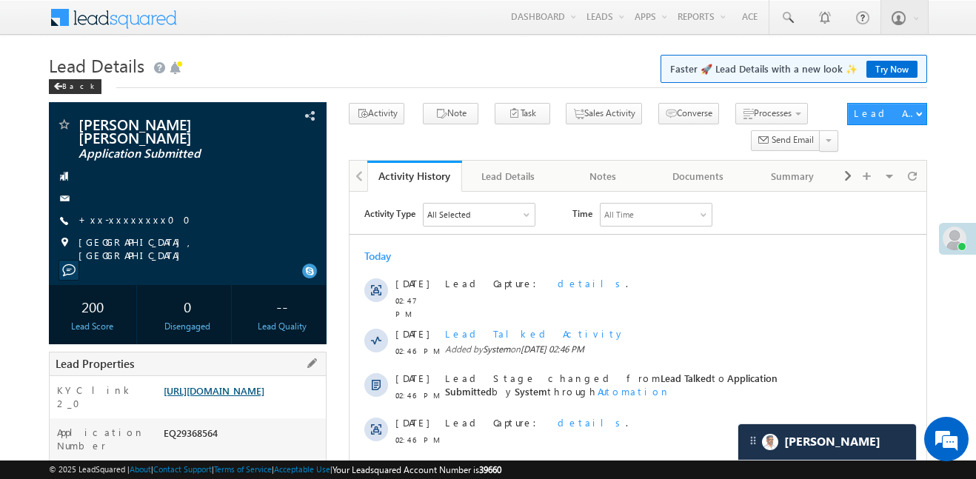
click at [235, 396] on link "[URL][DOMAIN_NAME]" at bounding box center [214, 390] width 101 height 13
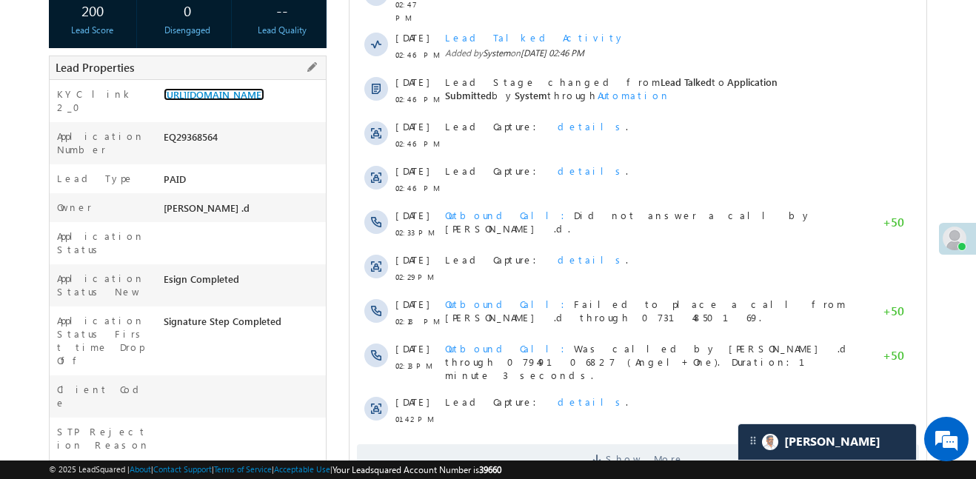
scroll to position [30, 0]
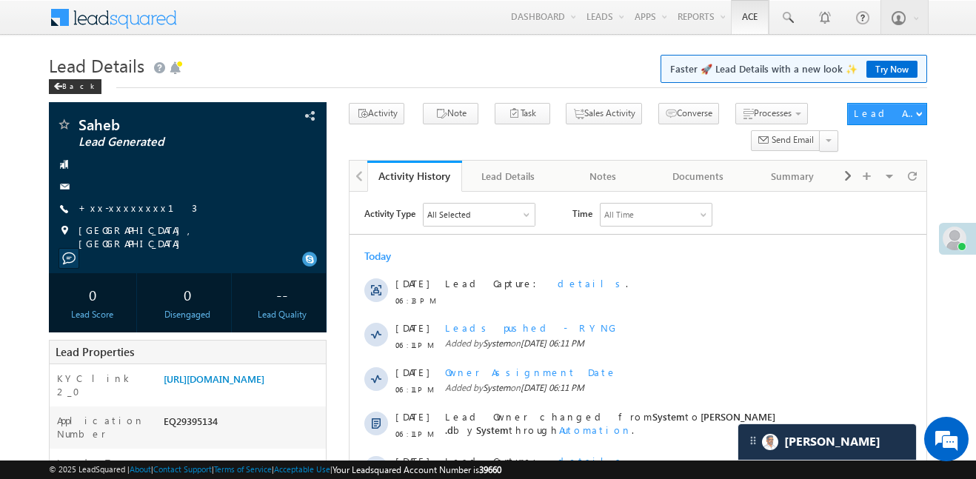
click at [768, 9] on link "Ace" at bounding box center [750, 17] width 38 height 34
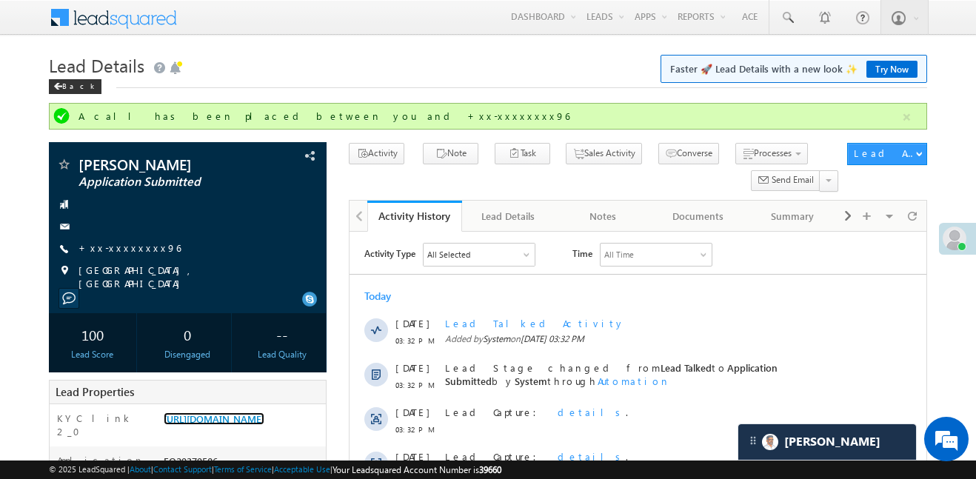
scroll to position [7729, 0]
click at [121, 247] on link "+xx-xxxxxxxx96" at bounding box center [129, 247] width 102 height 13
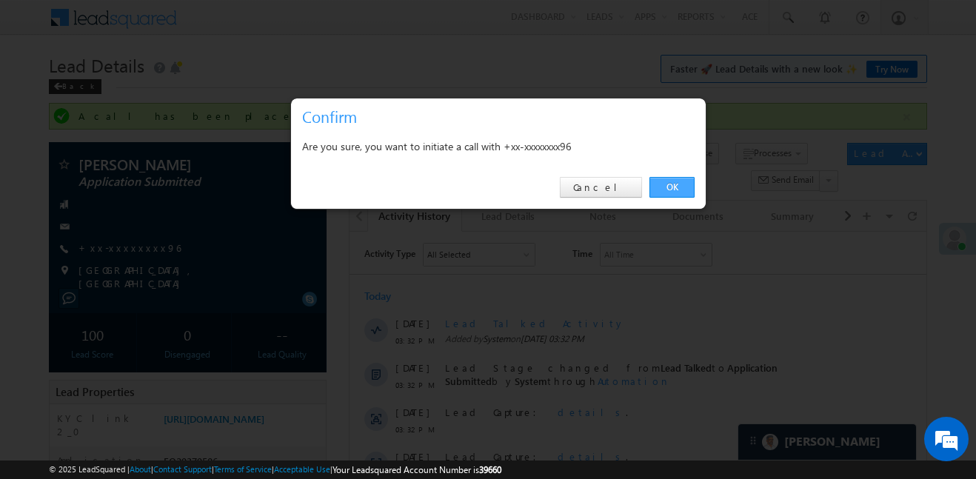
click at [686, 186] on link "OK" at bounding box center [671, 187] width 45 height 21
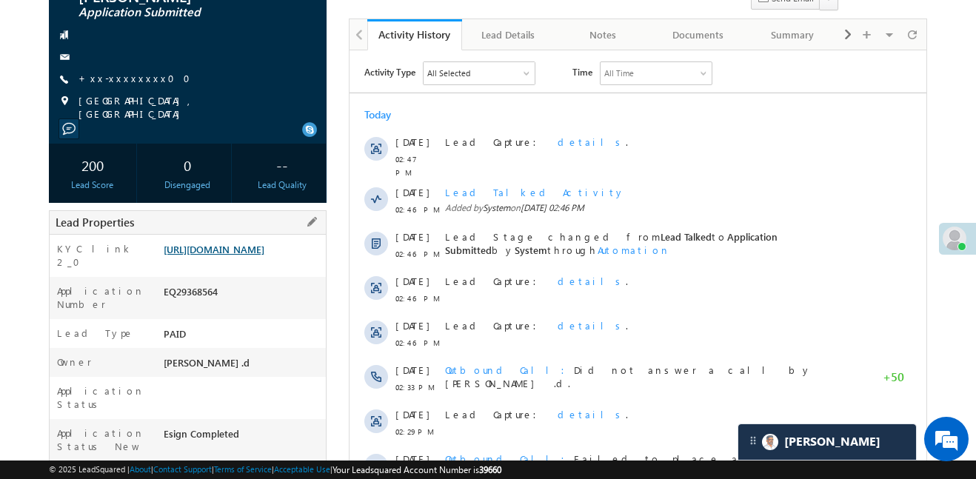
scroll to position [142, 0]
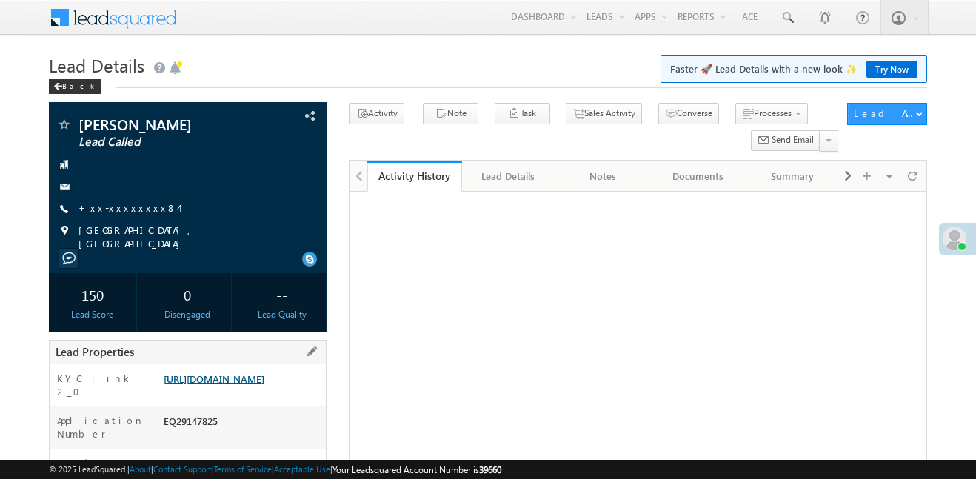
click at [261, 374] on link "[URL][DOMAIN_NAME]" at bounding box center [214, 378] width 101 height 13
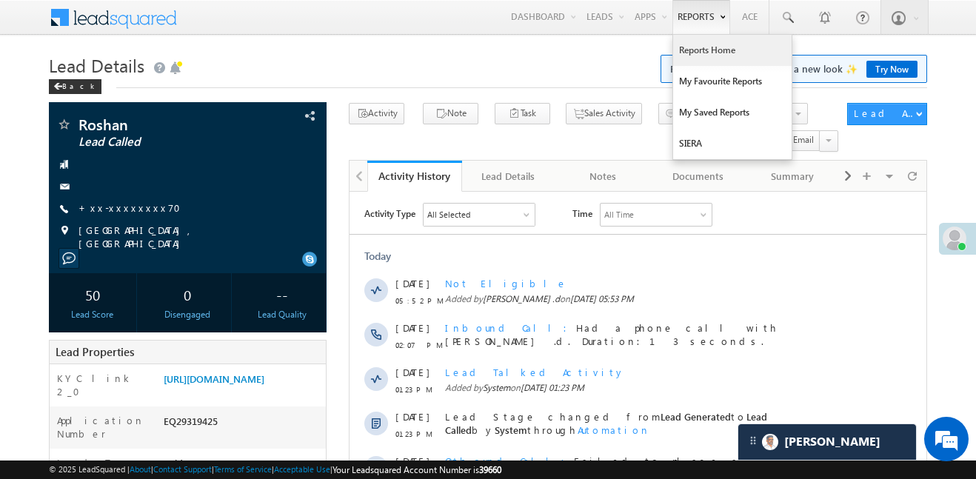
click at [703, 61] on link "Reports Home" at bounding box center [732, 50] width 118 height 31
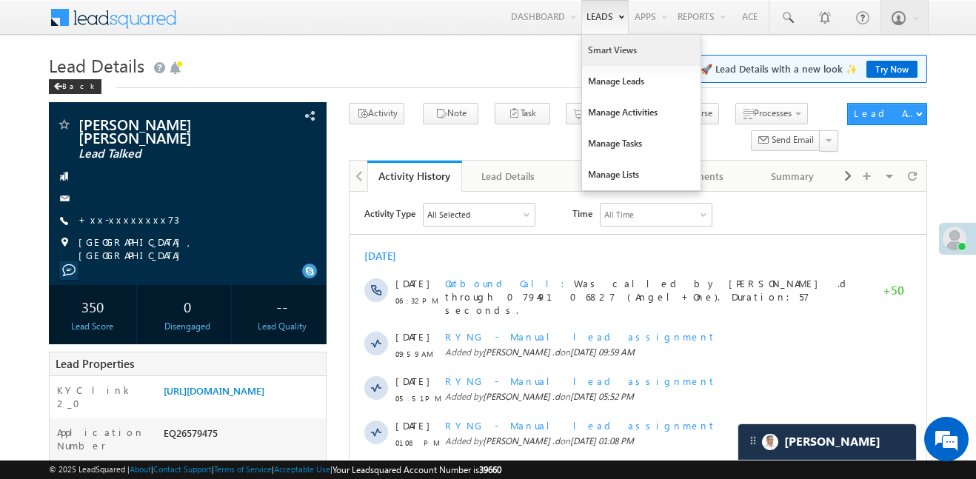
click at [612, 62] on link "Smart Views" at bounding box center [641, 50] width 118 height 31
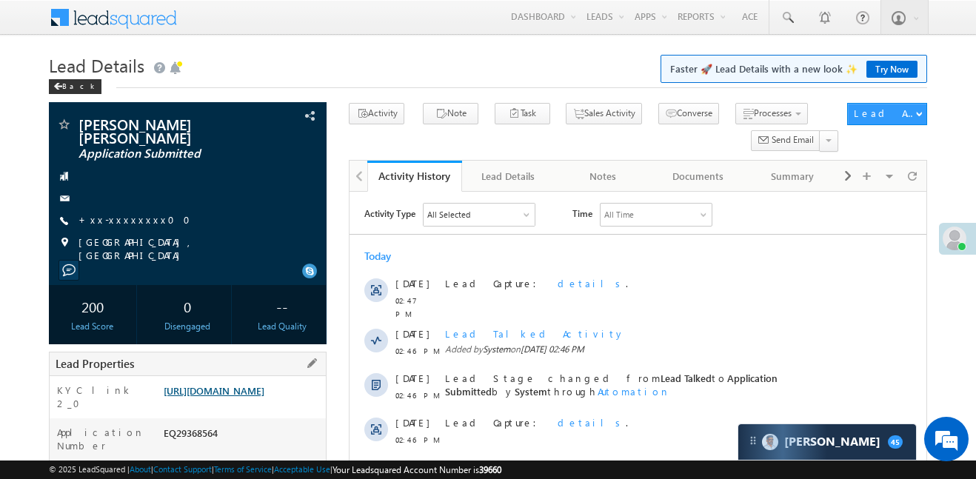
click at [264, 386] on link "[URL][DOMAIN_NAME]" at bounding box center [214, 390] width 101 height 13
click at [264, 397] on link "[URL][DOMAIN_NAME]" at bounding box center [214, 390] width 101 height 13
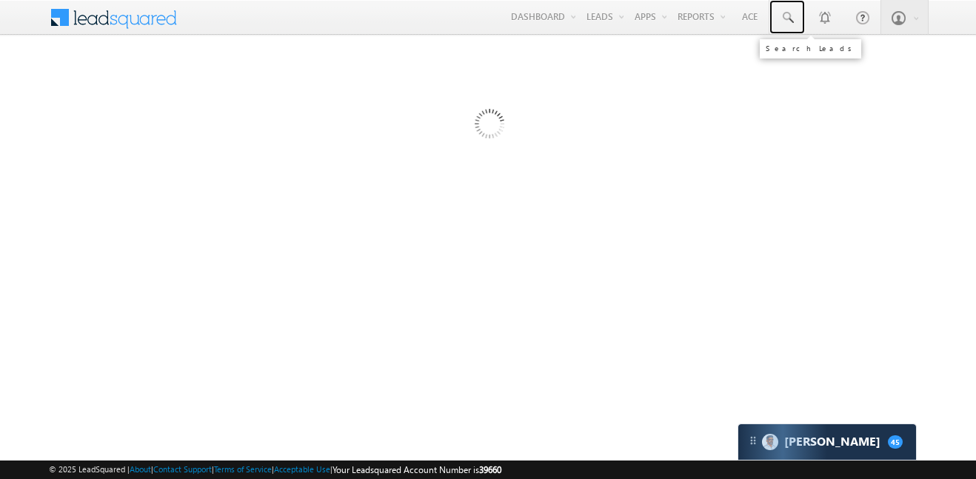
click at [785, 20] on span at bounding box center [787, 17] width 15 height 15
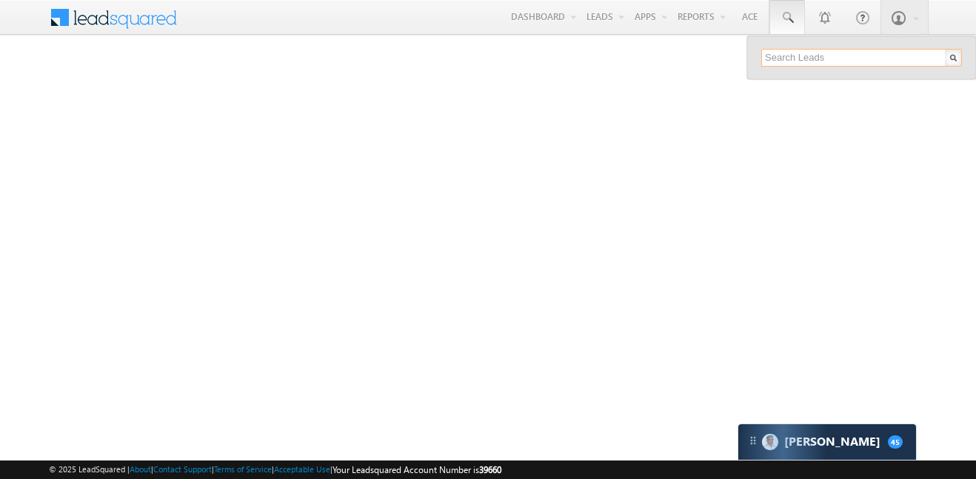
click at [839, 62] on input "text" at bounding box center [861, 58] width 201 height 18
paste input "EQ29323555"
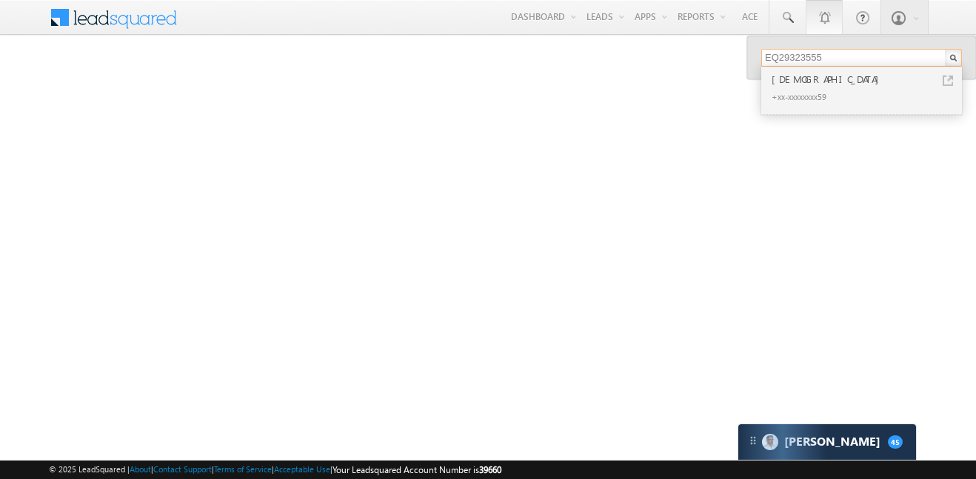
type input "EQ29323555"
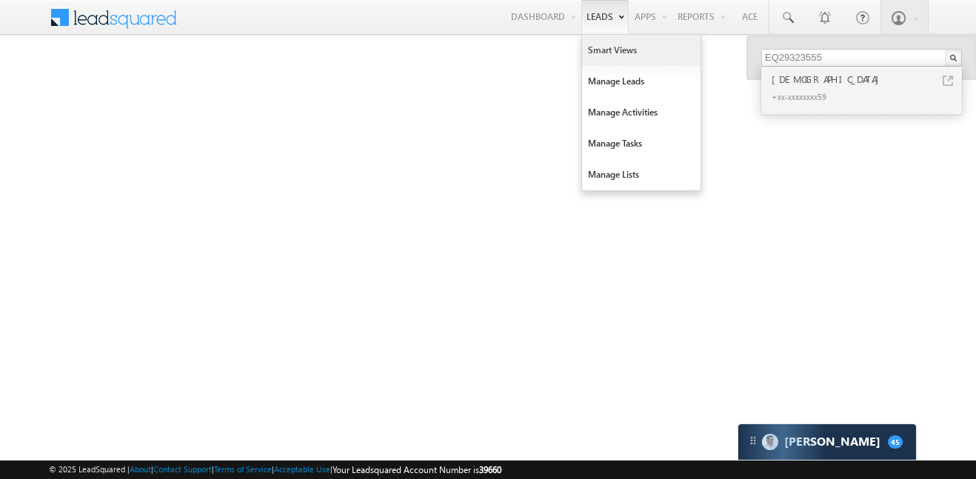
click at [611, 44] on link "Smart Views" at bounding box center [641, 50] width 118 height 31
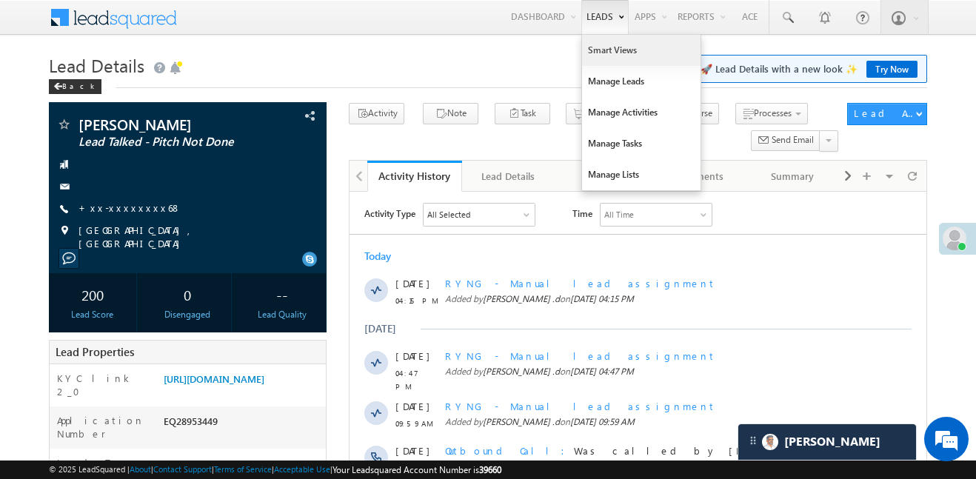
click at [606, 58] on link "Smart Views" at bounding box center [641, 50] width 118 height 31
